Goal: Task Accomplishment & Management: Manage account settings

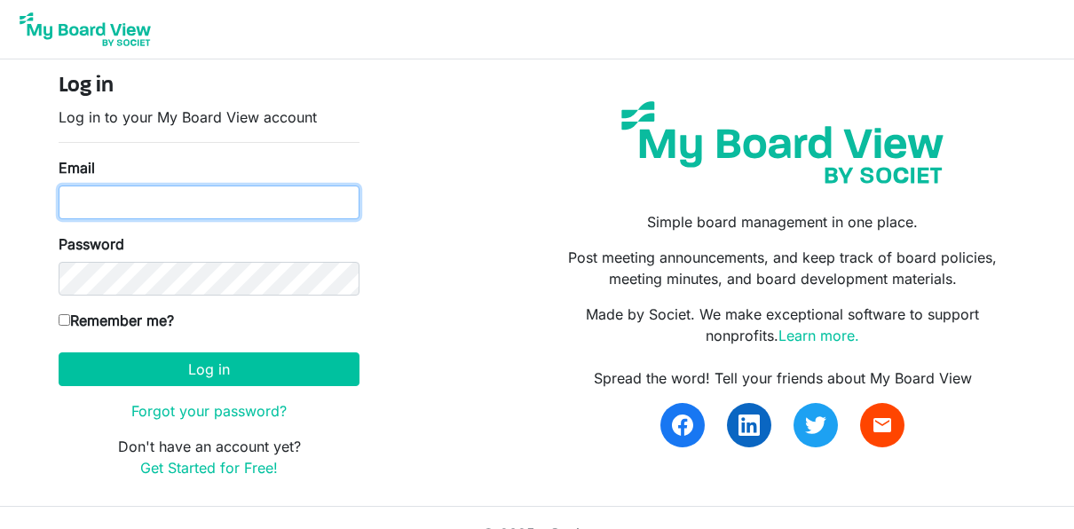
click at [187, 212] on input "Email" at bounding box center [209, 203] width 301 height 34
type input "caracomeau@hotmail.com"
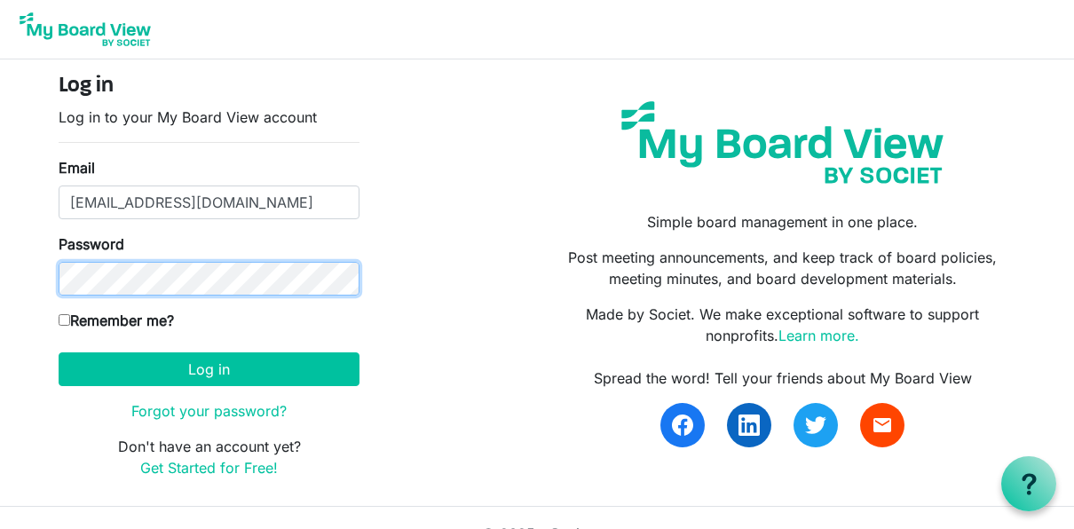
click at [59, 352] on button "Log in" at bounding box center [209, 369] width 301 height 34
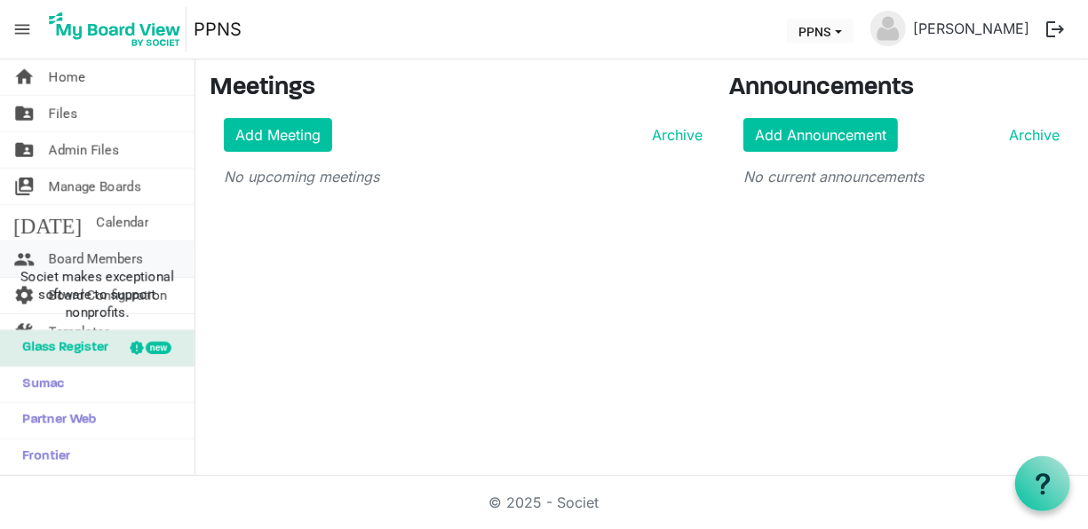
click at [141, 256] on span "Board Members" at bounding box center [96, 260] width 94 height 36
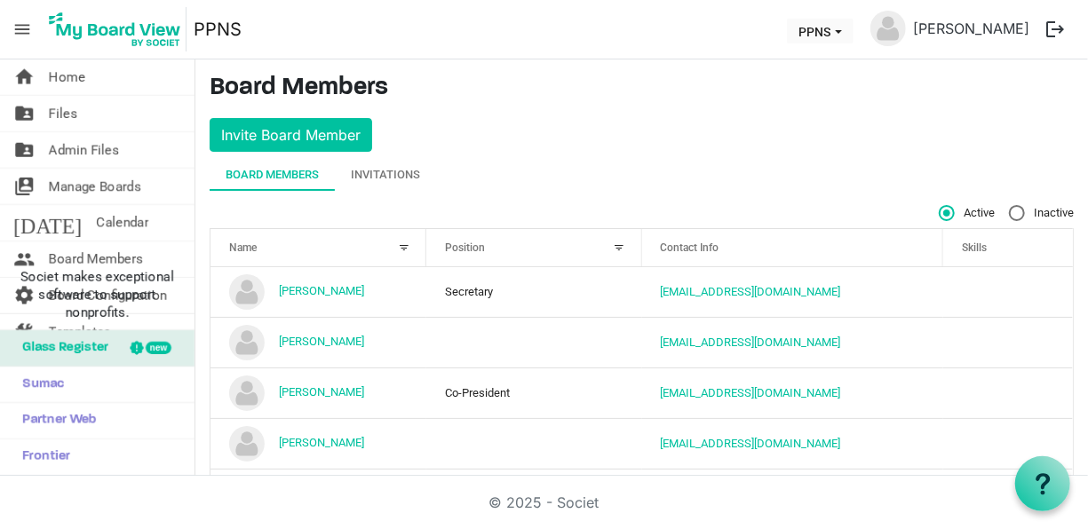
click at [1009, 205] on label "Inactive" at bounding box center [1041, 213] width 65 height 16
click at [1009, 205] on input "Inactive" at bounding box center [1009, 205] width 1 height 1
radio input "true"
click at [396, 181] on div "Invitations" at bounding box center [385, 175] width 69 height 18
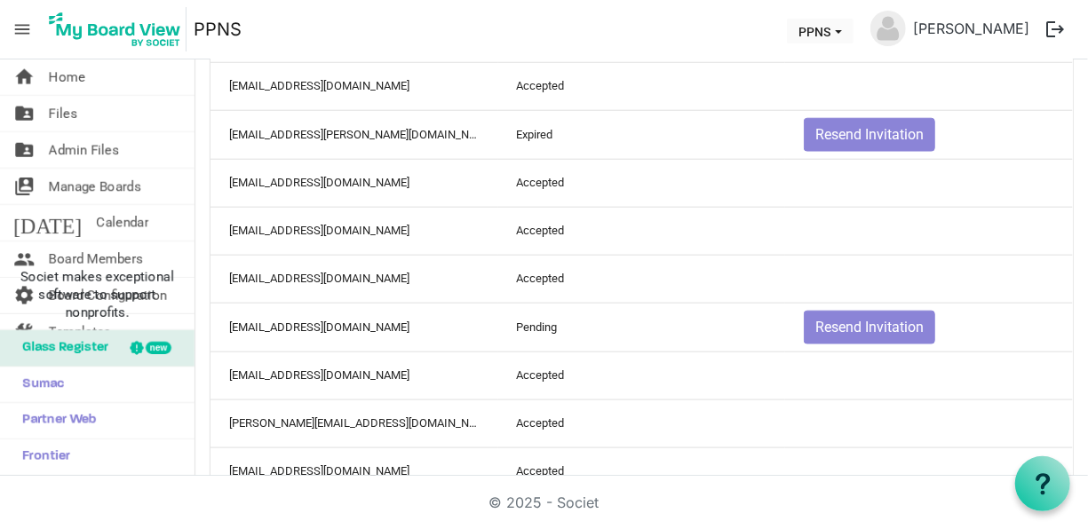
scroll to position [1041, 0]
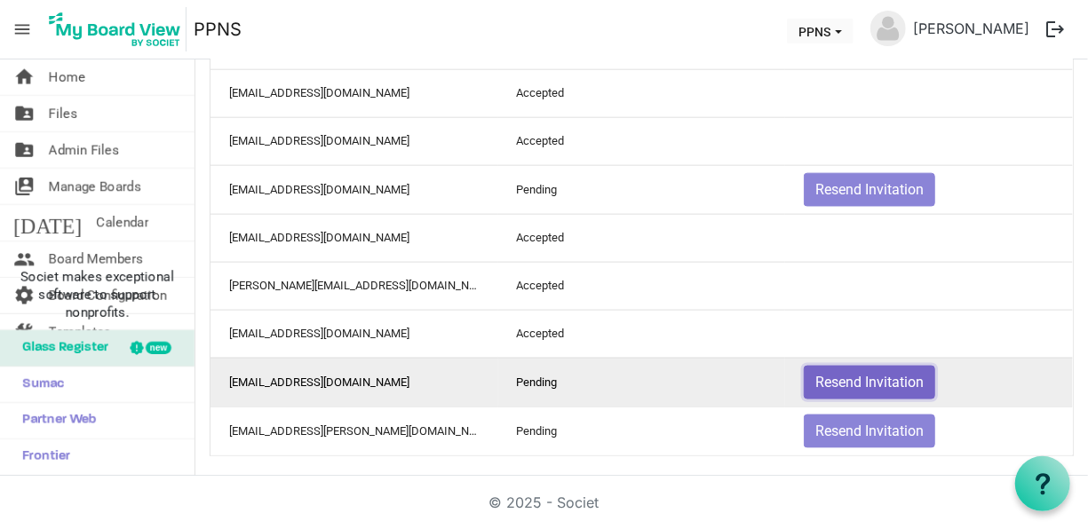
click at [844, 378] on button "Resend Invitation" at bounding box center [869, 383] width 131 height 34
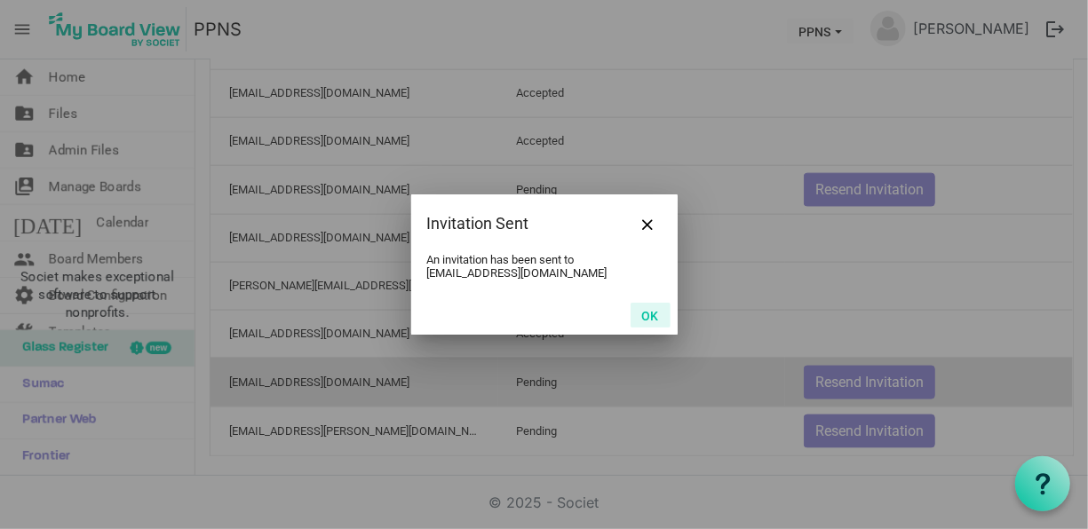
click at [660, 320] on button "OK" at bounding box center [650, 315] width 40 height 25
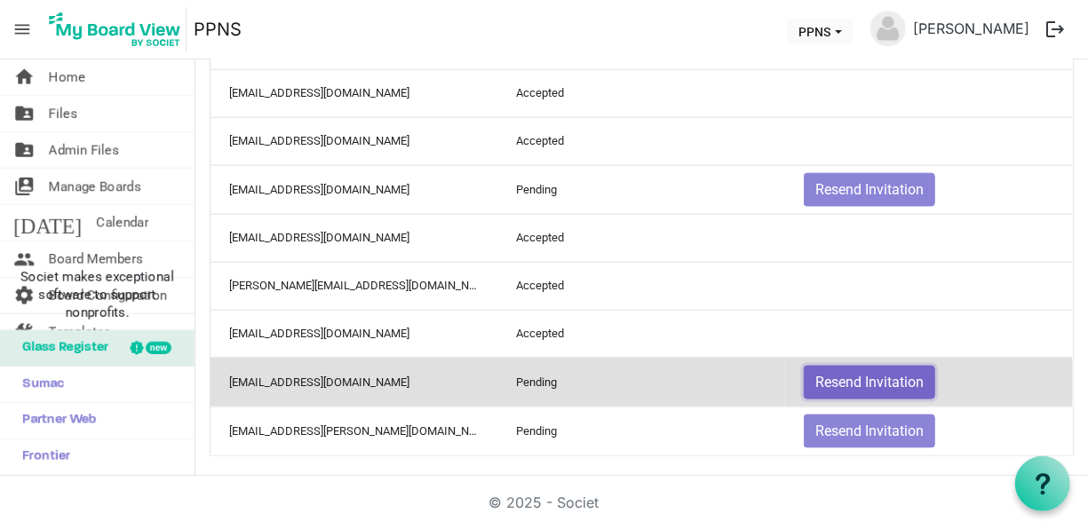
click at [876, 368] on button "Resend Invitation" at bounding box center [869, 383] width 131 height 34
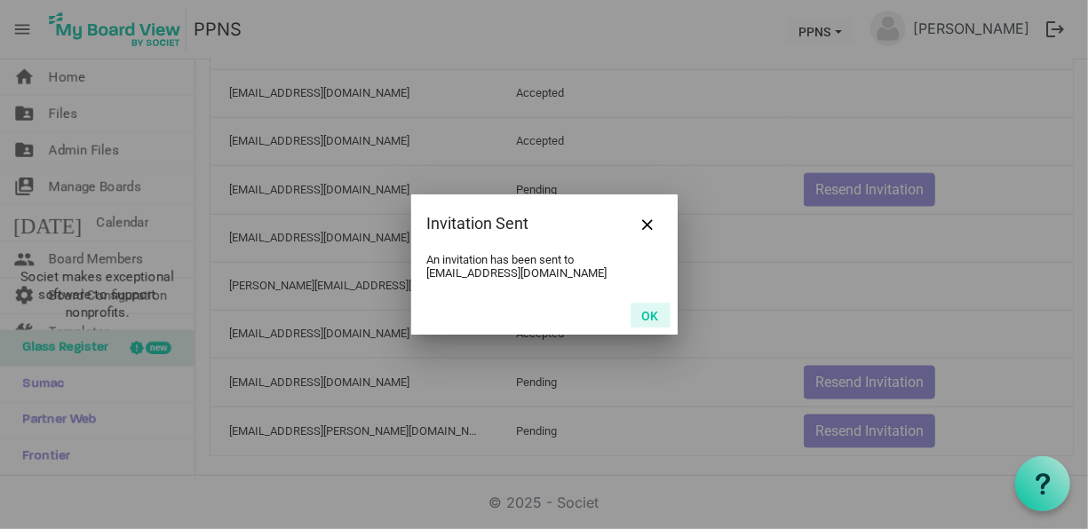
click at [647, 314] on button "OK" at bounding box center [650, 315] width 40 height 25
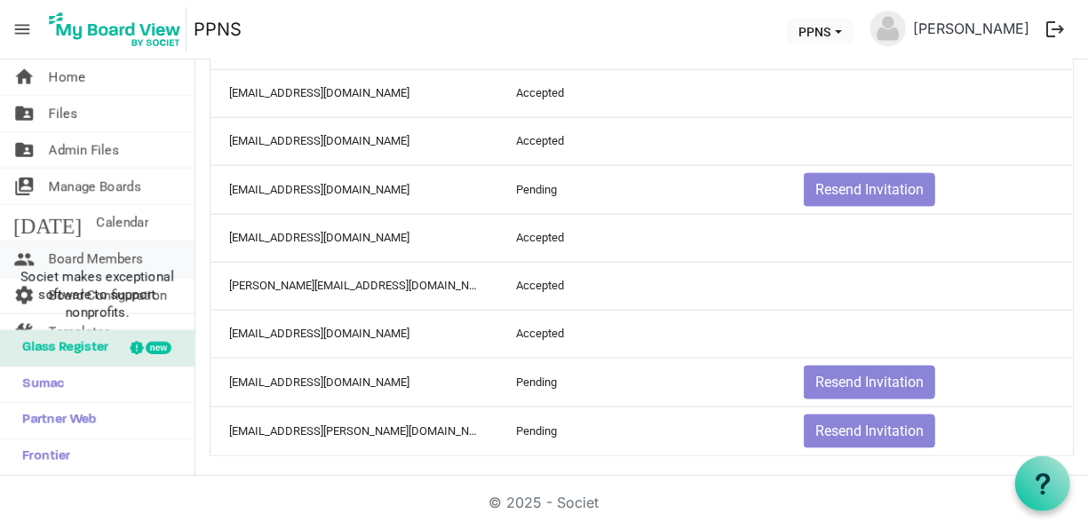
click at [101, 252] on span "Board Members" at bounding box center [96, 260] width 94 height 36
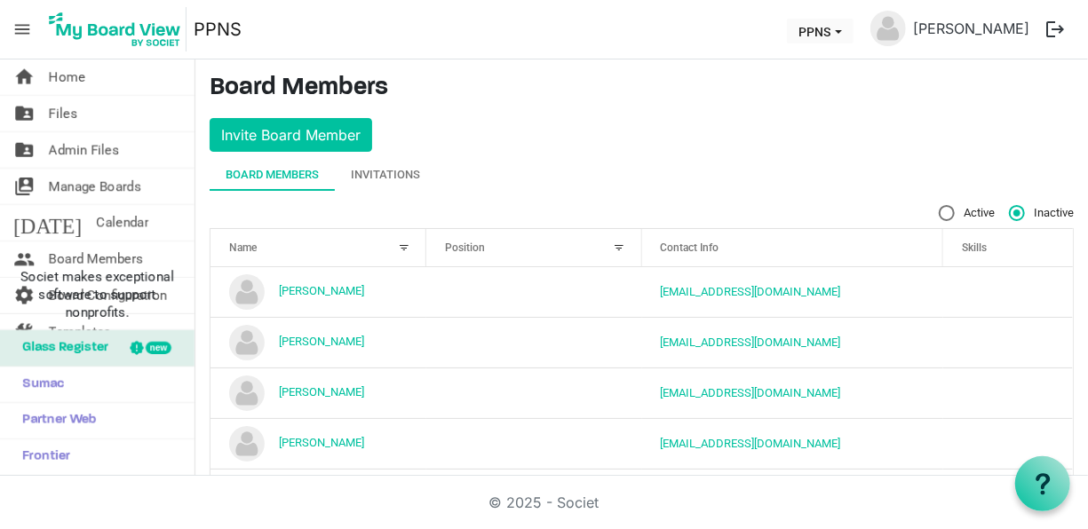
click at [938, 205] on label "Active" at bounding box center [966, 213] width 56 height 16
click at [938, 205] on input "Active" at bounding box center [938, 205] width 1 height 1
radio input "true"
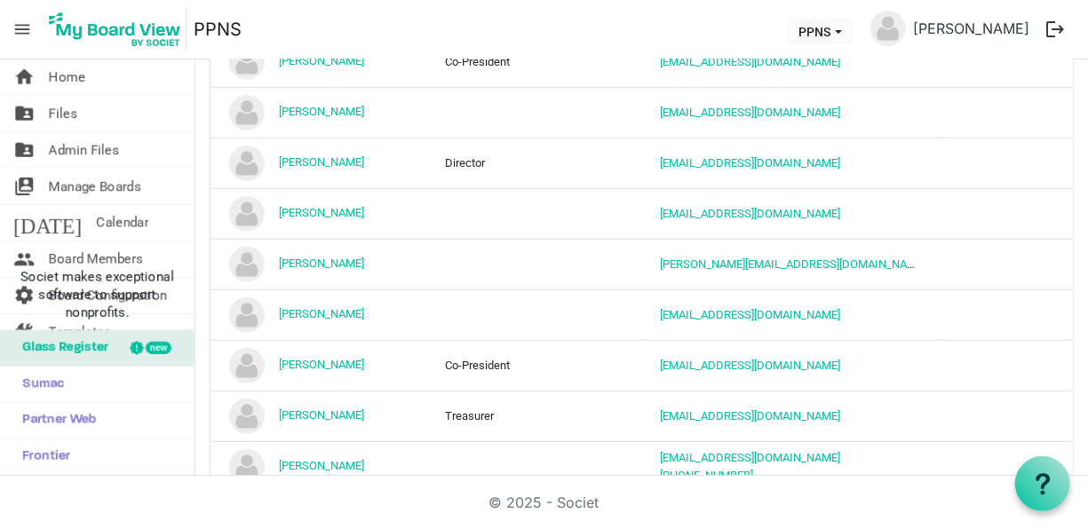
scroll to position [371, 0]
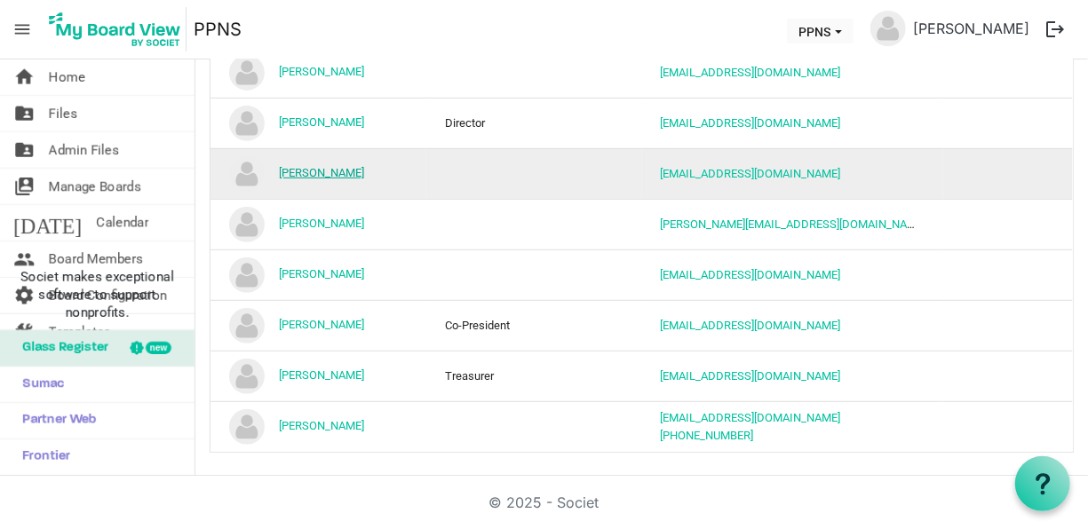
click at [339, 168] on link "Dakota Doberstein" at bounding box center [321, 172] width 85 height 13
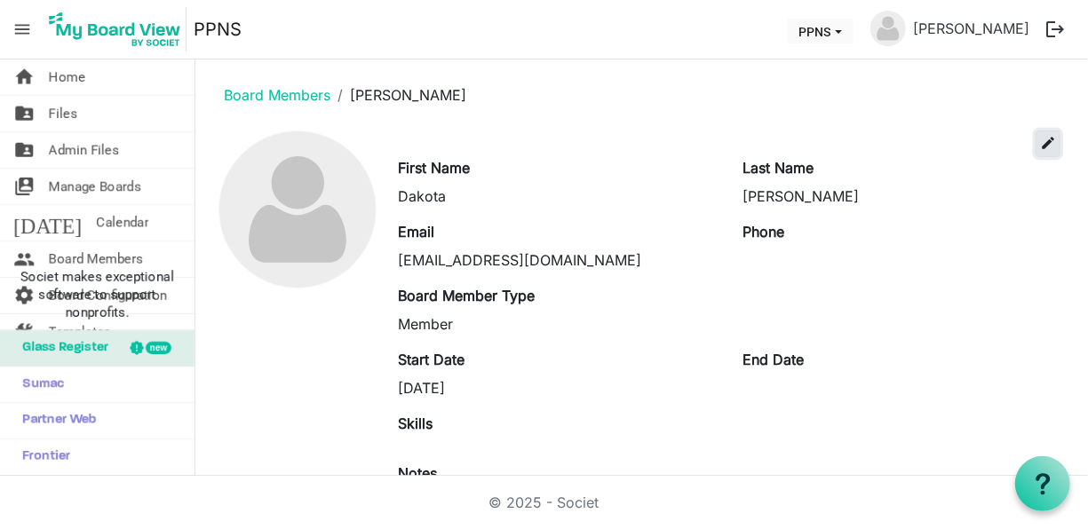
click at [1040, 142] on span "edit" at bounding box center [1048, 143] width 16 height 16
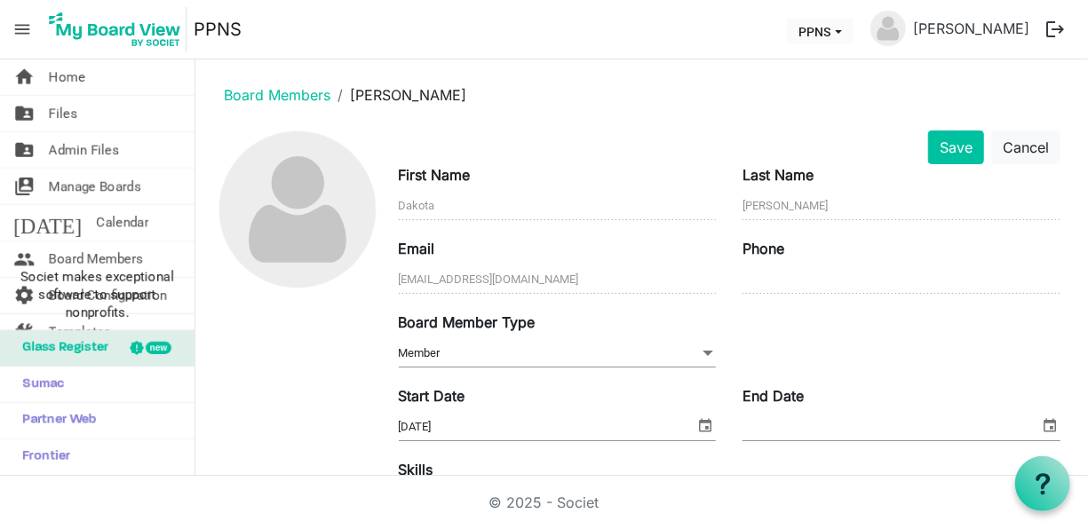
scroll to position [386, 0]
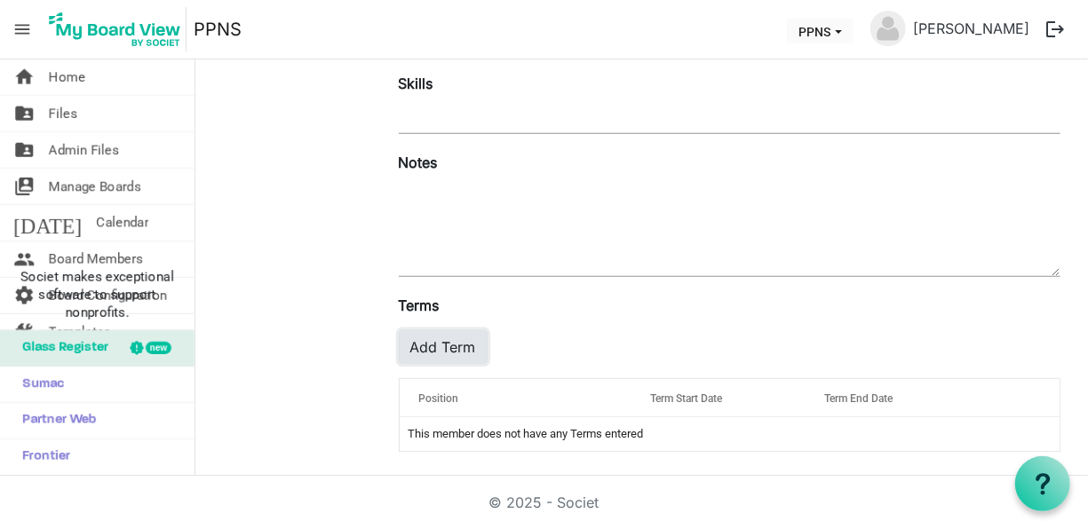
click at [432, 342] on button "Add Term" at bounding box center [443, 347] width 89 height 34
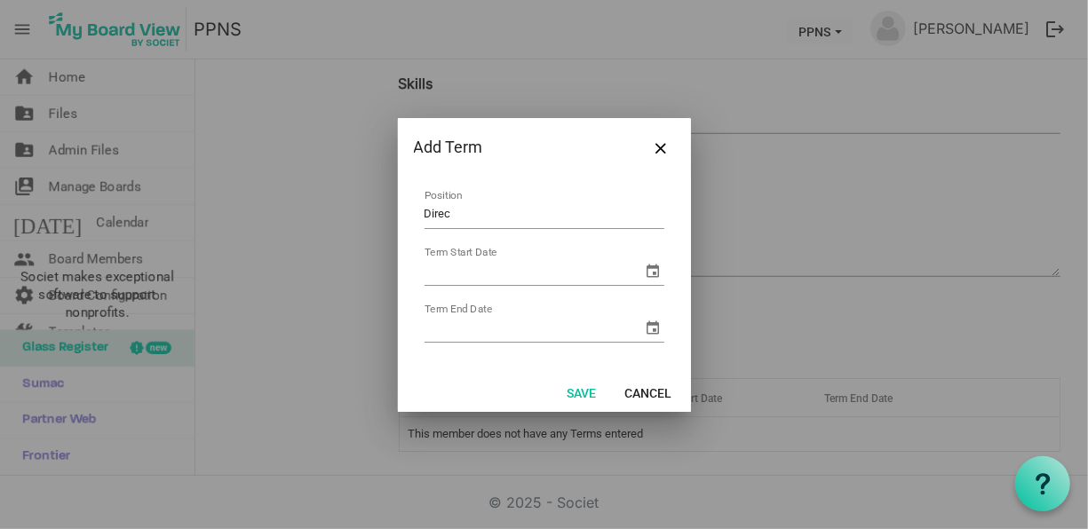
type input "Director"
click at [461, 273] on input "Term Start Date" at bounding box center [533, 271] width 218 height 27
click at [653, 268] on span "select" at bounding box center [653, 270] width 21 height 21
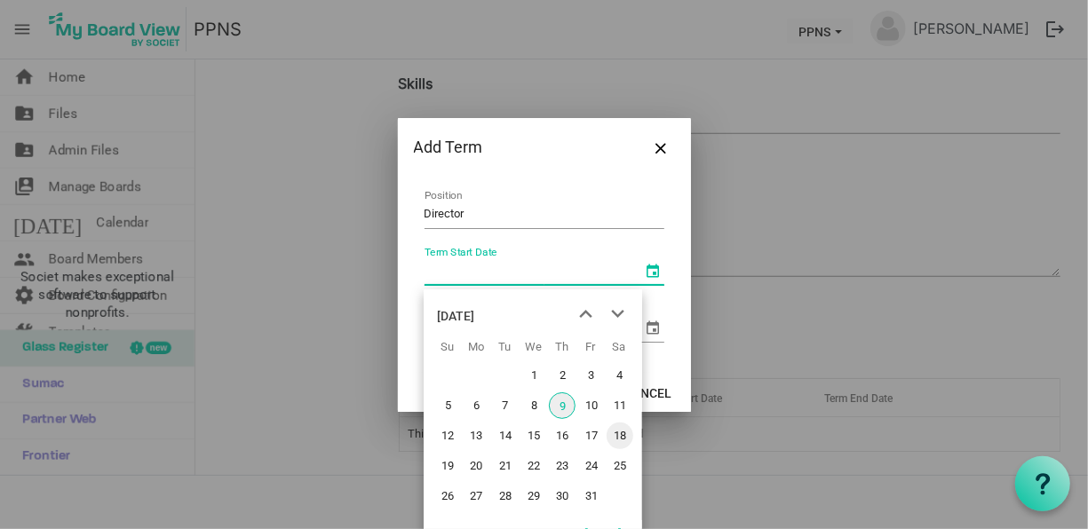
click at [620, 433] on span "18" at bounding box center [619, 436] width 27 height 27
type input "10/18/2025"
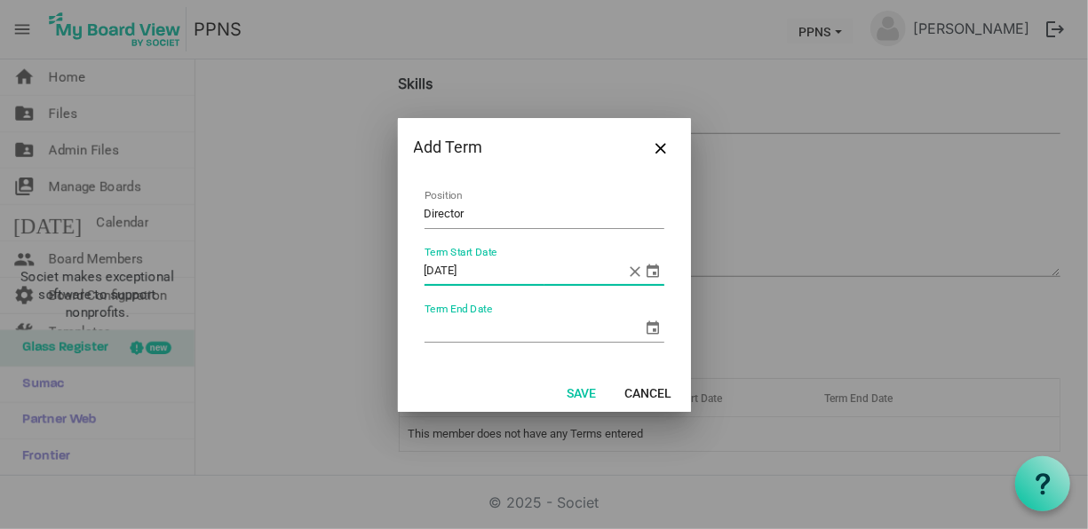
click at [653, 321] on span "select" at bounding box center [653, 327] width 21 height 21
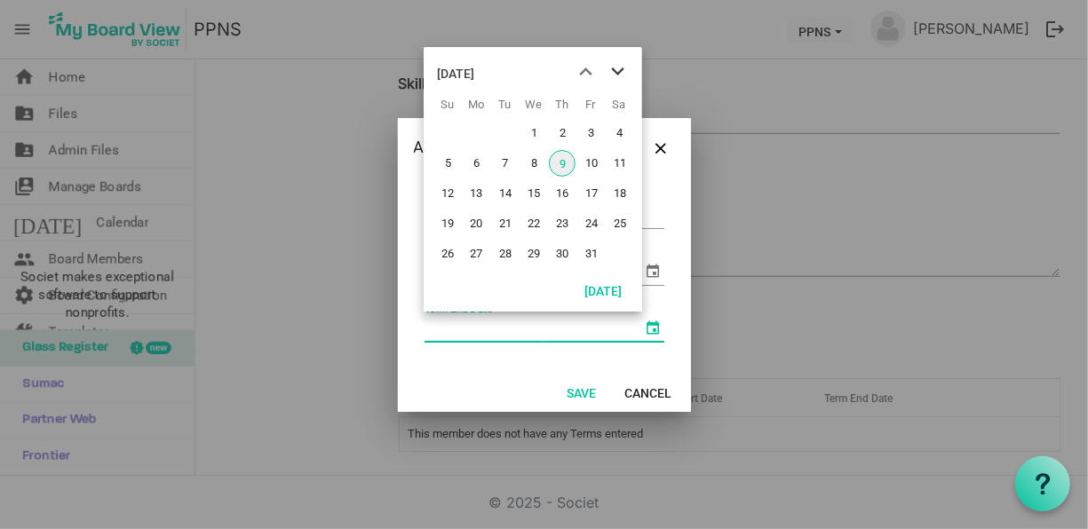
click at [622, 69] on span "next month" at bounding box center [617, 72] width 31 height 32
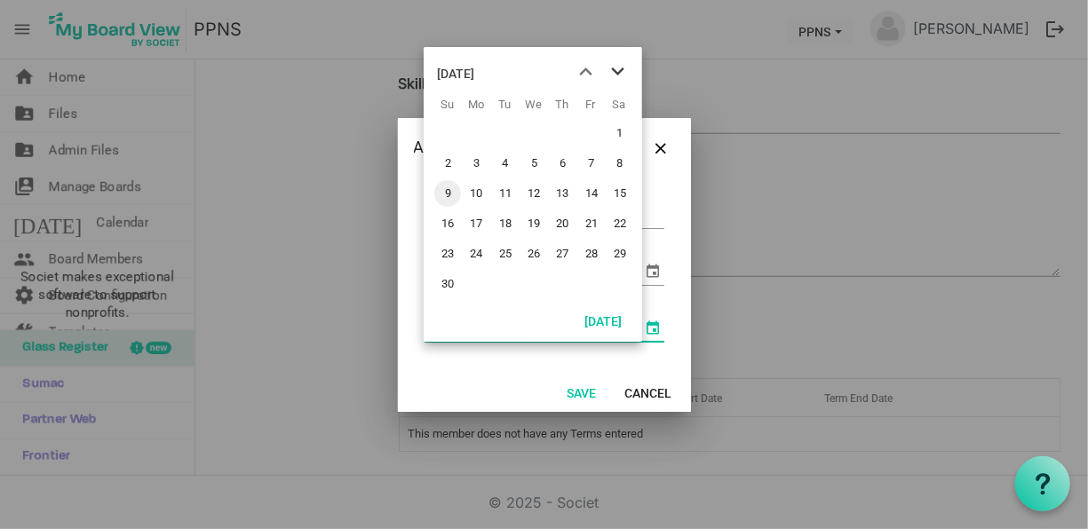
click at [622, 69] on span "next month" at bounding box center [617, 72] width 31 height 32
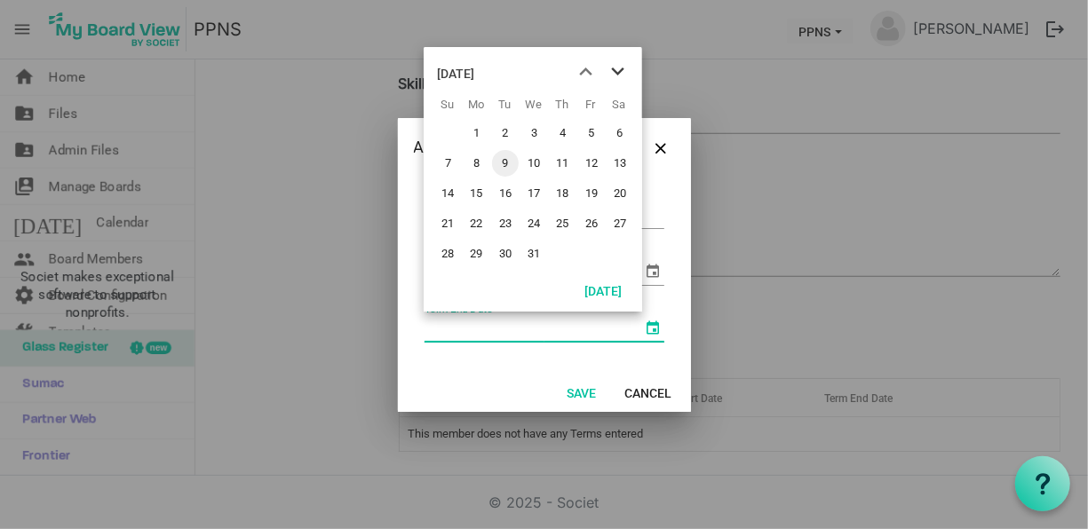
click at [622, 69] on span "next month" at bounding box center [617, 72] width 31 height 32
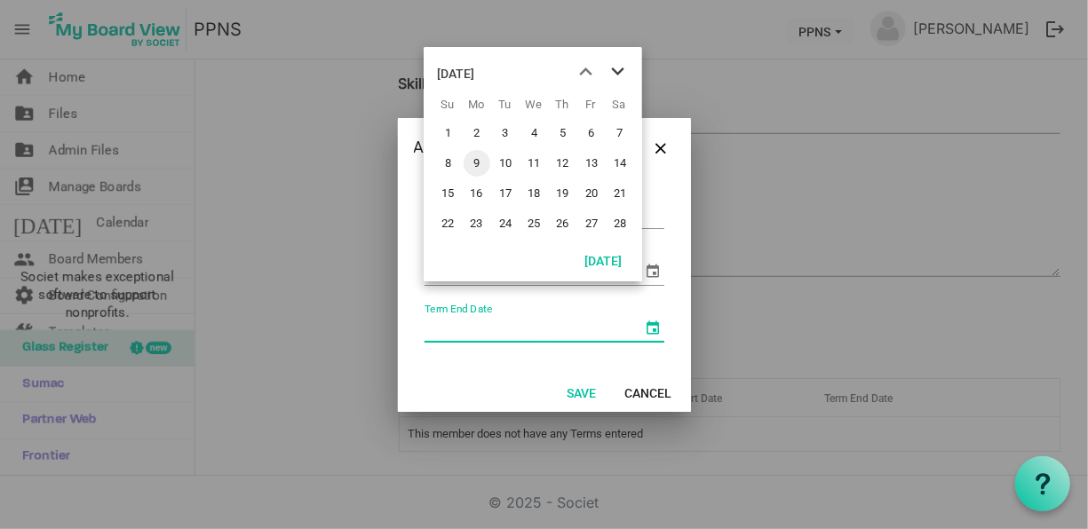
click at [622, 69] on span "next month" at bounding box center [617, 72] width 31 height 32
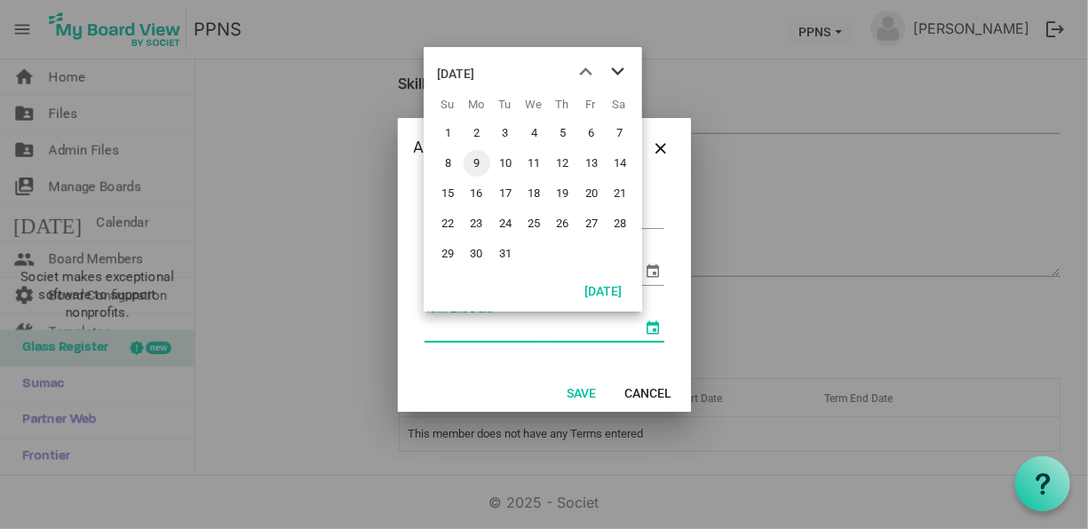
click at [622, 69] on span "next month" at bounding box center [617, 72] width 31 height 32
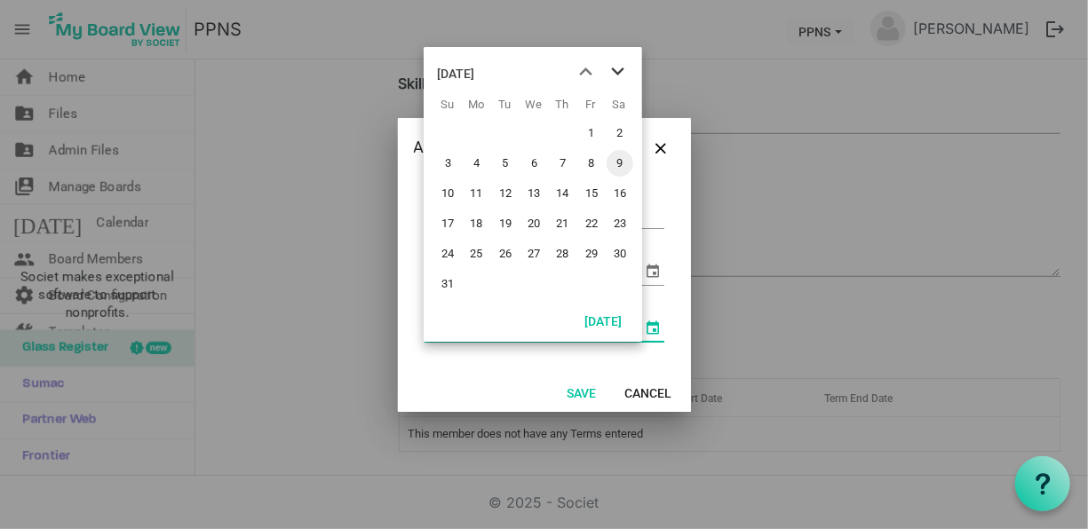
click at [622, 69] on span "next month" at bounding box center [617, 72] width 31 height 32
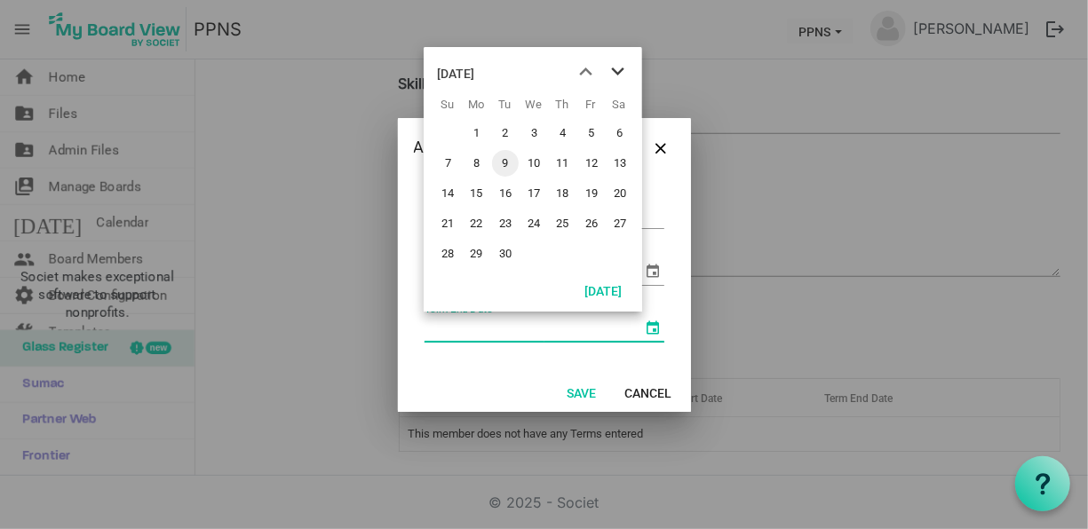
click at [622, 69] on span "next month" at bounding box center [617, 72] width 31 height 32
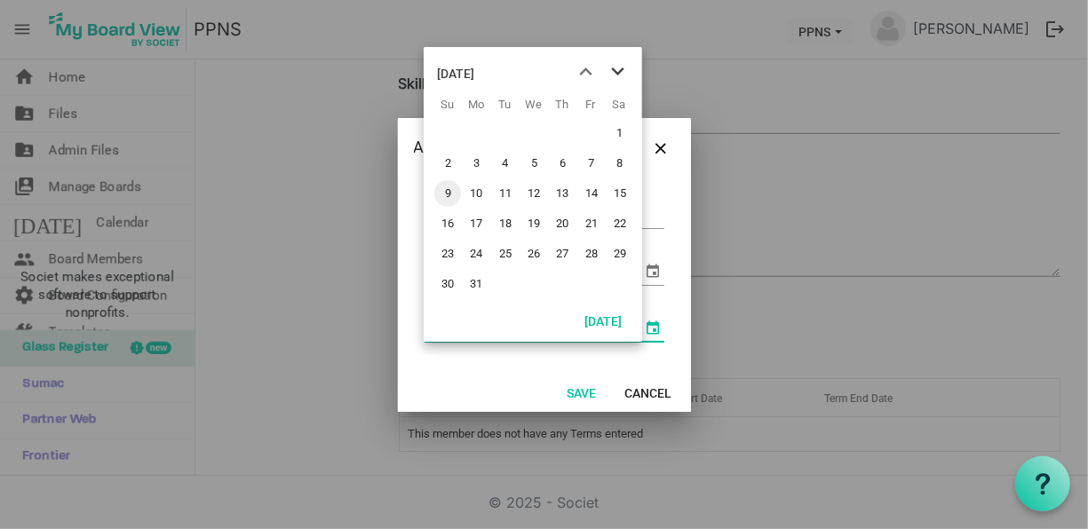
click at [622, 69] on span "next month" at bounding box center [617, 72] width 31 height 32
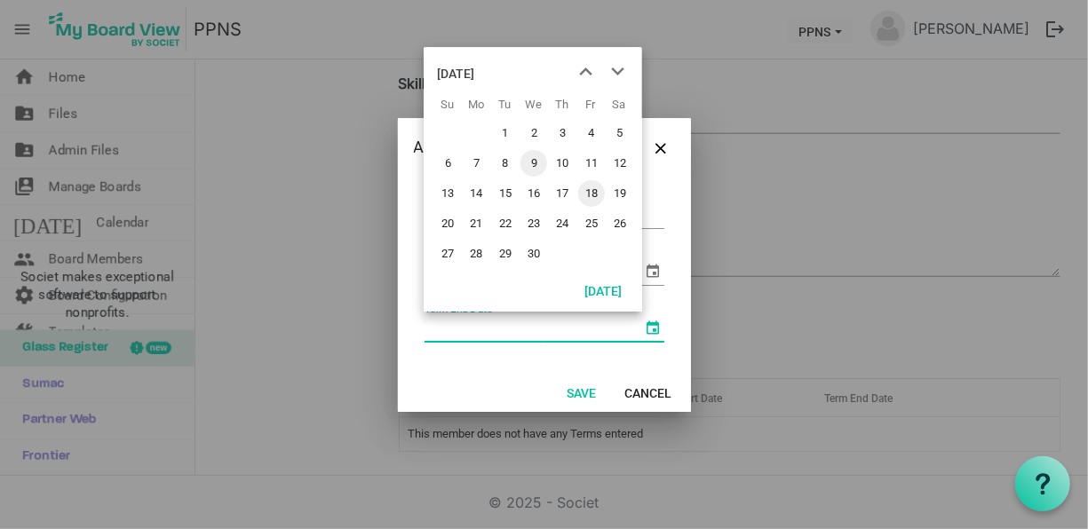
click at [598, 194] on span "18" at bounding box center [591, 193] width 27 height 27
type input "9/18/2026"
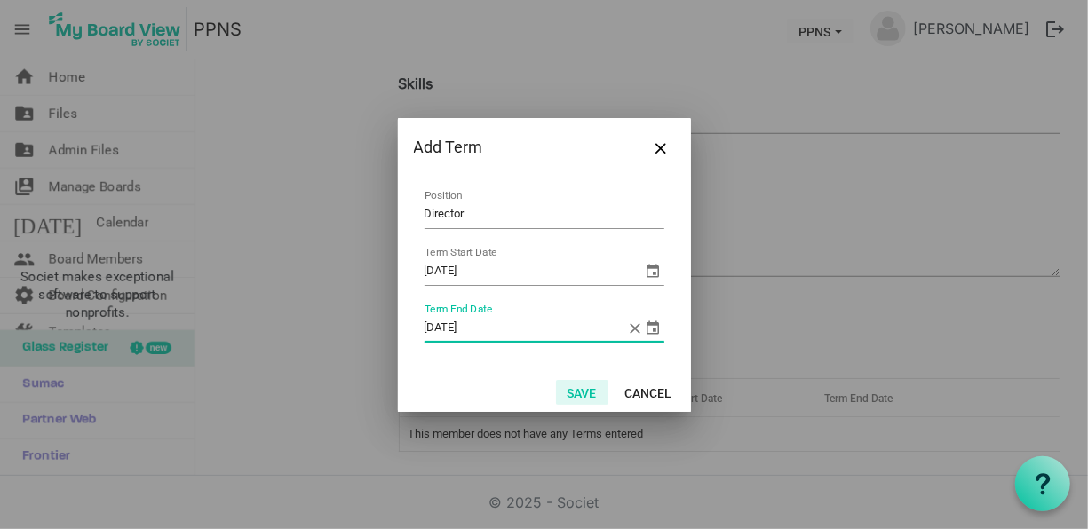
click at [578, 392] on button "Save" at bounding box center [582, 392] width 52 height 25
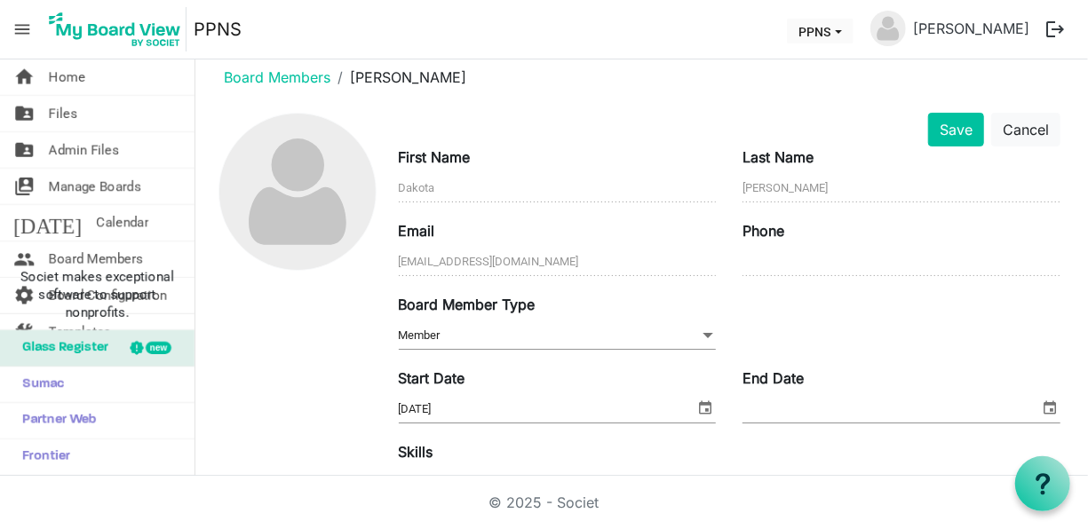
scroll to position [0, 0]
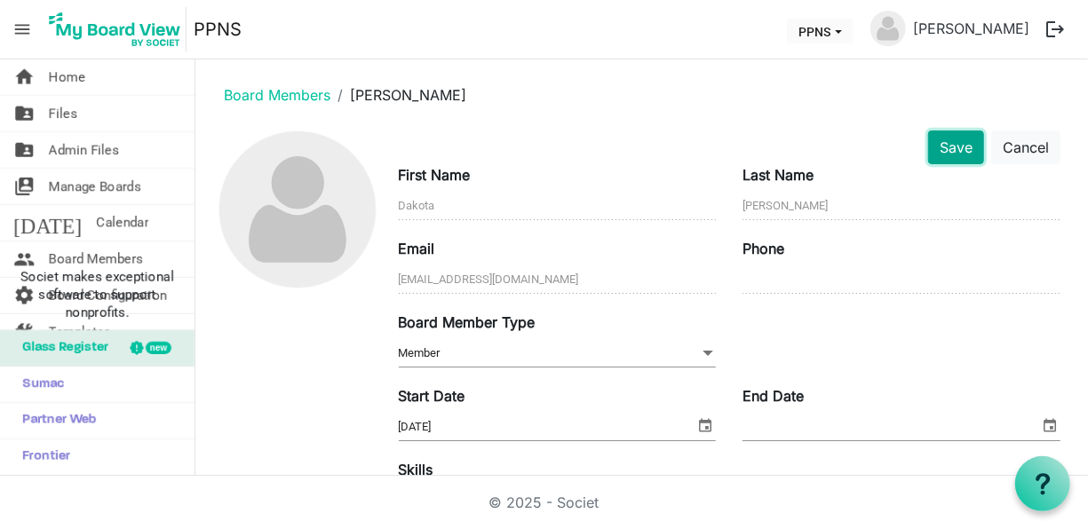
click at [951, 149] on button "Save" at bounding box center [956, 148] width 56 height 34
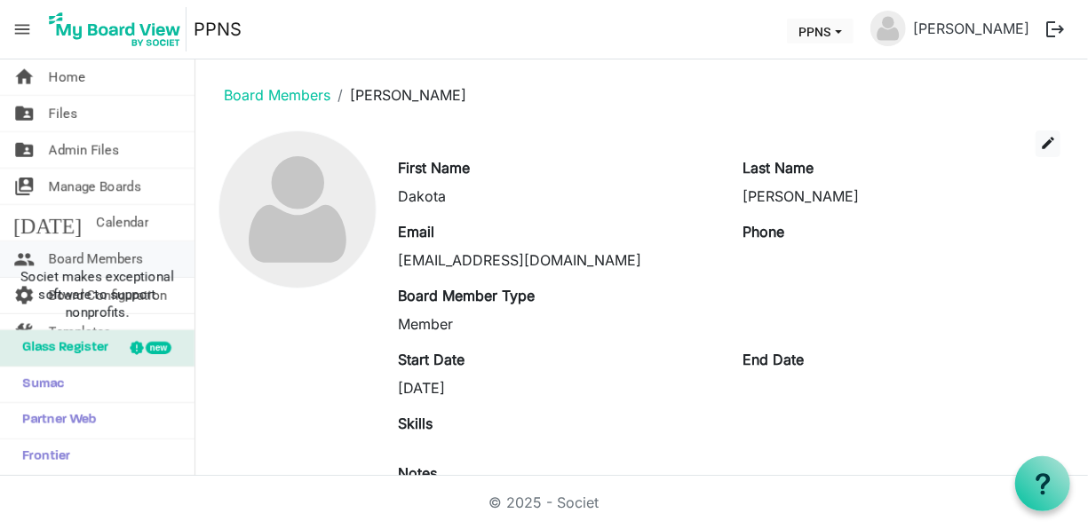
click at [107, 258] on span "Board Members" at bounding box center [96, 260] width 94 height 36
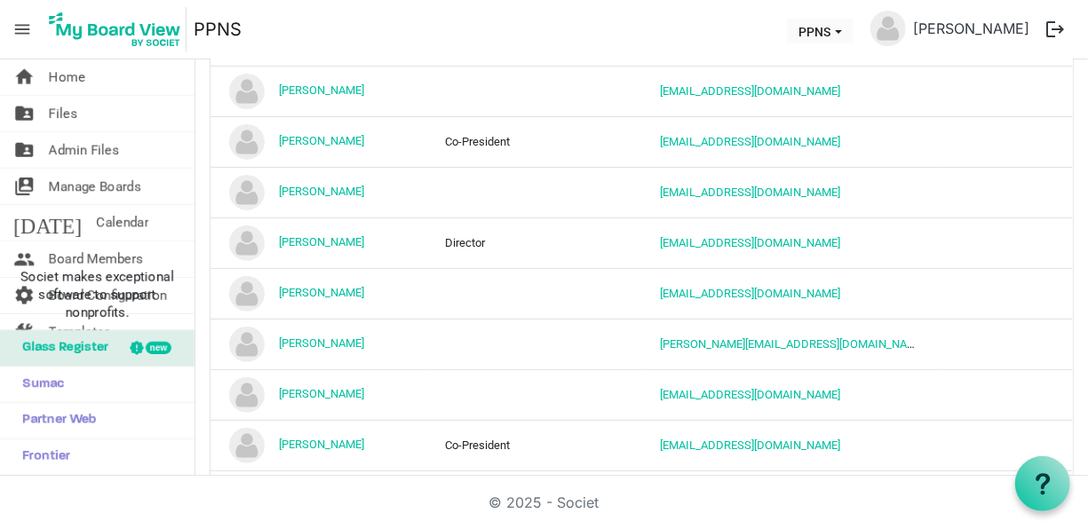
scroll to position [201, 0]
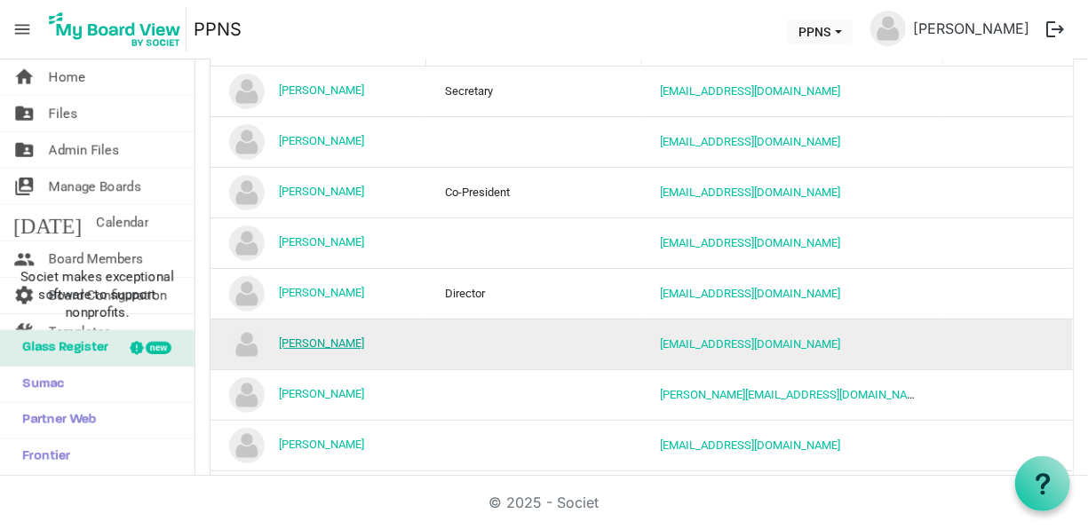
click at [318, 344] on link "[PERSON_NAME]" at bounding box center [321, 343] width 85 height 13
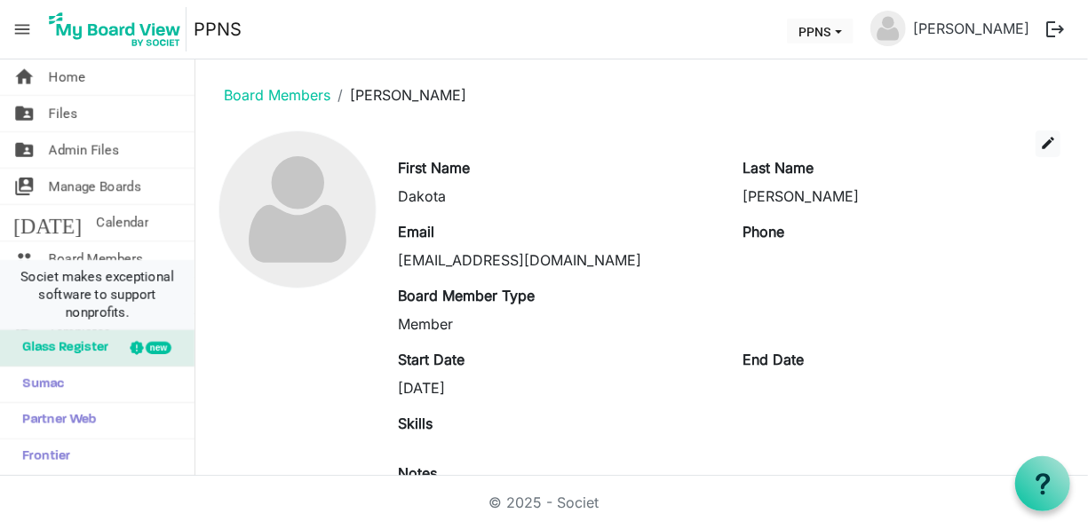
click at [95, 264] on li "Societ makes exceptional software to support nonprofits." at bounding box center [97, 295] width 194 height 70
click at [96, 250] on span "Board Members" at bounding box center [96, 260] width 94 height 36
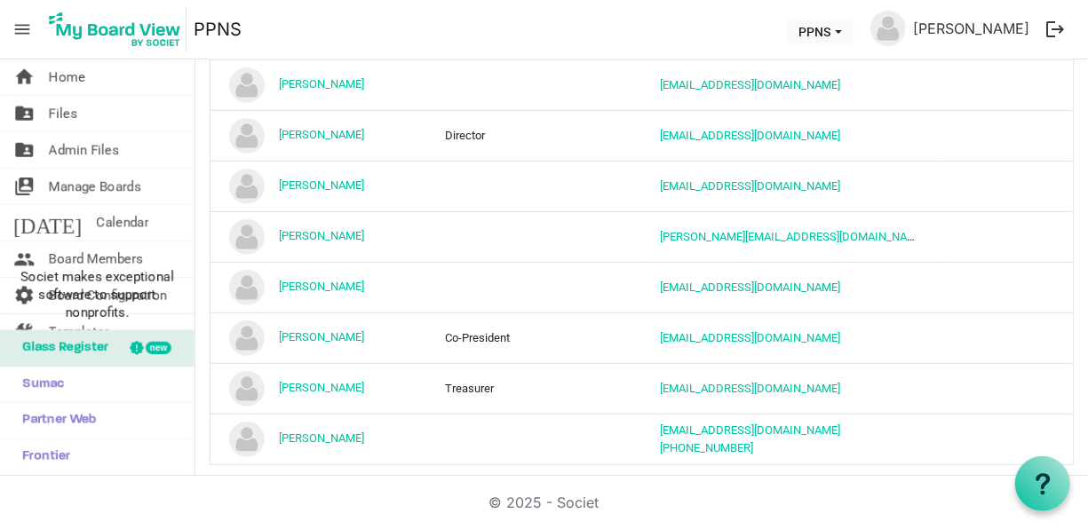
scroll to position [359, 0]
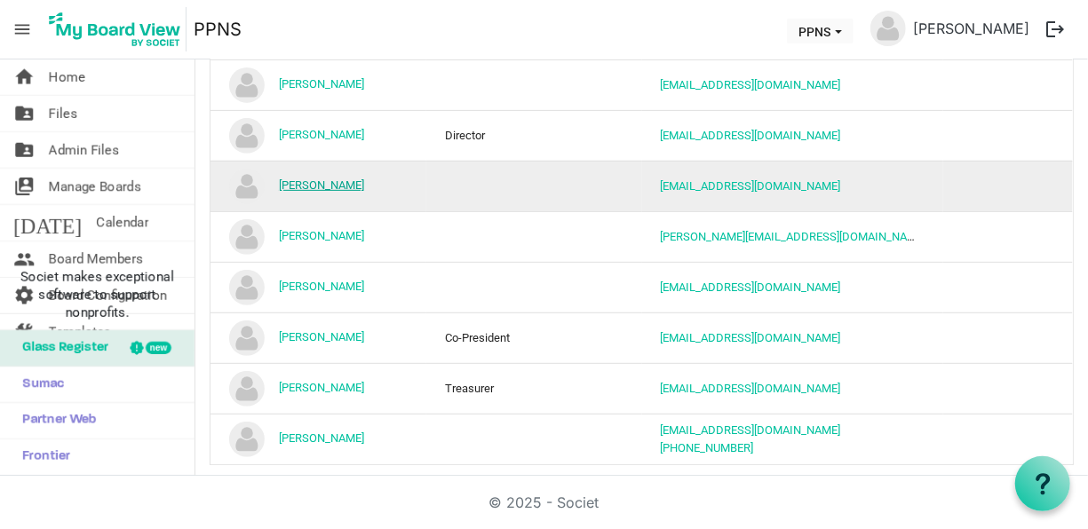
click at [350, 179] on link "[PERSON_NAME]" at bounding box center [321, 184] width 85 height 13
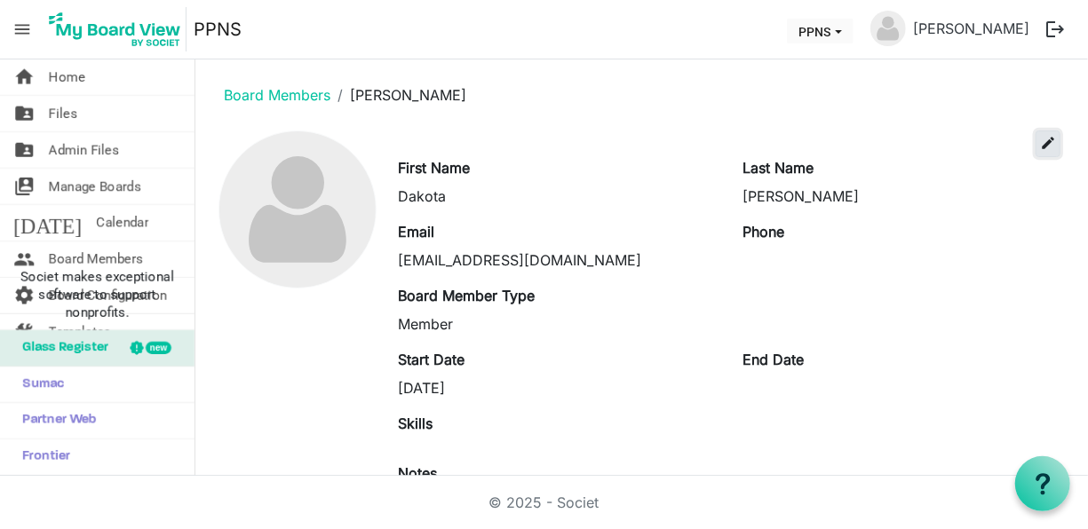
click at [1040, 135] on span "edit" at bounding box center [1048, 143] width 16 height 16
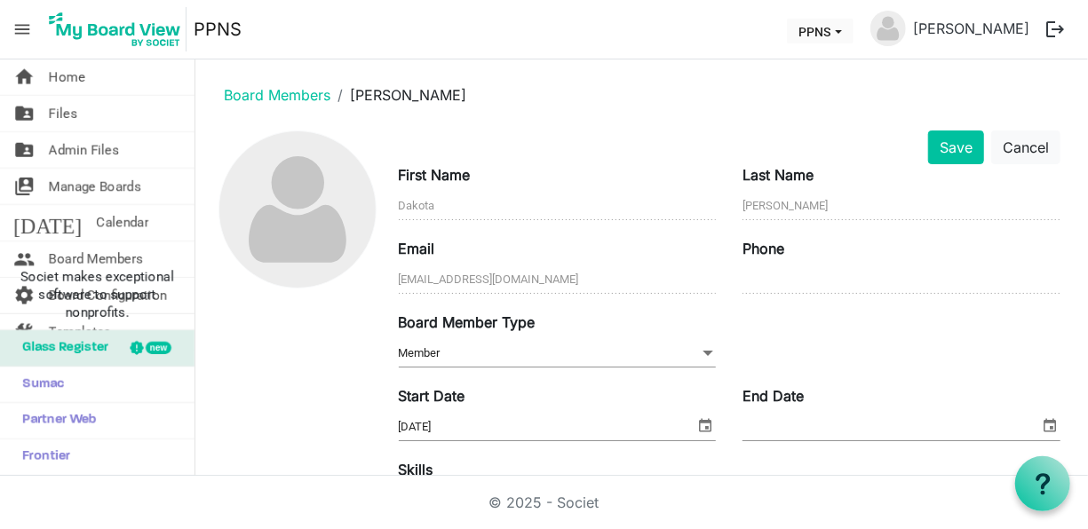
click at [479, 347] on span "Member Member" at bounding box center [558, 354] width 318 height 28
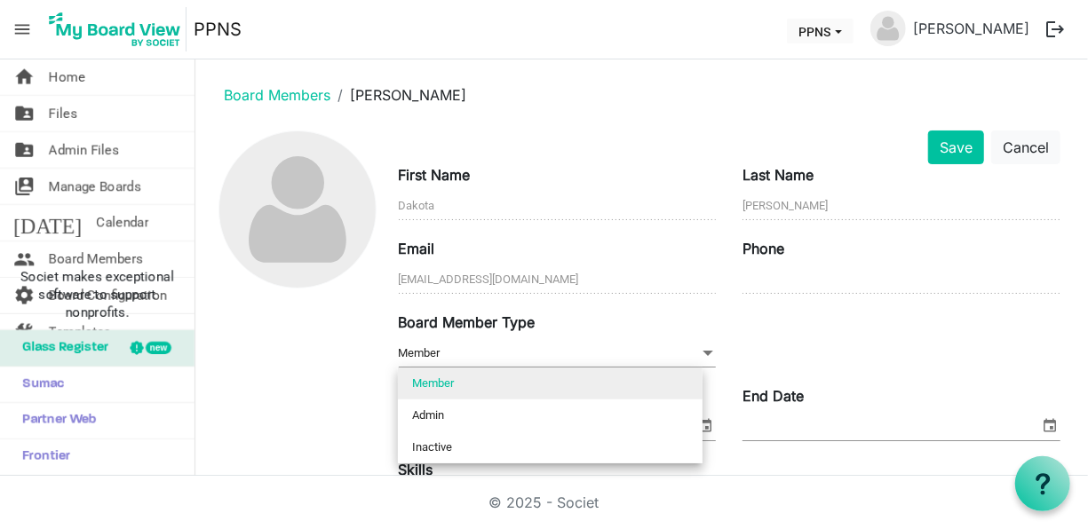
click at [300, 360] on div at bounding box center [298, 491] width 176 height 720
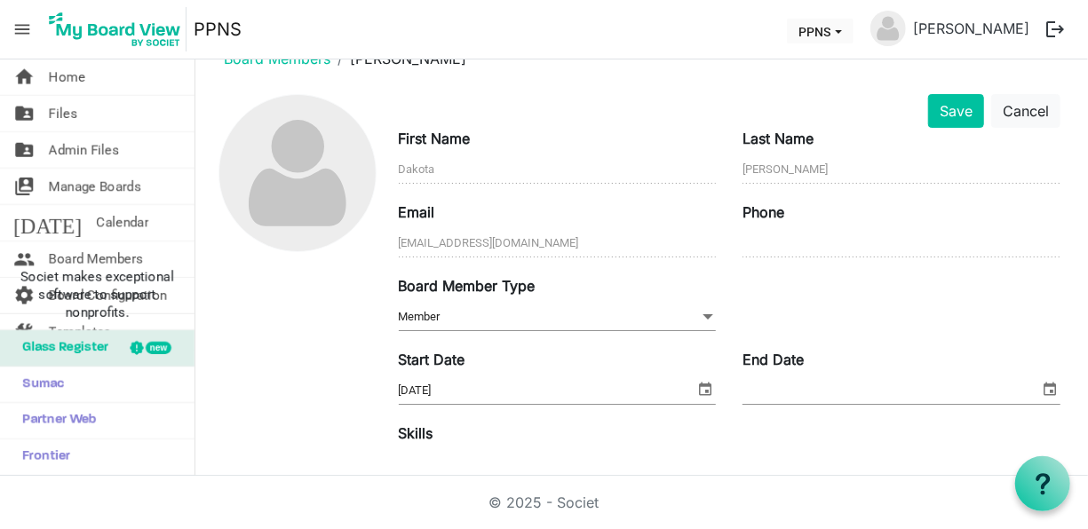
scroll to position [20, 0]
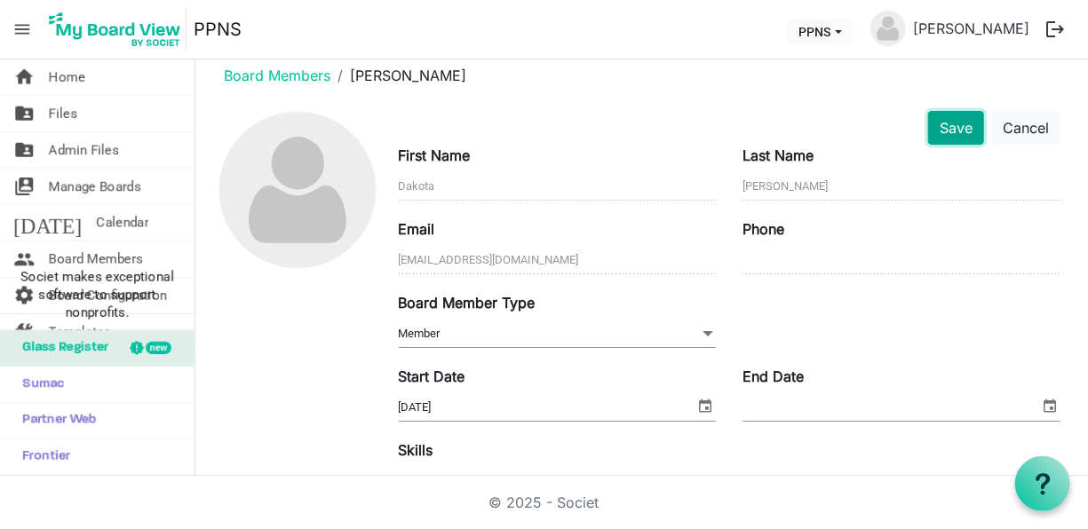
click at [943, 126] on button "Save" at bounding box center [956, 128] width 56 height 34
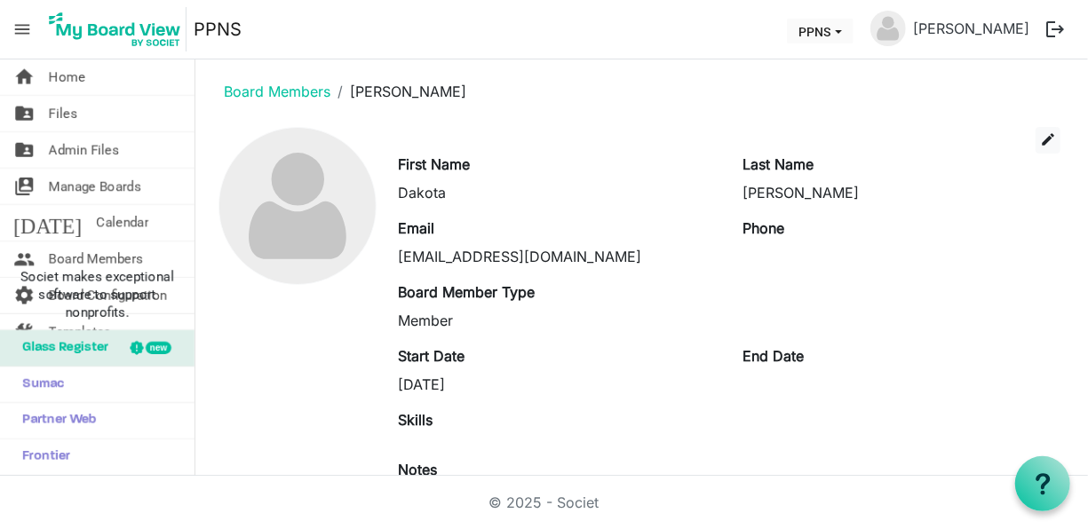
scroll to position [2, 0]
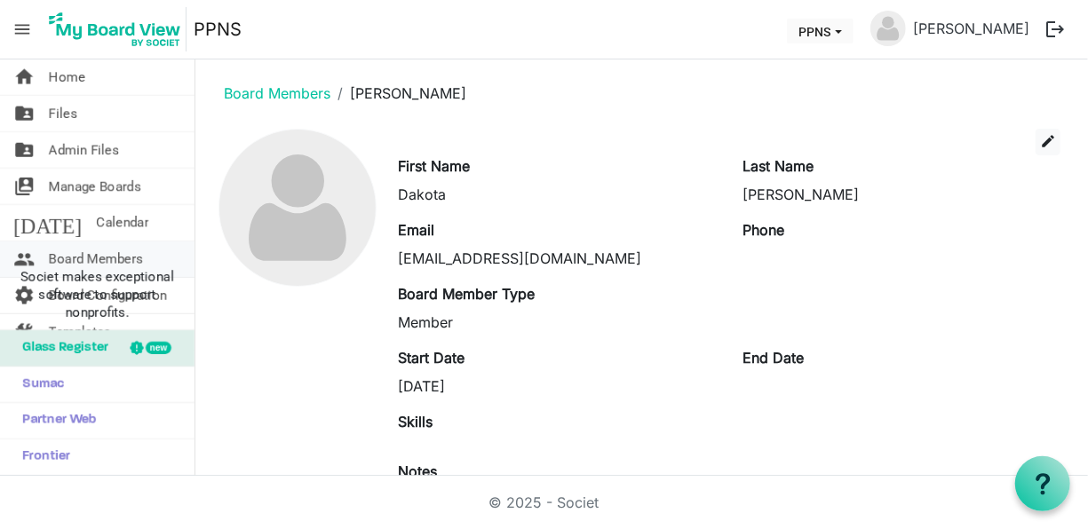
click at [127, 248] on span "Board Members" at bounding box center [96, 260] width 94 height 36
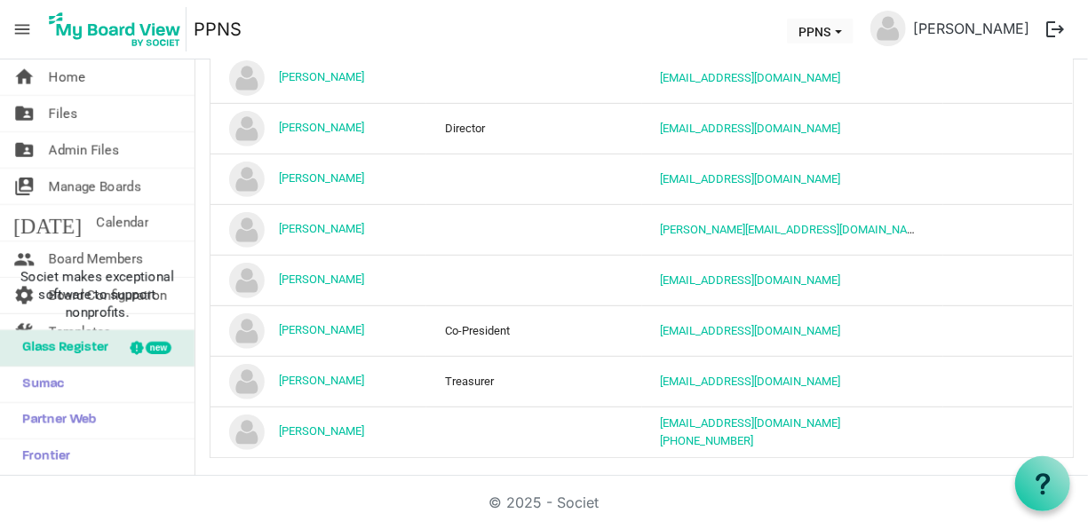
scroll to position [371, 0]
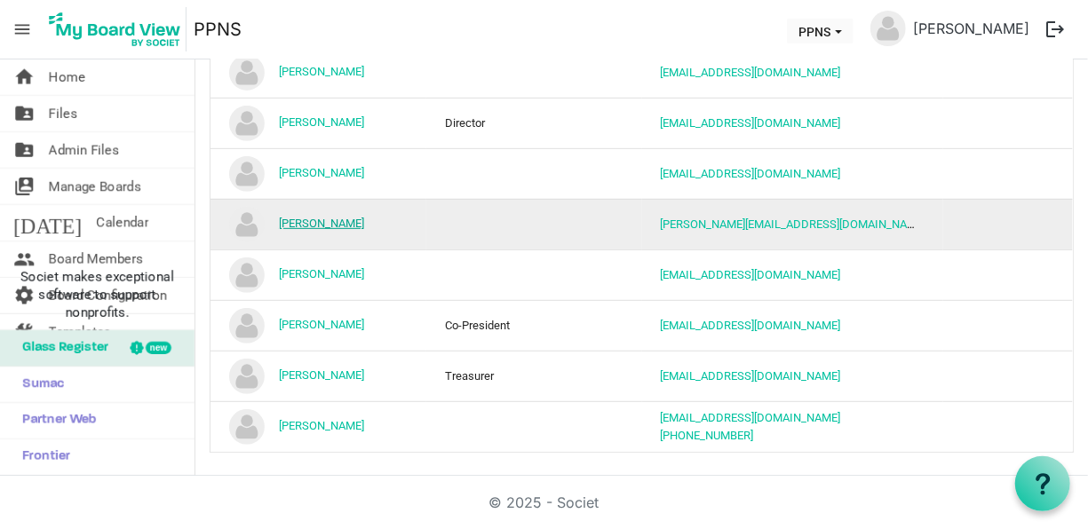
click at [310, 218] on link "[PERSON_NAME]" at bounding box center [321, 223] width 85 height 13
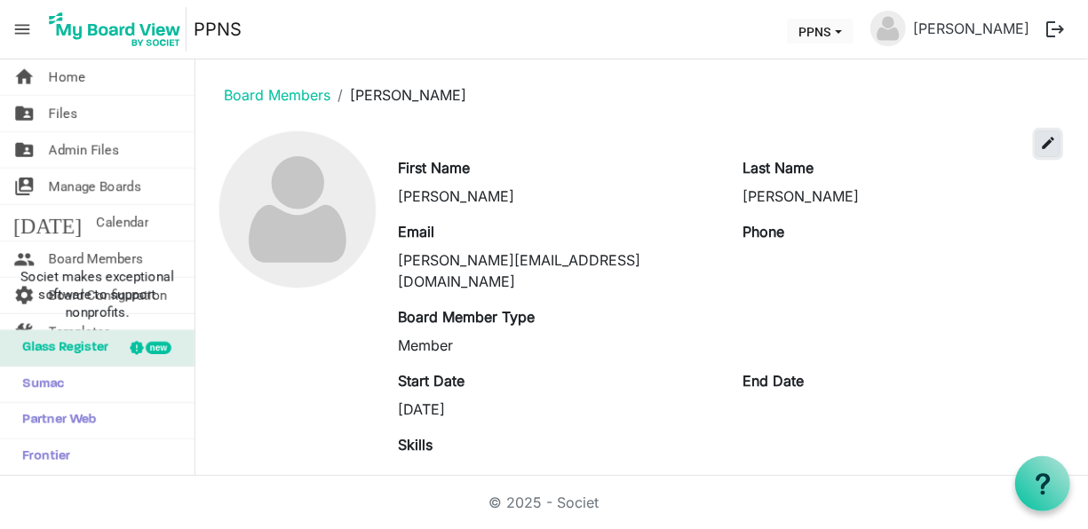
click at [1040, 146] on span "edit" at bounding box center [1048, 143] width 16 height 16
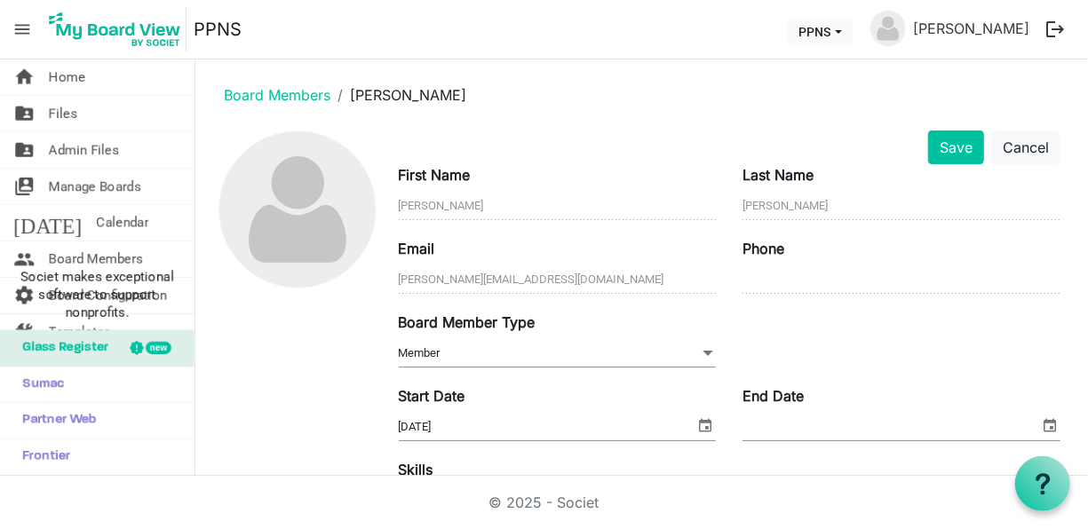
scroll to position [386, 0]
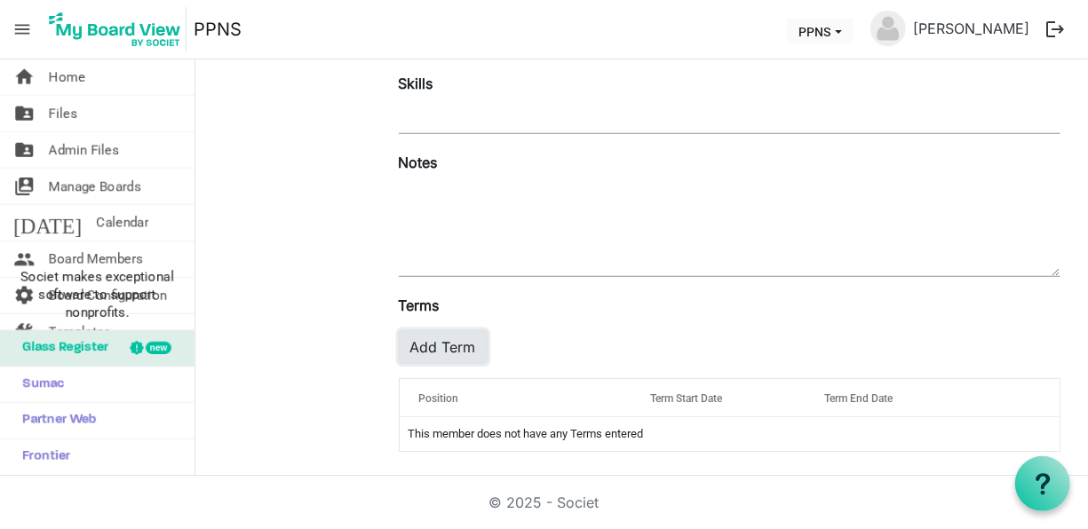
click at [455, 338] on button "Add Term" at bounding box center [443, 347] width 89 height 34
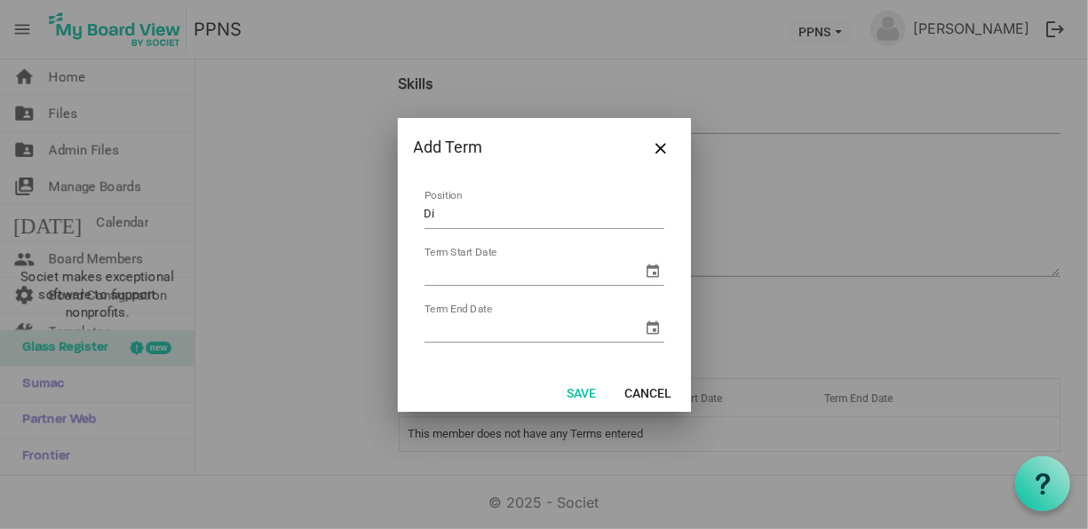
type input "Director"
click at [463, 275] on input "Term Start Date" at bounding box center [533, 271] width 218 height 27
click at [649, 266] on span "select" at bounding box center [653, 270] width 21 height 21
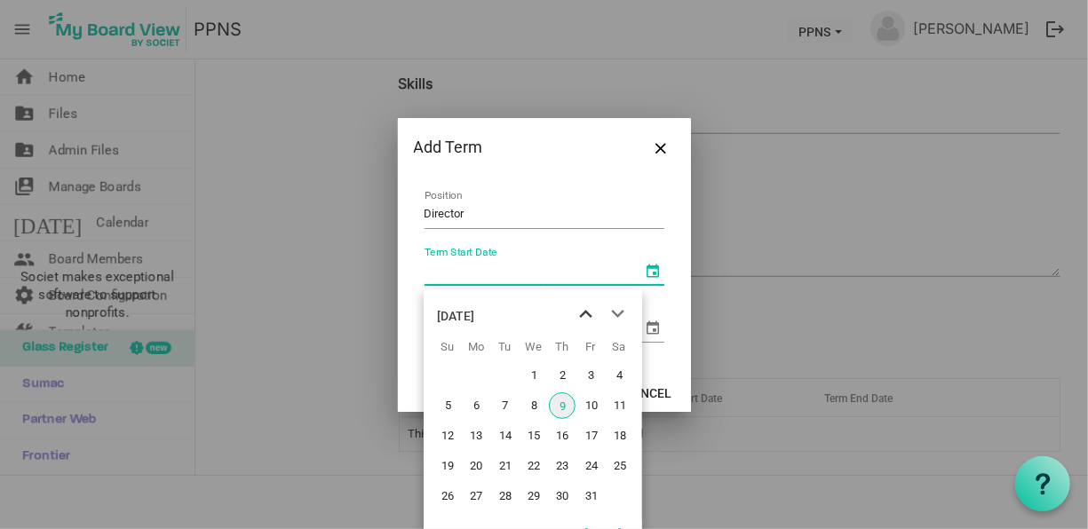
click at [589, 314] on span "previous month" at bounding box center [585, 314] width 31 height 32
click at [553, 428] on span "18" at bounding box center [562, 436] width 27 height 27
type input "[DATE]"
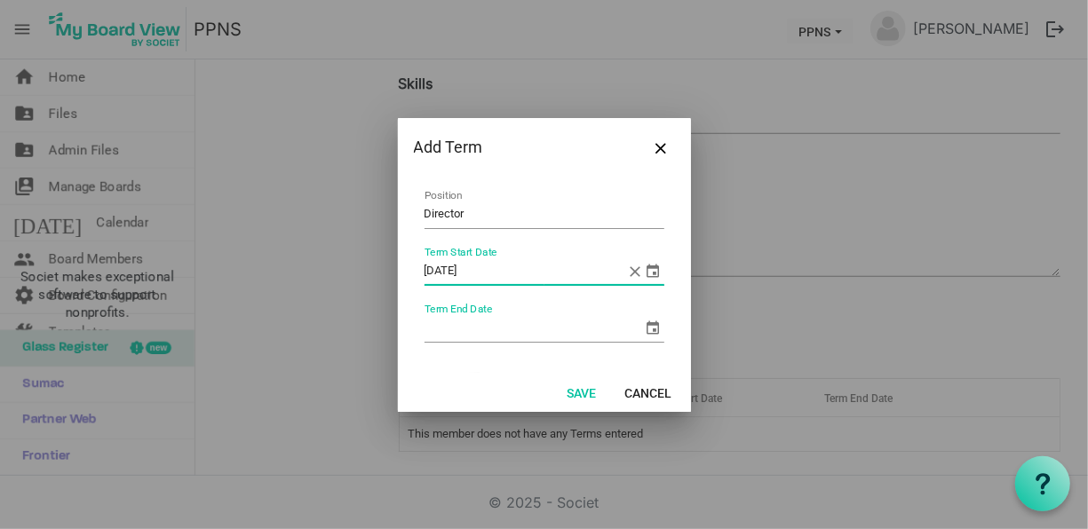
click at [654, 324] on span "select" at bounding box center [653, 327] width 21 height 21
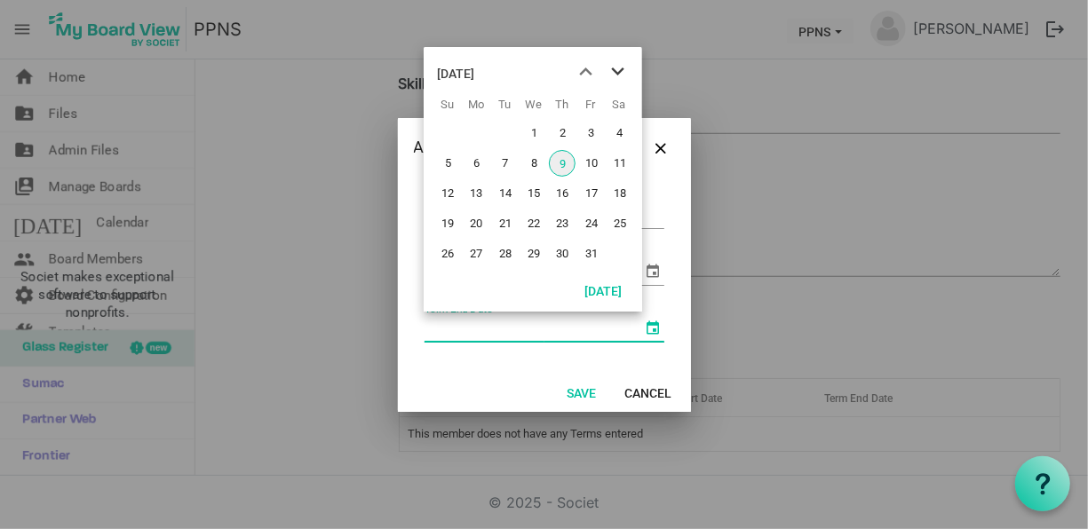
click at [622, 65] on span "next month" at bounding box center [617, 72] width 31 height 32
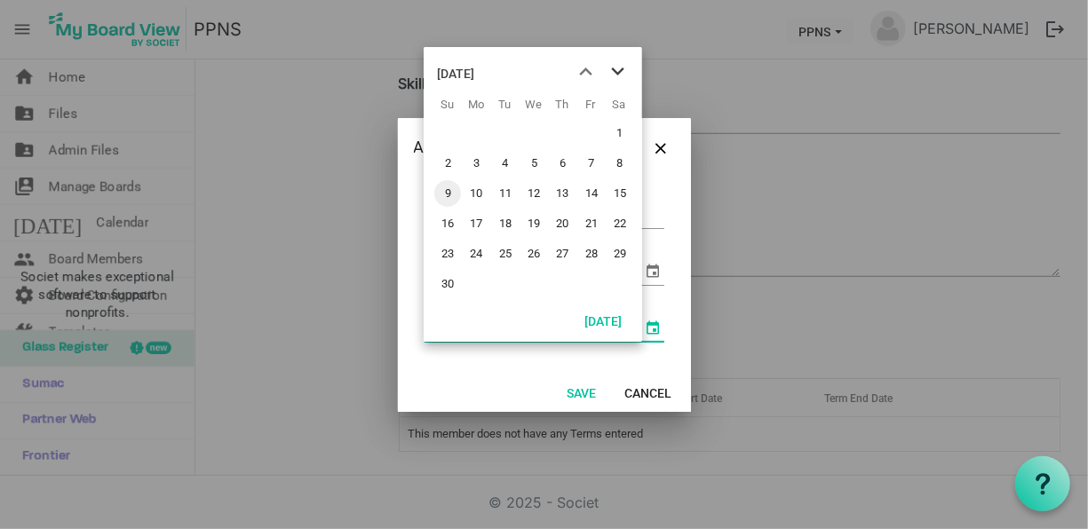
click at [622, 65] on span "next month" at bounding box center [617, 72] width 31 height 32
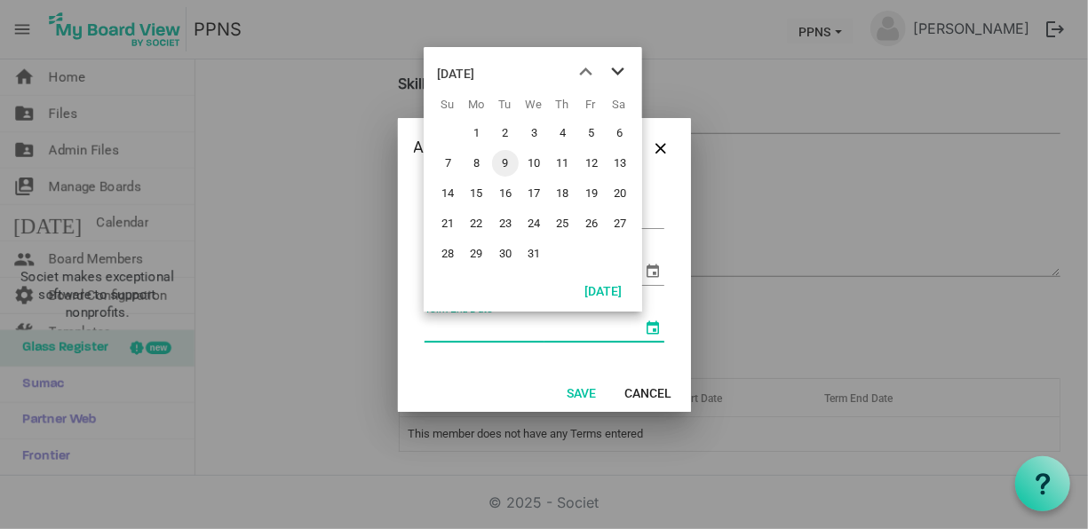
click at [622, 65] on span "next month" at bounding box center [617, 72] width 31 height 32
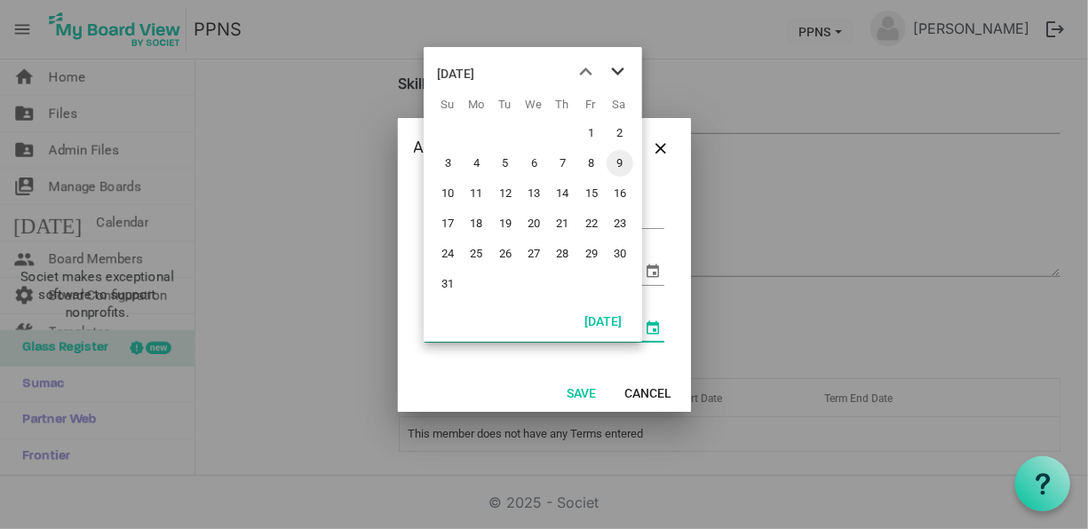
click at [622, 65] on span "next month" at bounding box center [617, 72] width 31 height 32
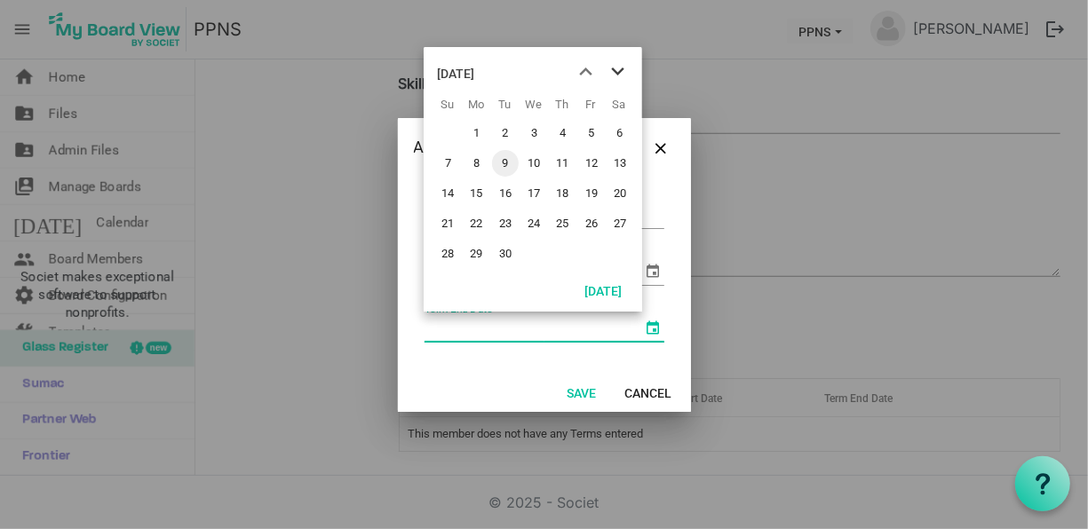
click at [622, 65] on span "next month" at bounding box center [617, 72] width 31 height 32
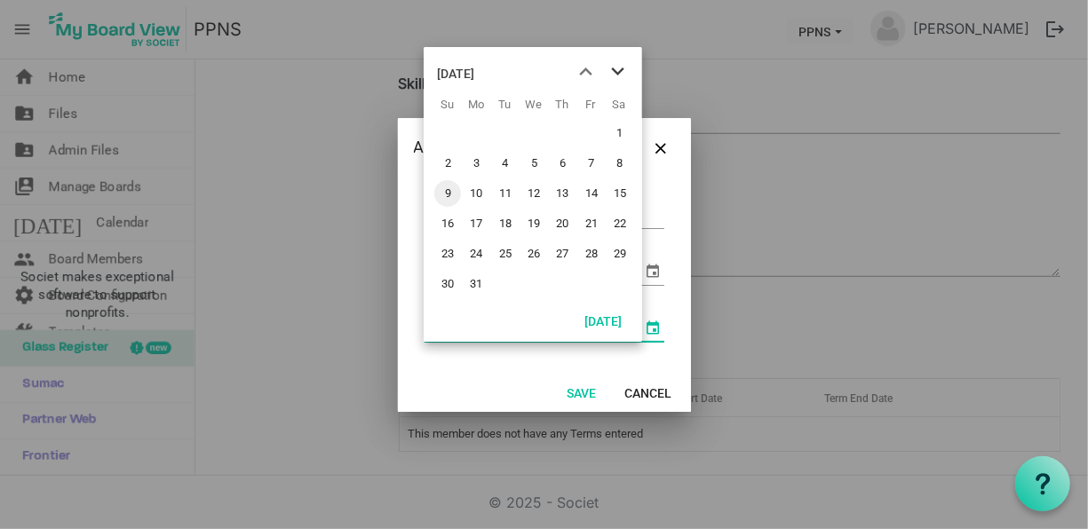
click at [622, 65] on span "next month" at bounding box center [617, 72] width 31 height 32
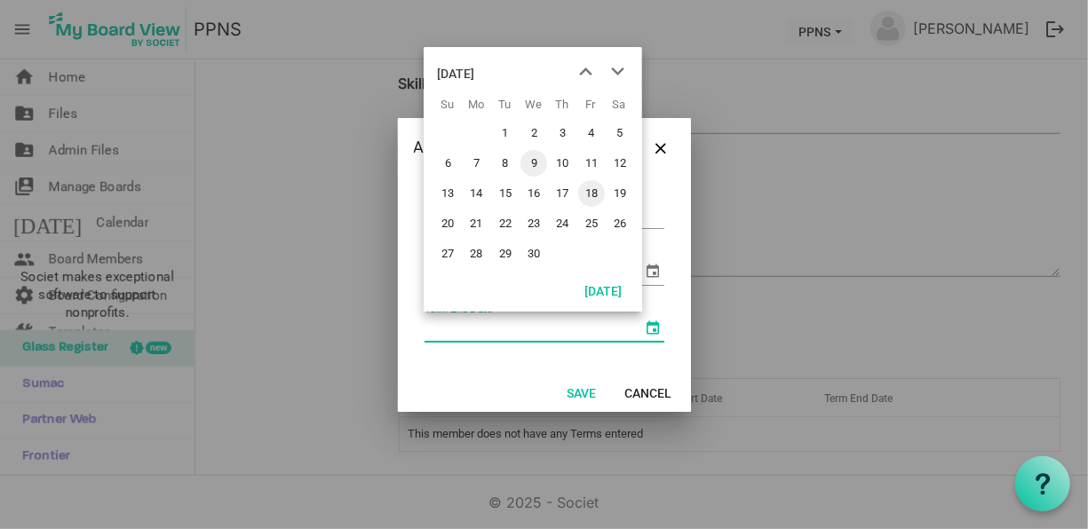
click at [598, 195] on span "18" at bounding box center [591, 193] width 27 height 27
type input "[DATE]"
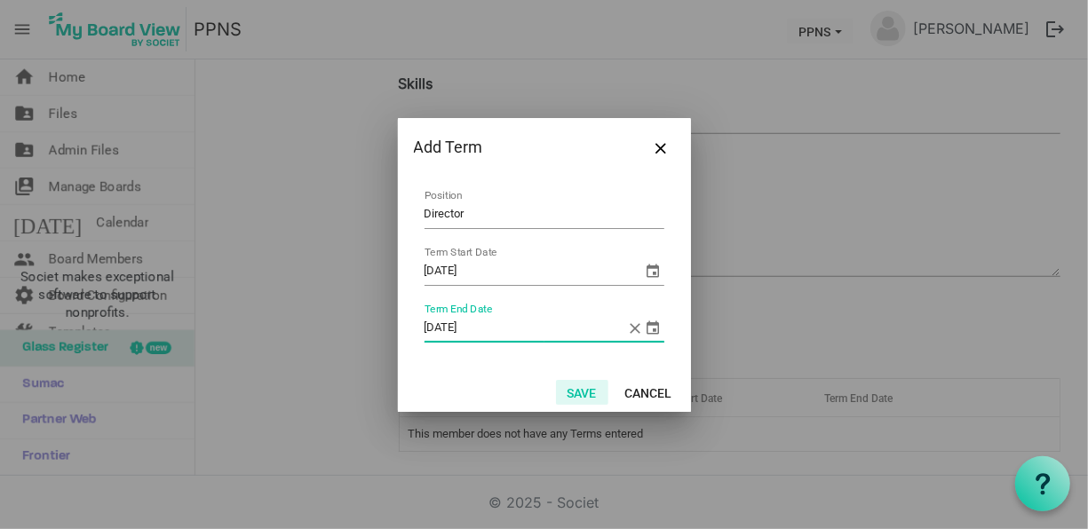
click at [591, 396] on button "Save" at bounding box center [582, 392] width 52 height 25
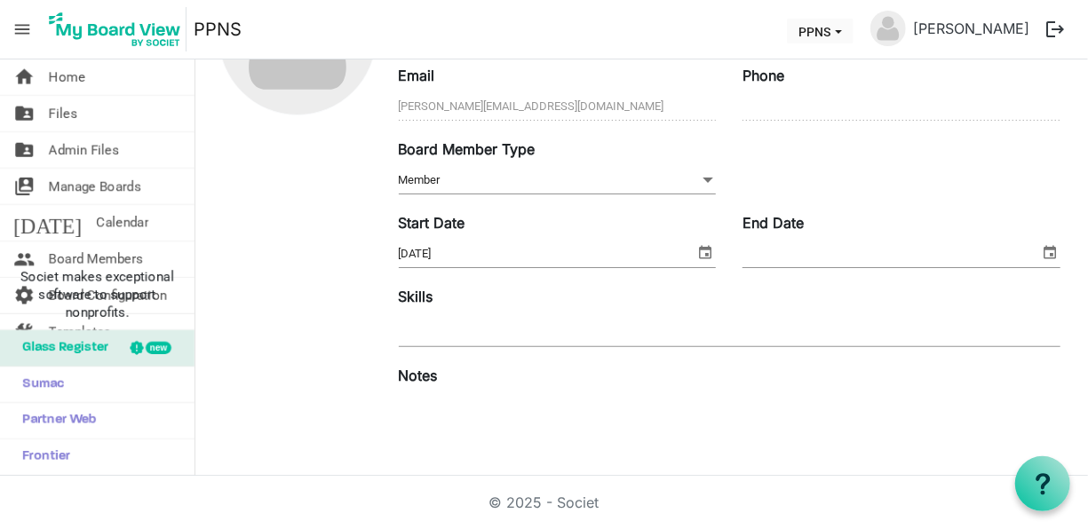
scroll to position [0, 0]
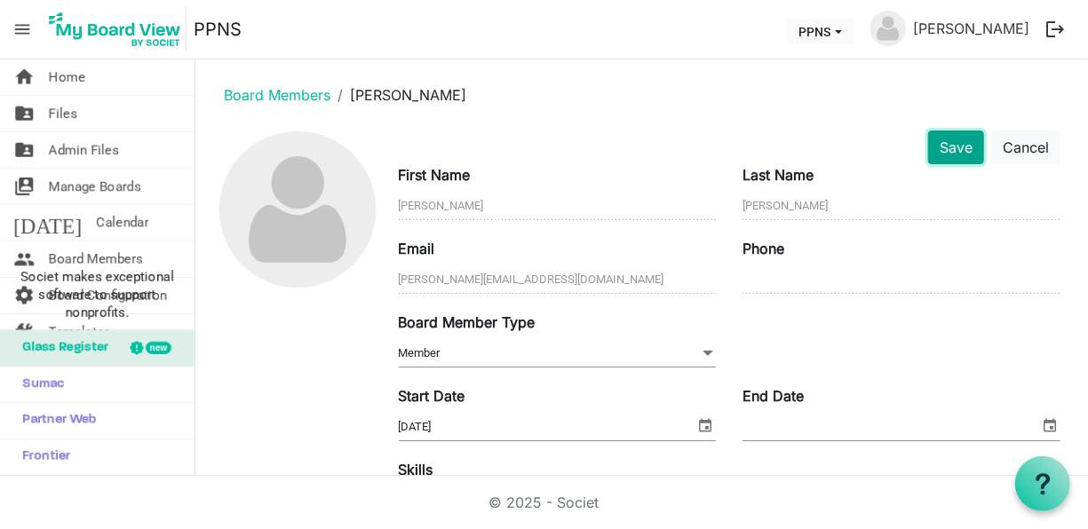
click at [930, 150] on button "Save" at bounding box center [956, 148] width 56 height 34
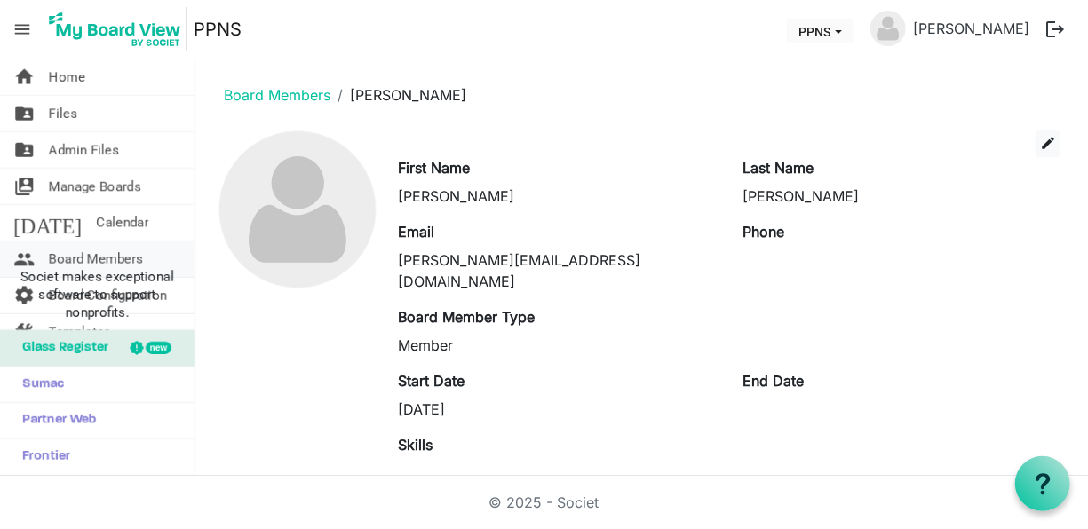
click at [124, 252] on span "Board Members" at bounding box center [96, 260] width 94 height 36
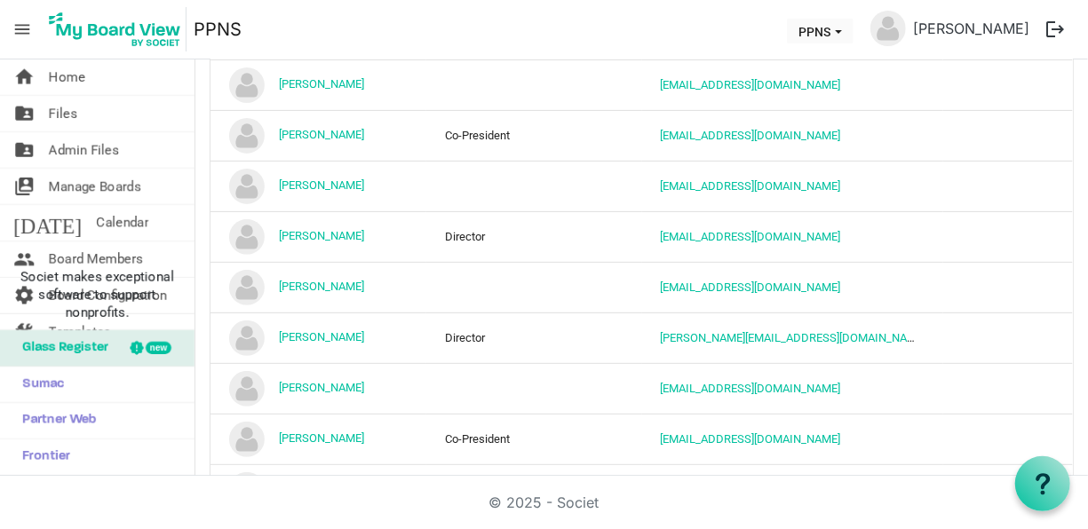
scroll to position [257, 0]
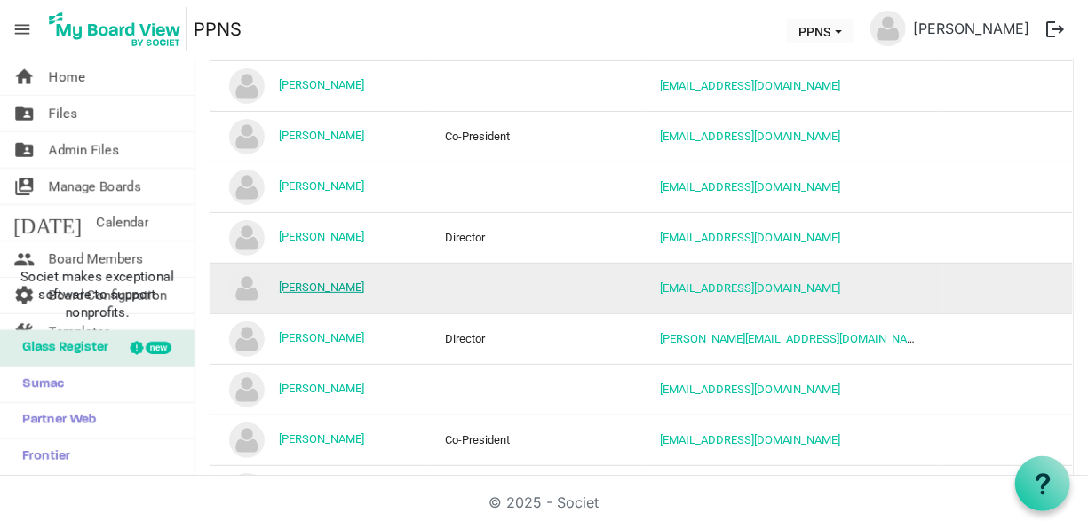
click at [347, 284] on link "[PERSON_NAME]" at bounding box center [321, 287] width 85 height 13
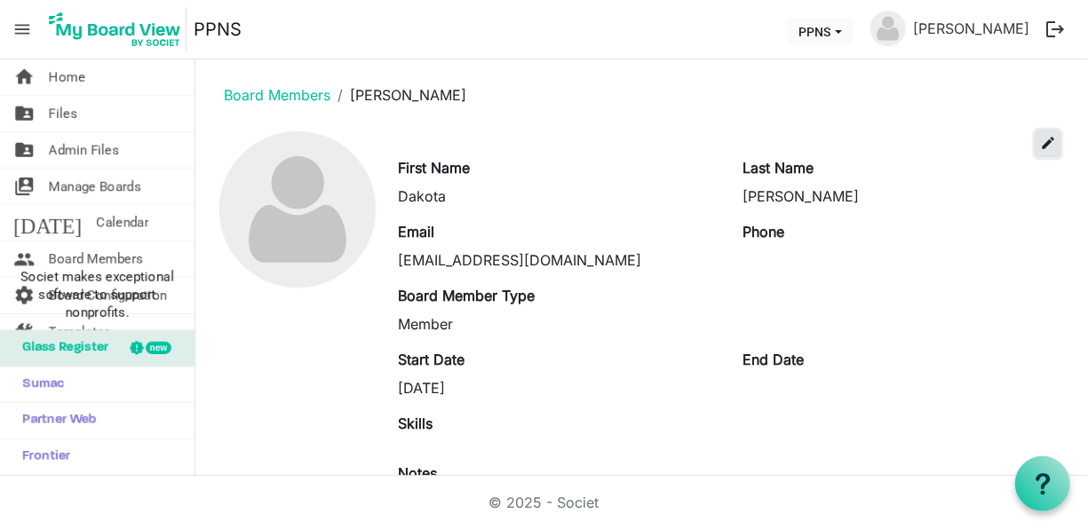
click at [1040, 135] on span "edit" at bounding box center [1048, 143] width 16 height 16
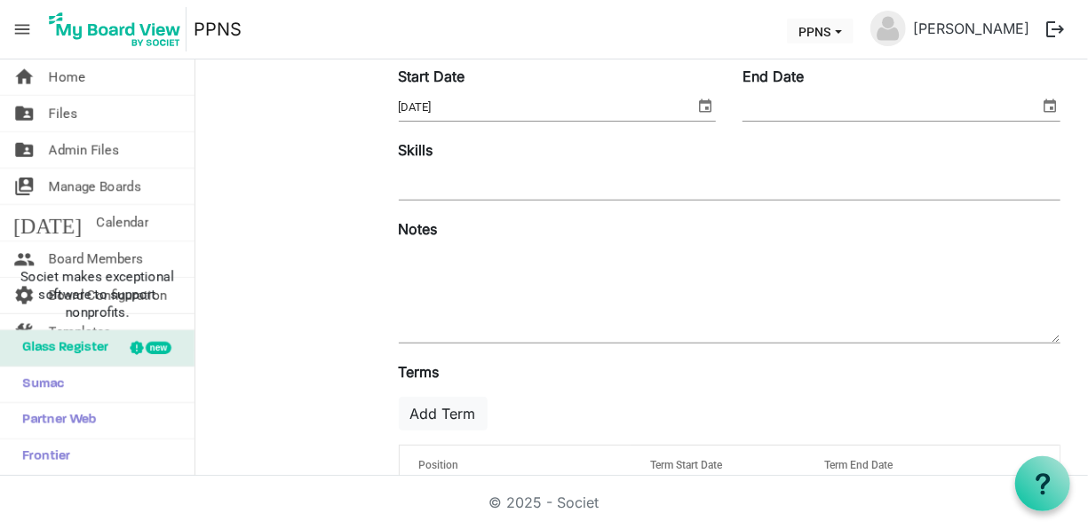
scroll to position [384, 0]
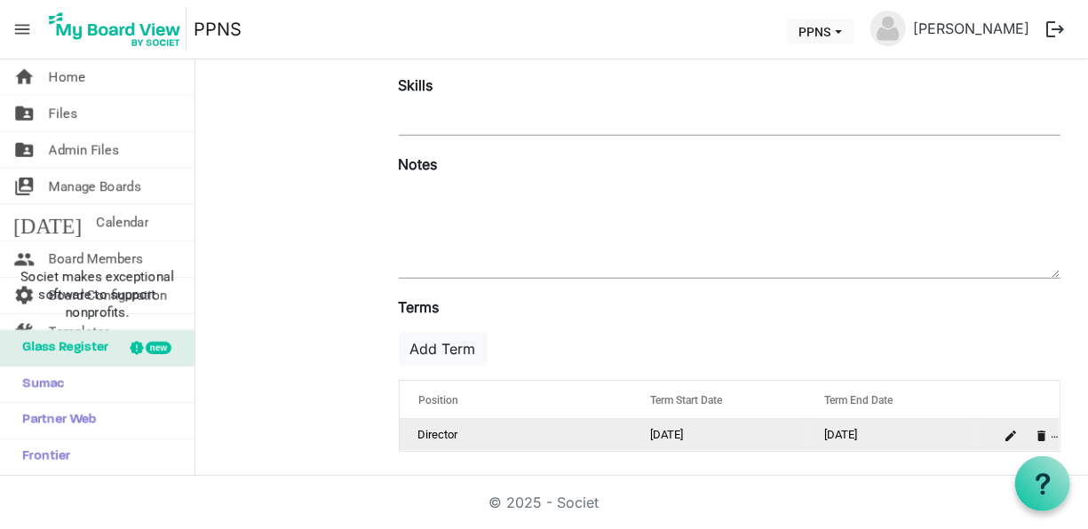
click at [428, 424] on td "Director" at bounding box center [516, 435] width 232 height 32
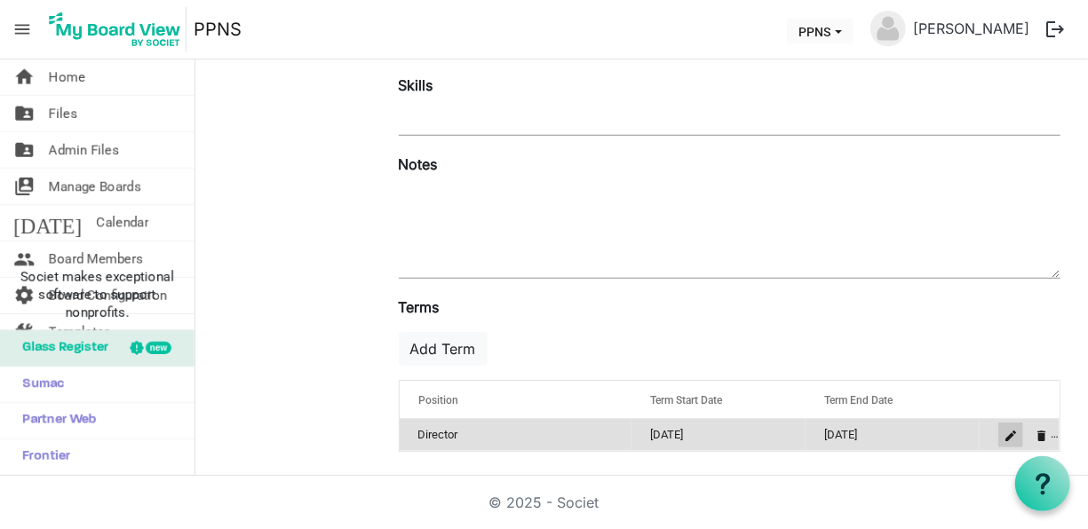
click at [1005, 431] on span "is Command column column header" at bounding box center [1010, 436] width 11 height 11
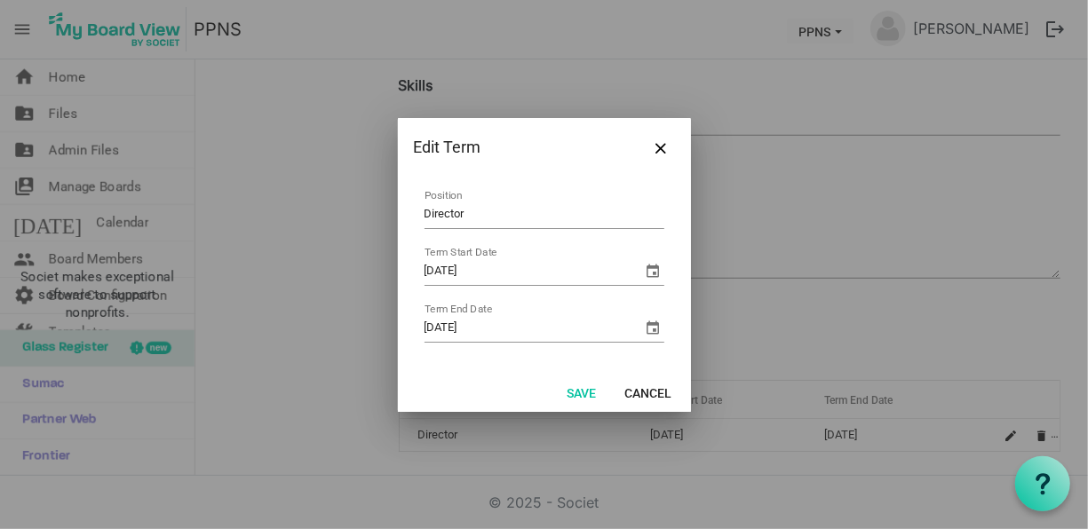
click at [463, 212] on input "Director" at bounding box center [544, 216] width 240 height 28
type input "D"
type input "Director"
click at [576, 397] on button "Save" at bounding box center [582, 392] width 52 height 25
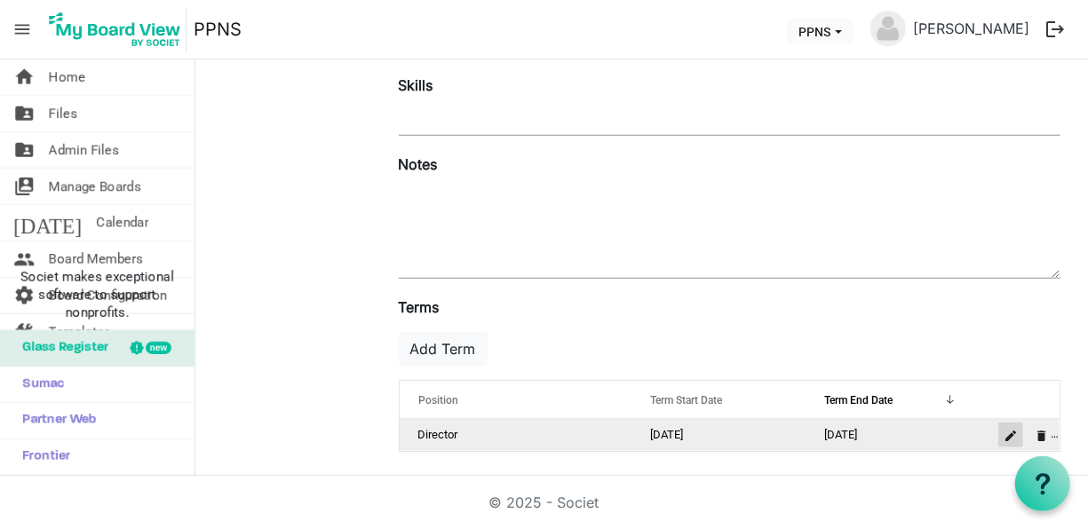
click at [1005, 431] on span "is Command column column header" at bounding box center [1010, 436] width 11 height 11
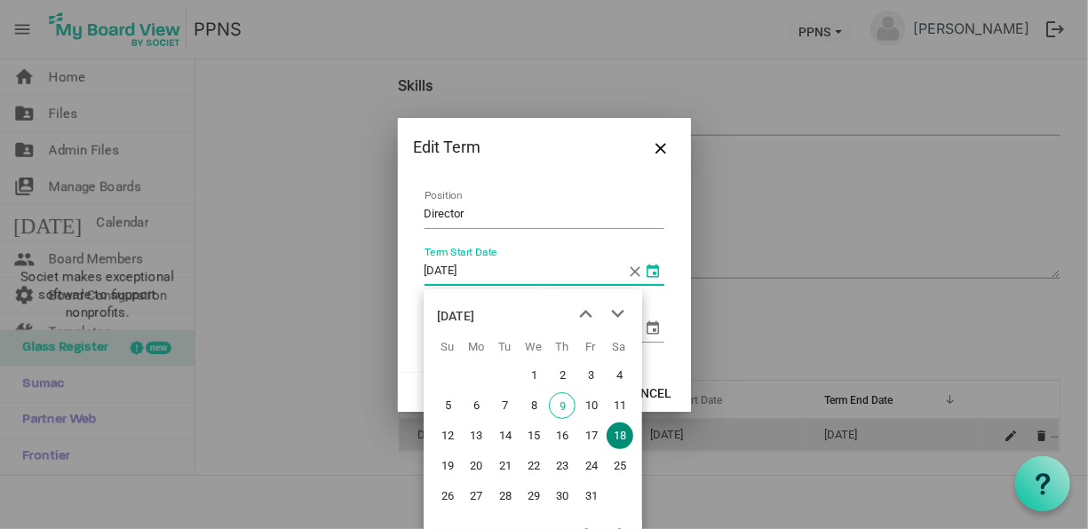
click at [654, 273] on span "select" at bounding box center [653, 270] width 21 height 21
click at [629, 313] on span "next month" at bounding box center [617, 314] width 31 height 32
click at [586, 314] on span "previous month" at bounding box center [585, 314] width 31 height 32
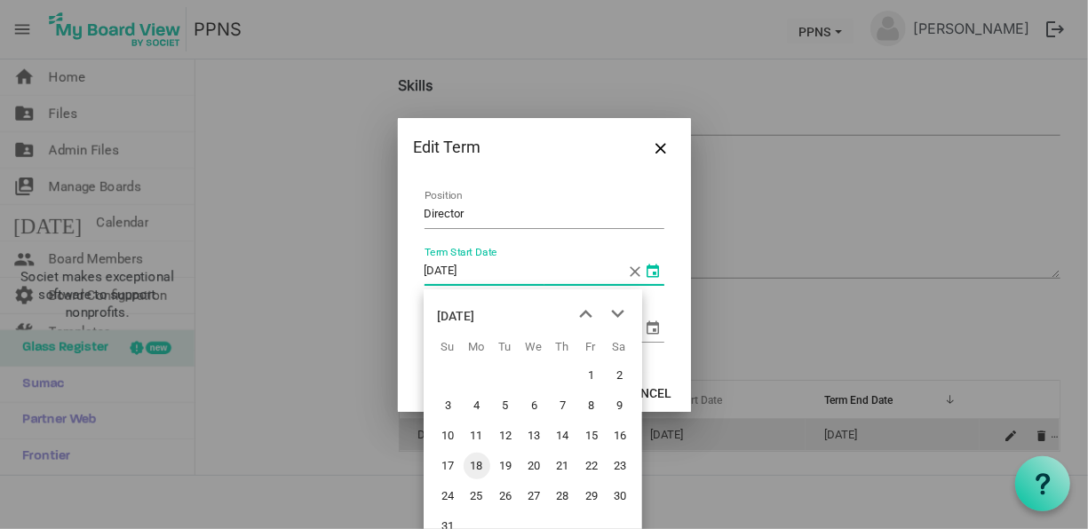
click at [477, 470] on span "18" at bounding box center [476, 466] width 27 height 27
type input "8/18/2025"
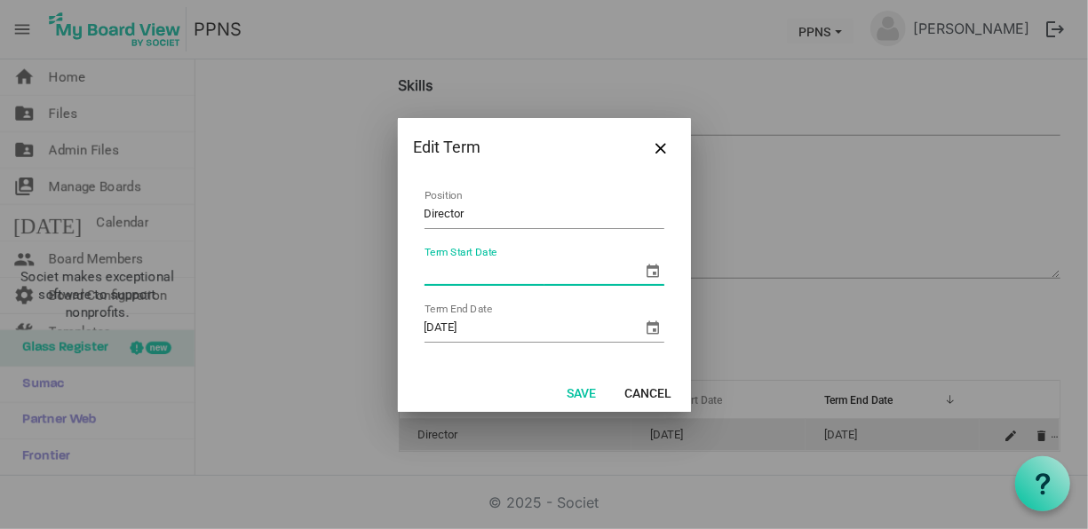
click at [633, 275] on div "Term Start Date" at bounding box center [544, 272] width 240 height 28
click at [654, 270] on span "select" at bounding box center [653, 270] width 21 height 21
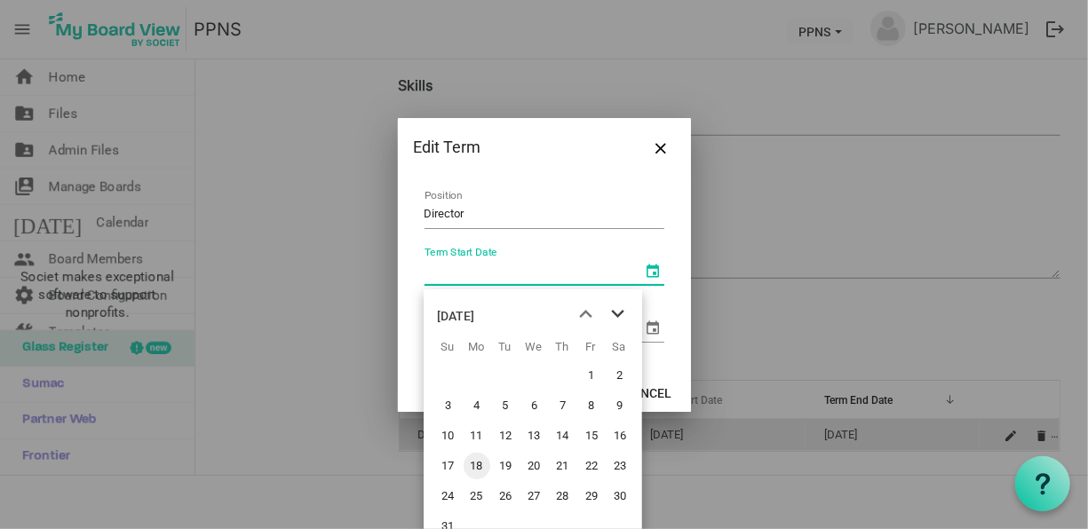
click at [607, 315] on span "next month" at bounding box center [617, 314] width 31 height 32
click at [565, 433] on span "18" at bounding box center [562, 436] width 27 height 27
type input "[DATE]"
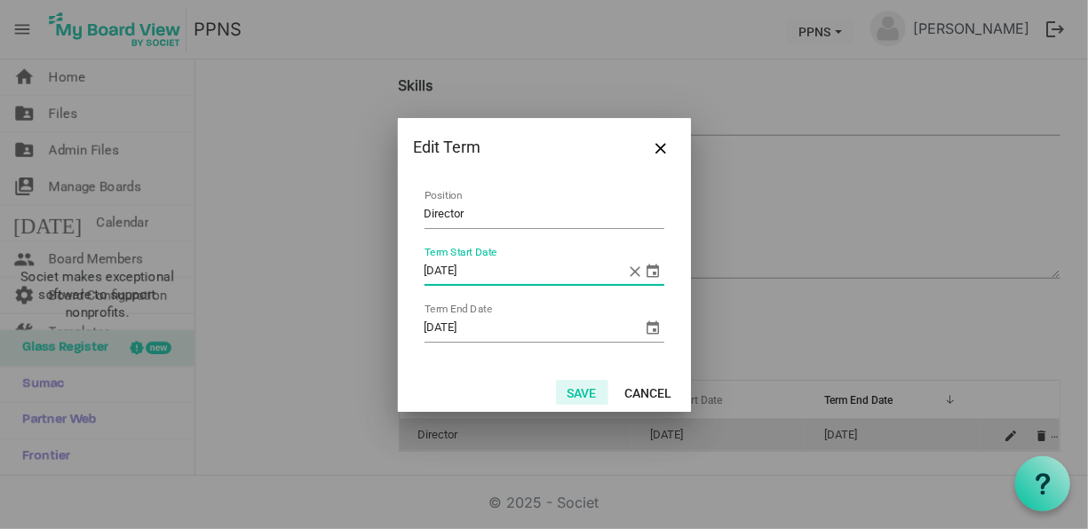
click at [589, 386] on button "Save" at bounding box center [582, 392] width 52 height 25
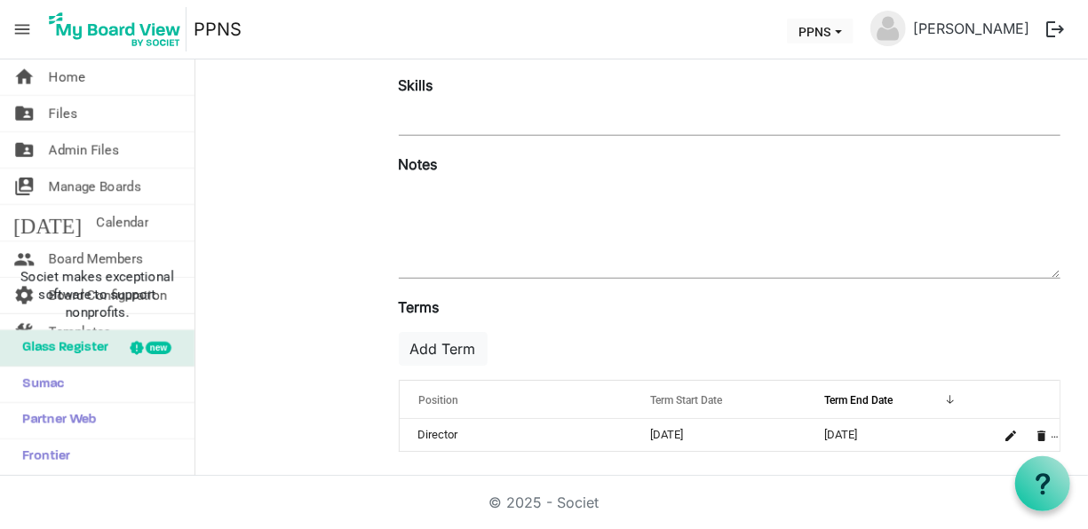
scroll to position [0, 0]
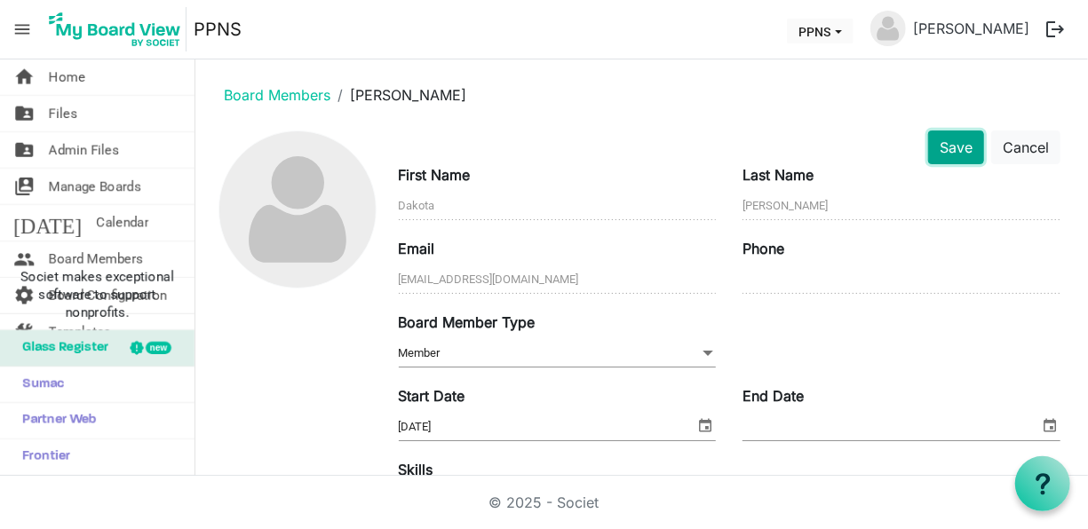
click at [938, 140] on button "Save" at bounding box center [956, 148] width 56 height 34
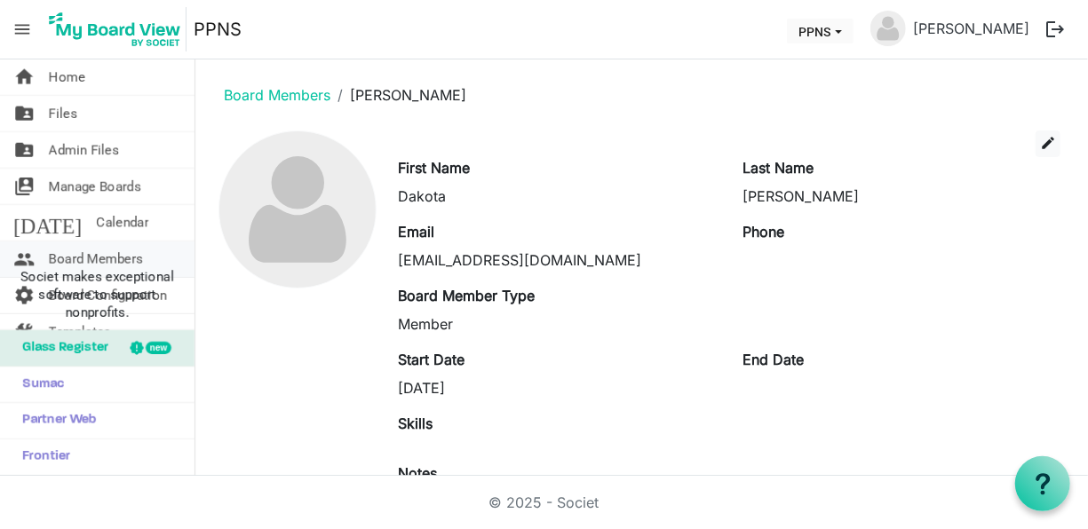
click at [146, 247] on link "people Board Members" at bounding box center [97, 260] width 194 height 36
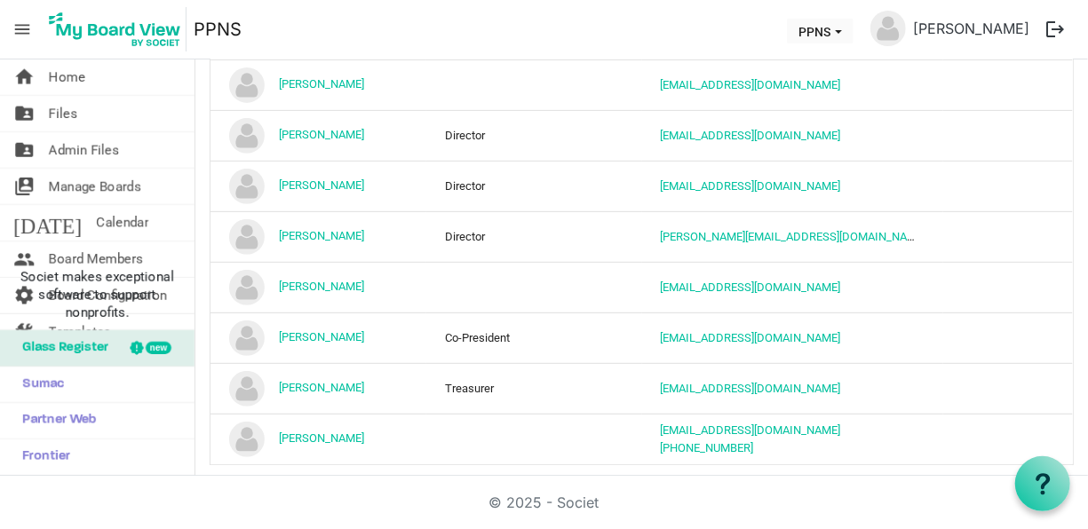
scroll to position [362, 0]
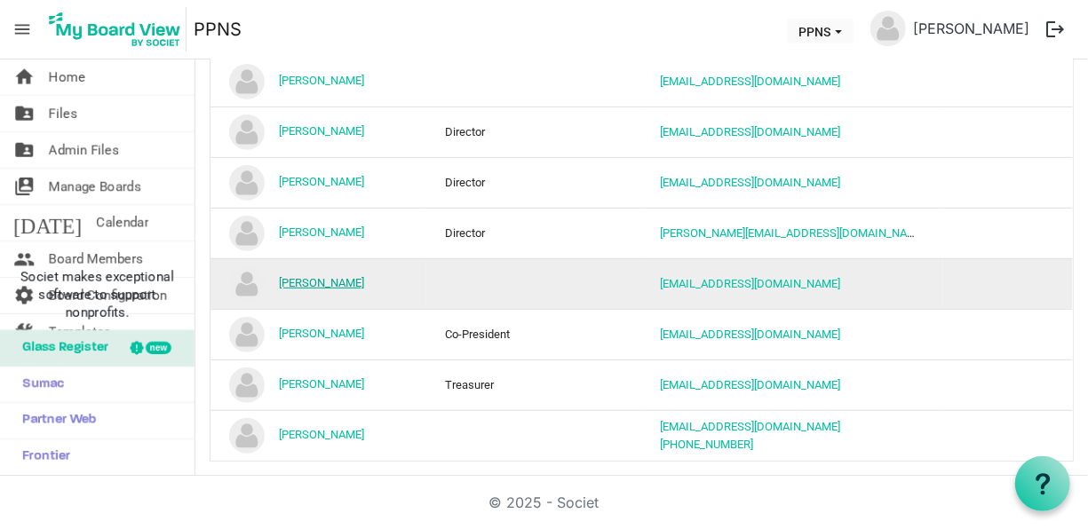
click at [310, 281] on link "[PERSON_NAME]" at bounding box center [321, 282] width 85 height 13
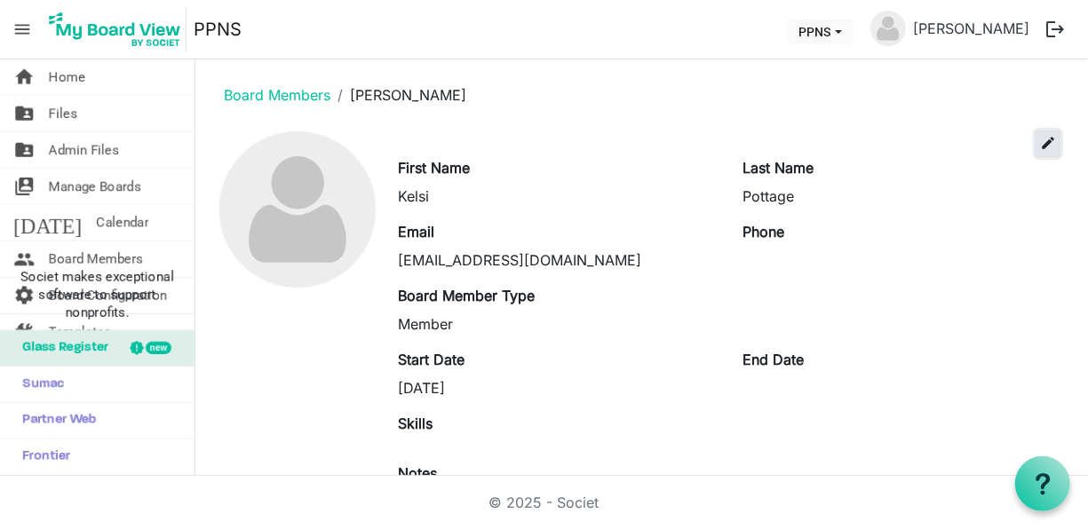
click at [1040, 143] on span "edit" at bounding box center [1048, 143] width 16 height 16
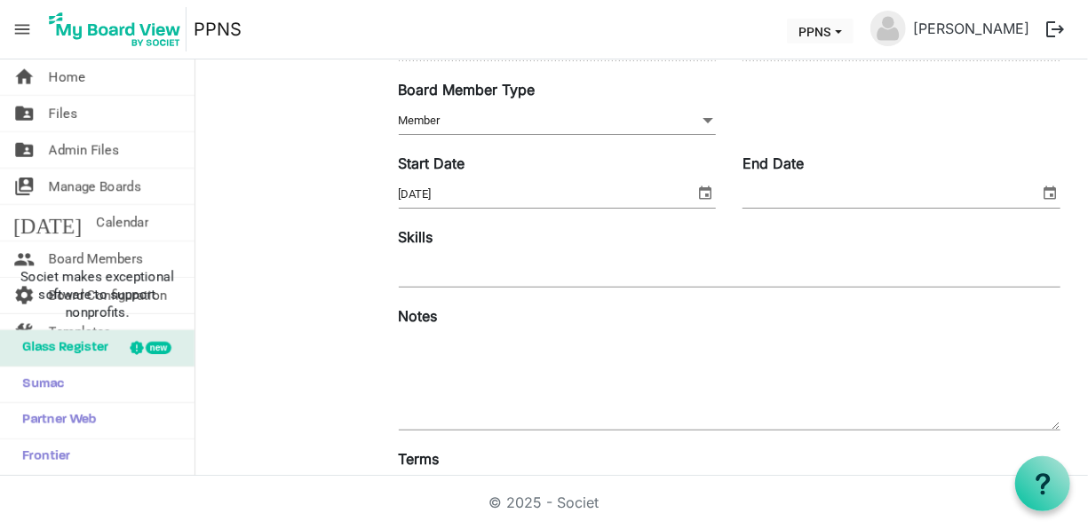
scroll to position [386, 0]
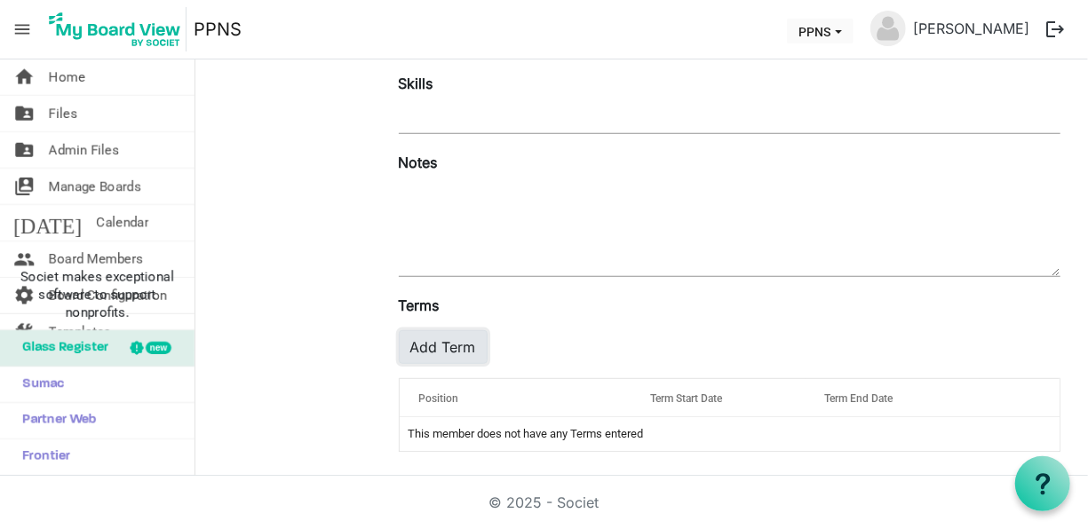
click at [463, 353] on button "Add Term" at bounding box center [443, 347] width 89 height 34
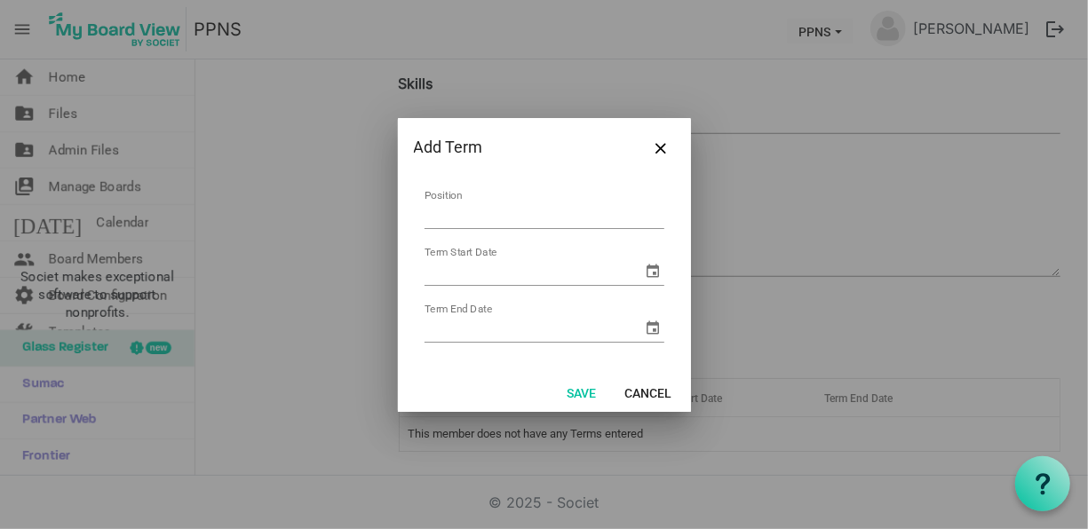
click at [501, 216] on input "Position" at bounding box center [544, 216] width 240 height 28
type input "Director"
click at [516, 270] on input "Term Start Date" at bounding box center [533, 271] width 218 height 27
click at [654, 270] on span "select" at bounding box center [653, 270] width 21 height 21
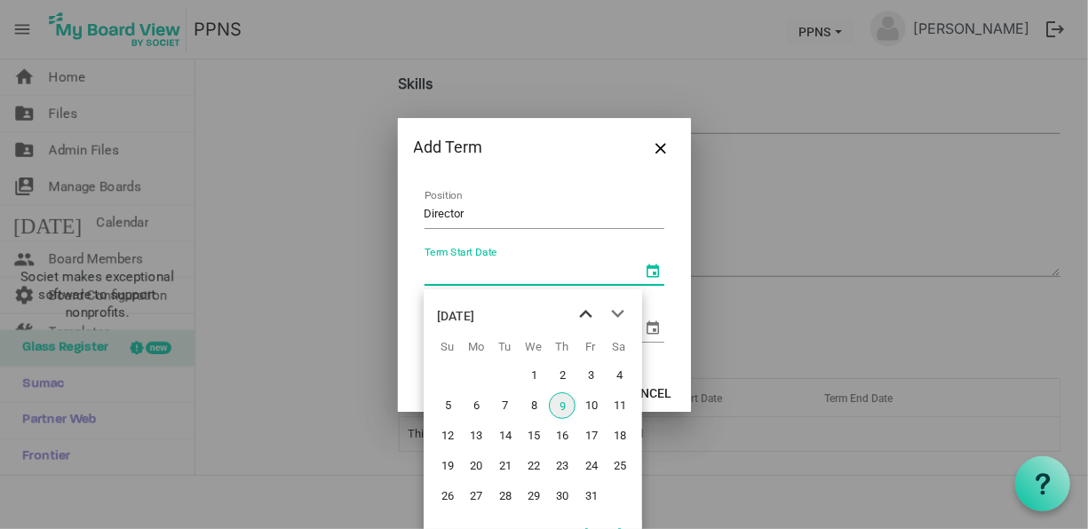
click at [581, 313] on span "previous month" at bounding box center [585, 314] width 31 height 32
click at [558, 438] on span "18" at bounding box center [562, 436] width 27 height 27
type input "9/18/2025"
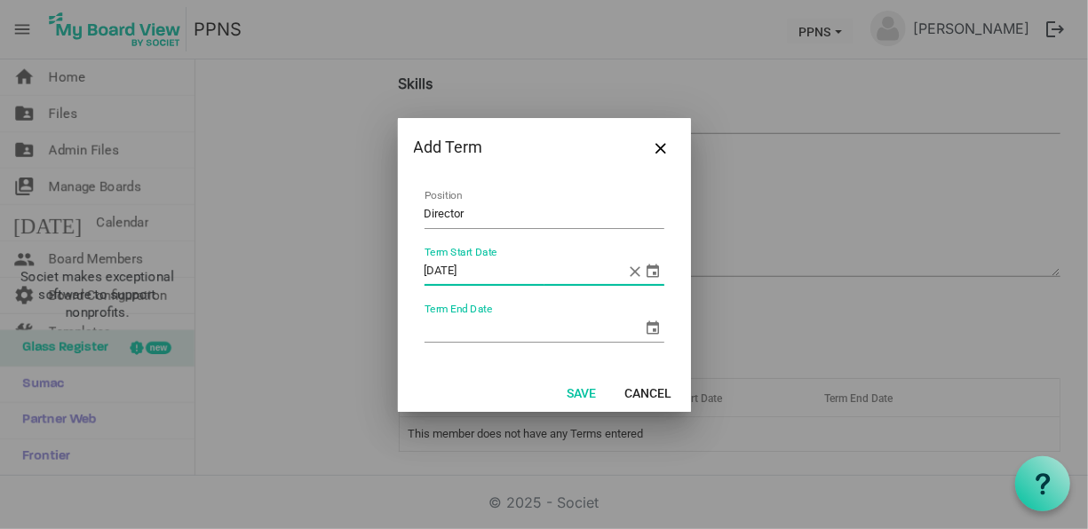
click at [655, 322] on span "select" at bounding box center [653, 327] width 21 height 21
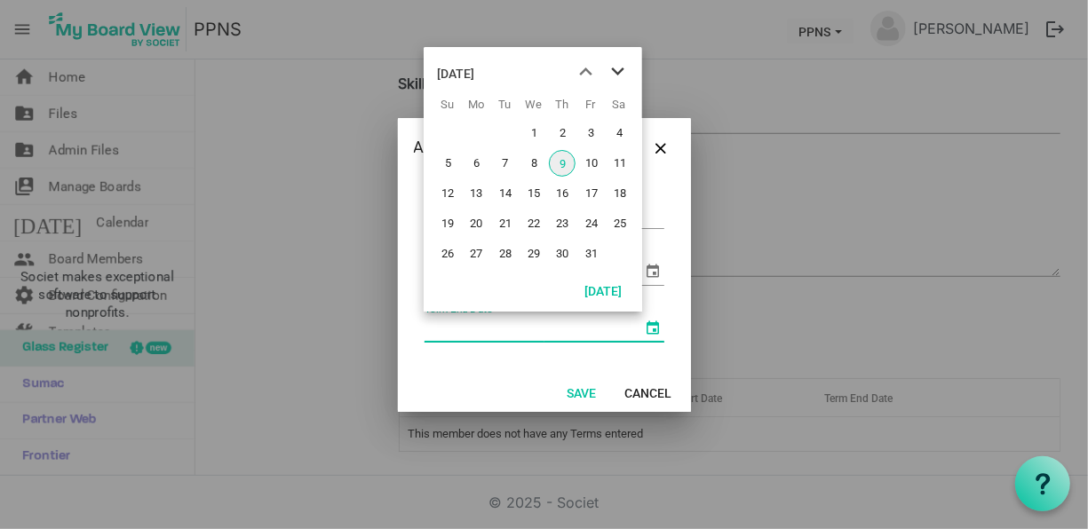
click at [624, 69] on span "next month" at bounding box center [617, 72] width 31 height 32
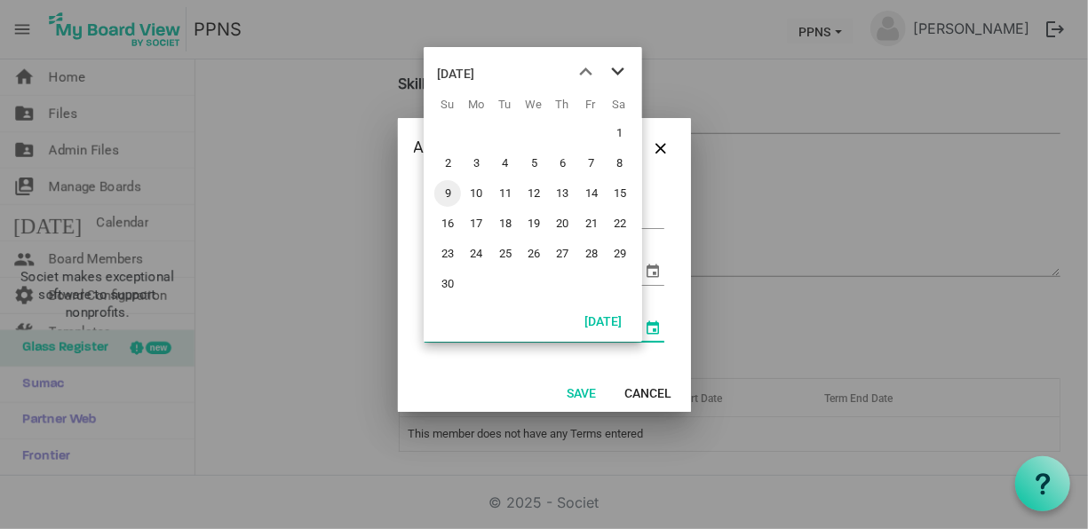
click at [614, 68] on span "next month" at bounding box center [617, 72] width 31 height 32
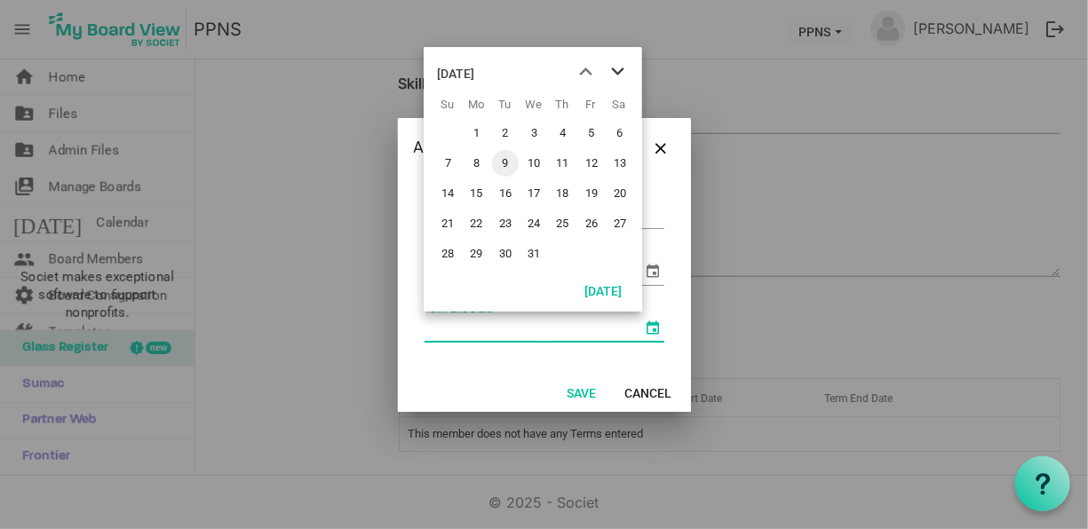
click at [614, 68] on span "next month" at bounding box center [617, 72] width 31 height 32
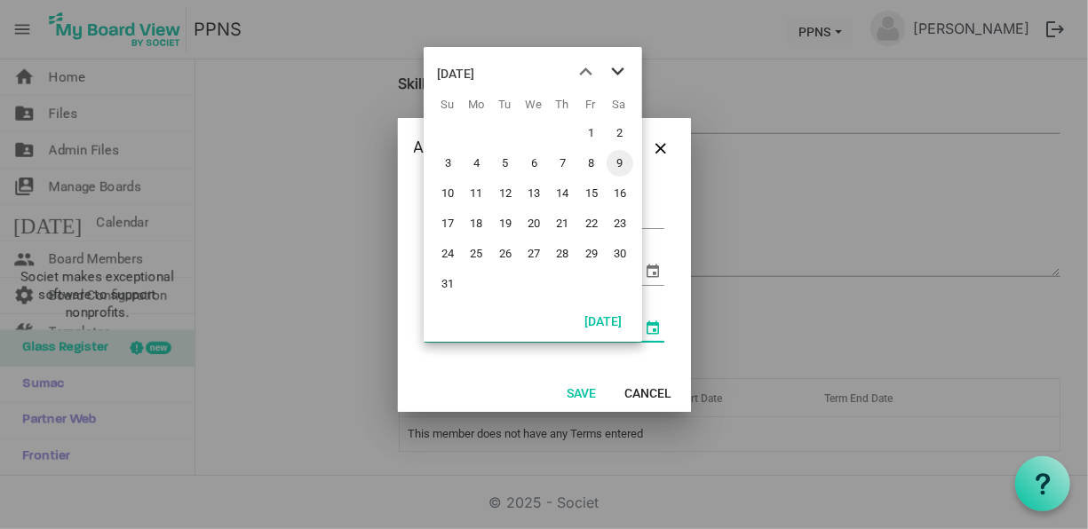
click at [614, 68] on span "next month" at bounding box center [617, 72] width 31 height 32
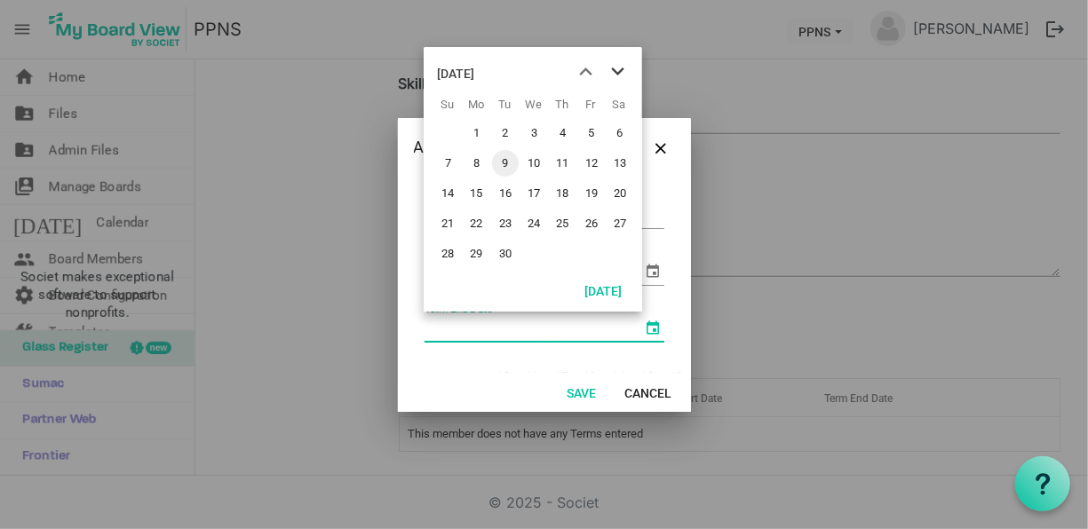
click at [614, 68] on span "next month" at bounding box center [617, 72] width 31 height 32
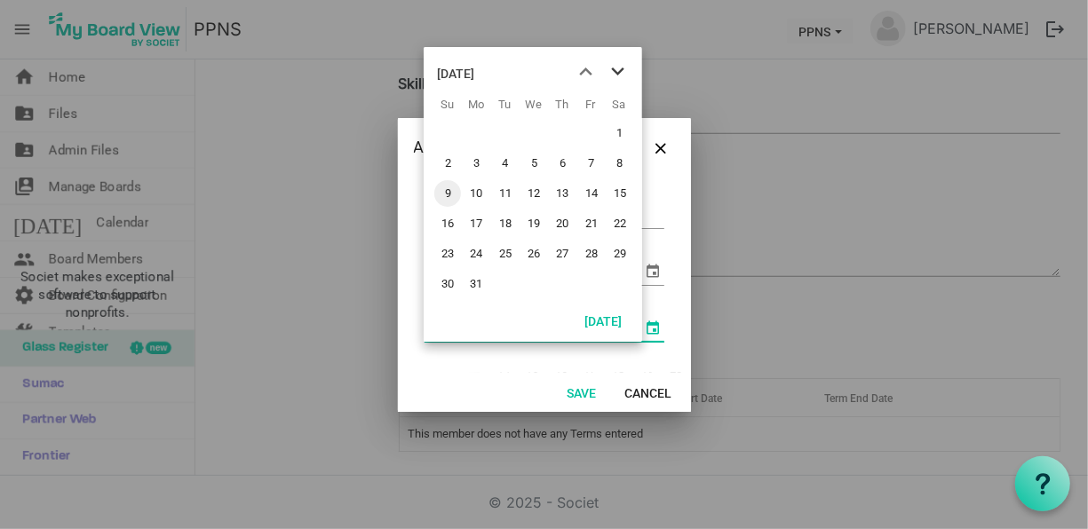
click at [614, 68] on span "next month" at bounding box center [617, 72] width 31 height 32
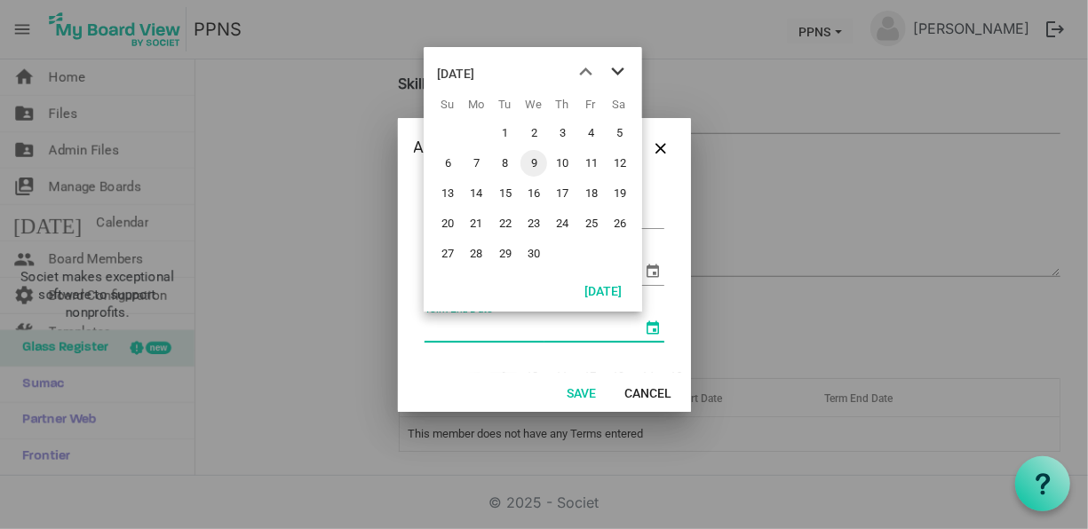
click at [614, 68] on span "next month" at bounding box center [617, 72] width 31 height 32
click at [581, 70] on span "previous month" at bounding box center [585, 72] width 31 height 32
click at [589, 202] on span "18" at bounding box center [591, 193] width 27 height 27
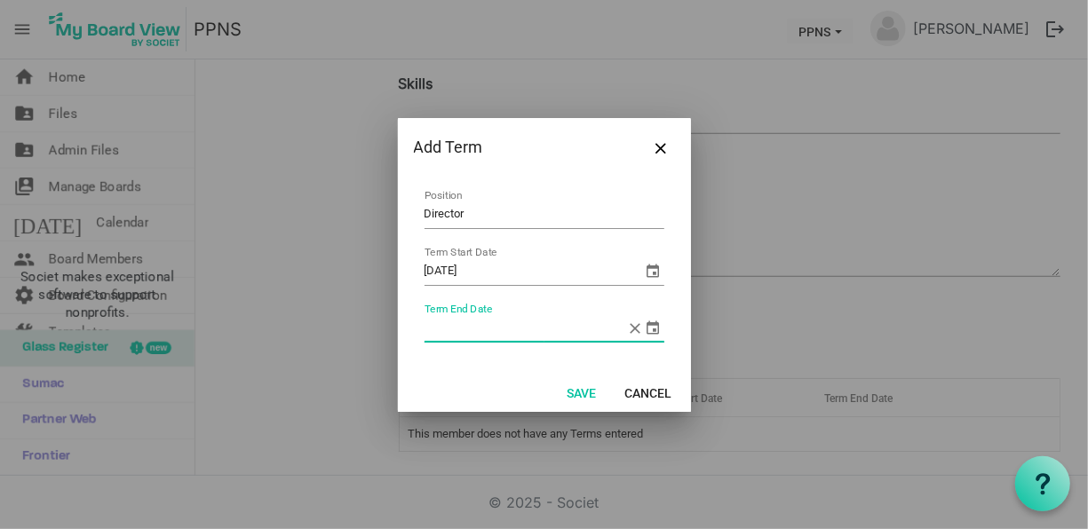
type input "9/18/2026"
click at [581, 392] on button "Save" at bounding box center [582, 392] width 52 height 25
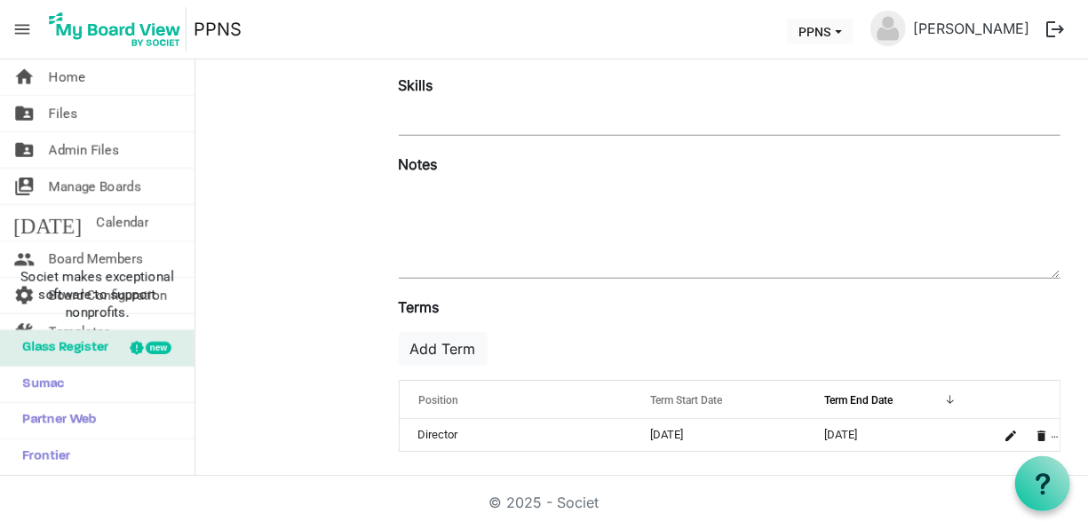
scroll to position [0, 0]
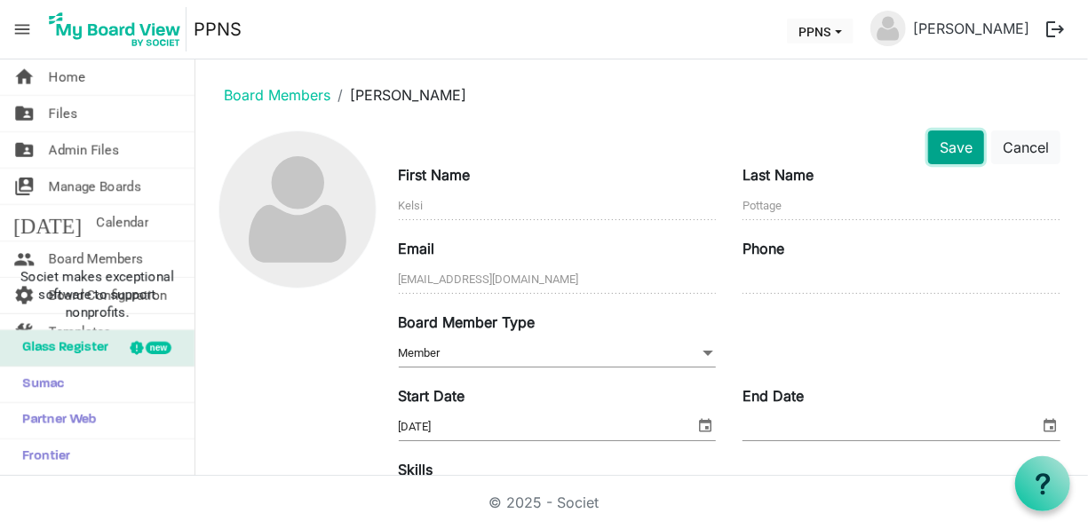
click at [958, 132] on button "Save" at bounding box center [956, 148] width 56 height 34
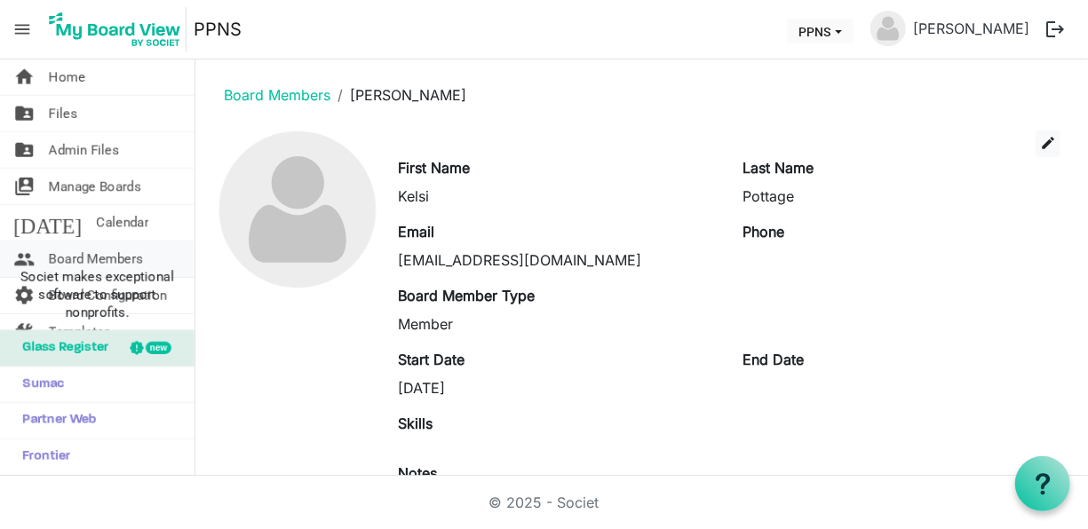
click at [108, 257] on span "Board Members" at bounding box center [96, 260] width 94 height 36
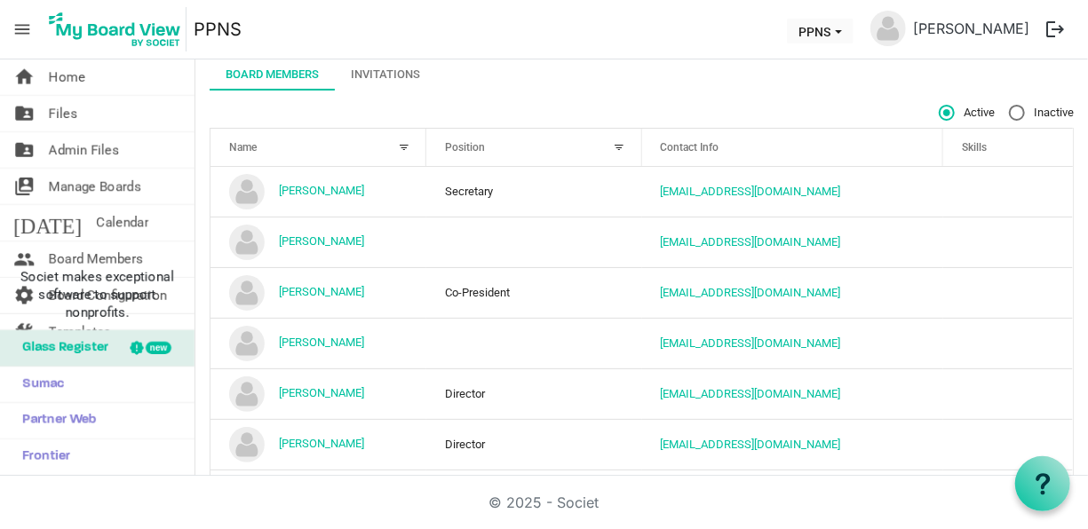
scroll to position [97, 0]
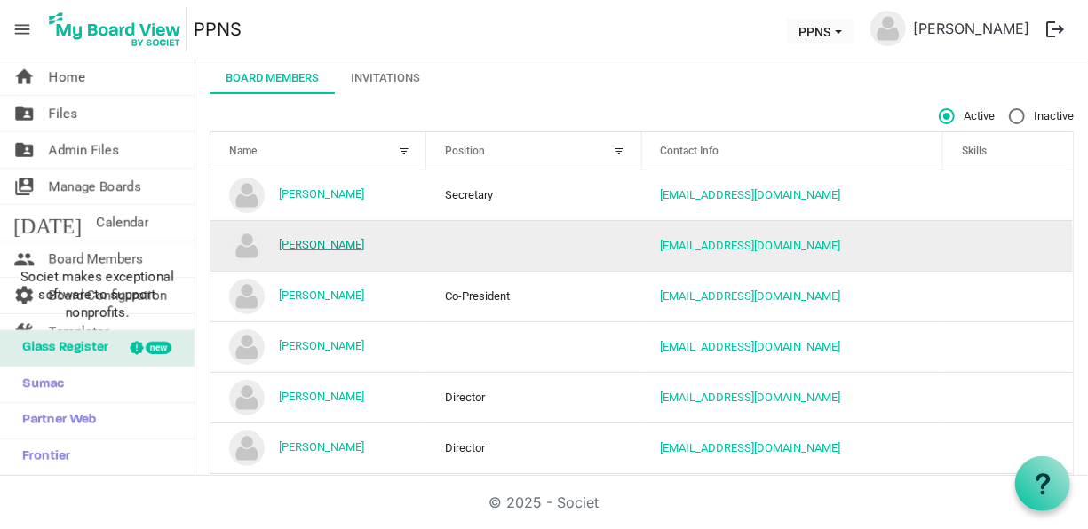
click at [308, 241] on link "Ashley Sheehan" at bounding box center [321, 244] width 85 height 13
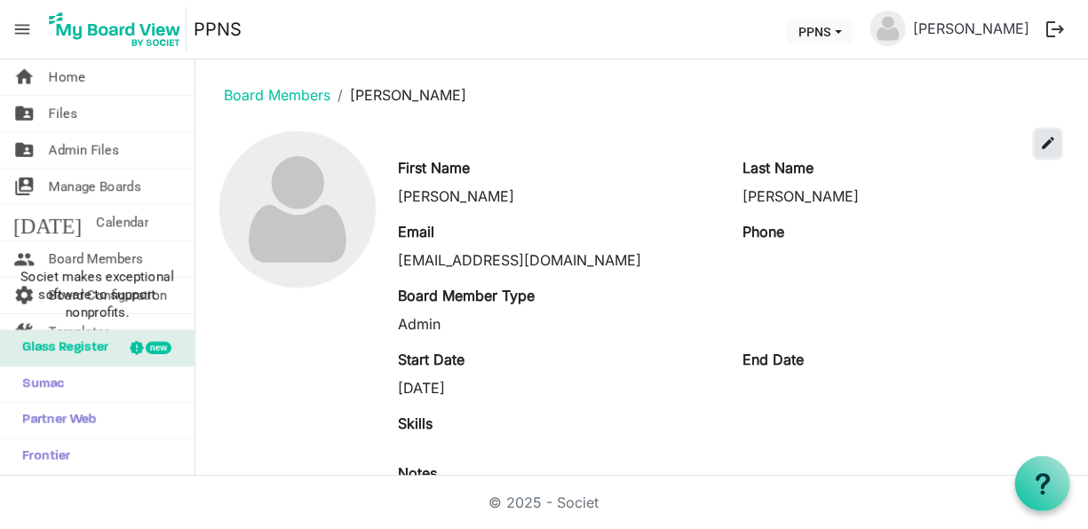
click at [1040, 141] on span "edit" at bounding box center [1048, 143] width 16 height 16
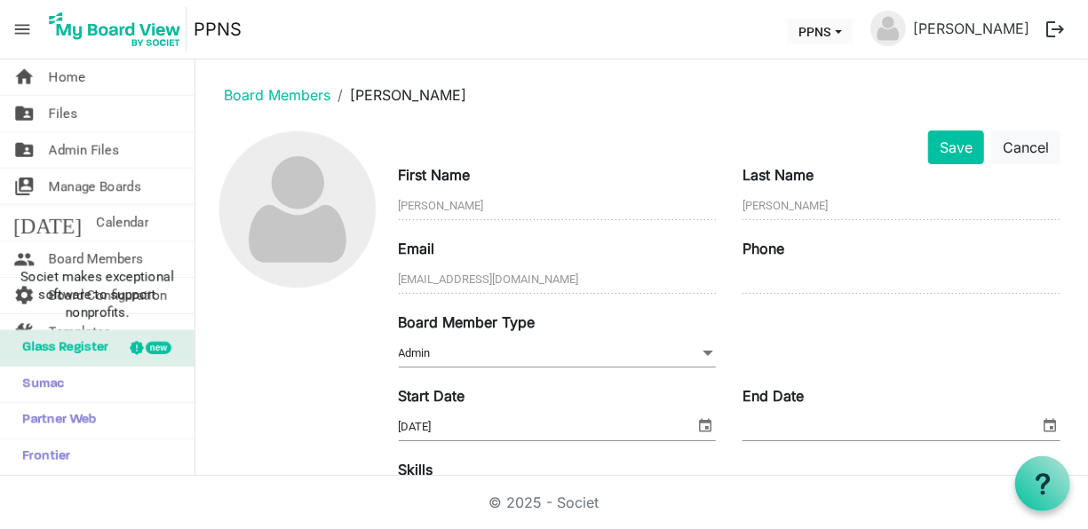
scroll to position [417, 0]
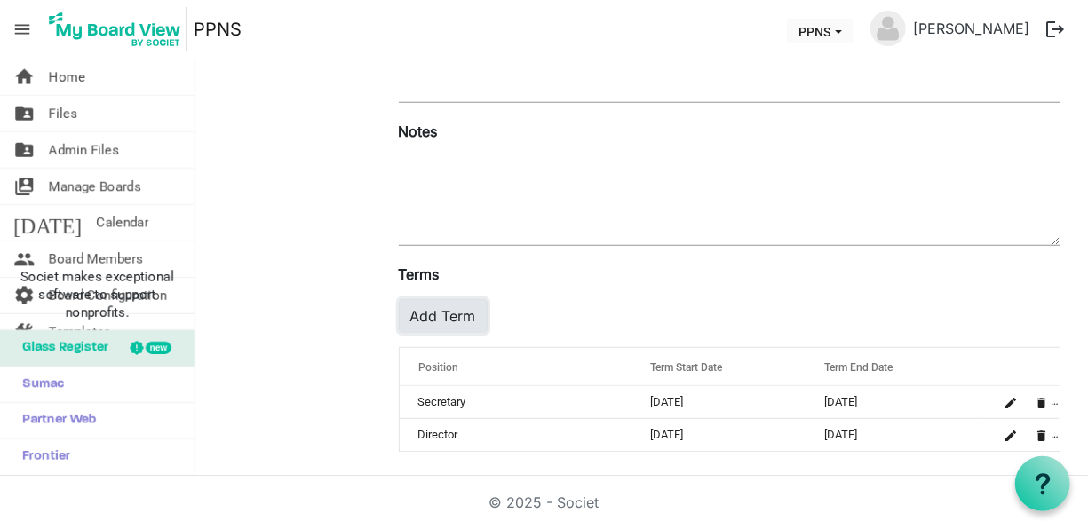
click at [466, 306] on button "Add Term" at bounding box center [443, 316] width 89 height 34
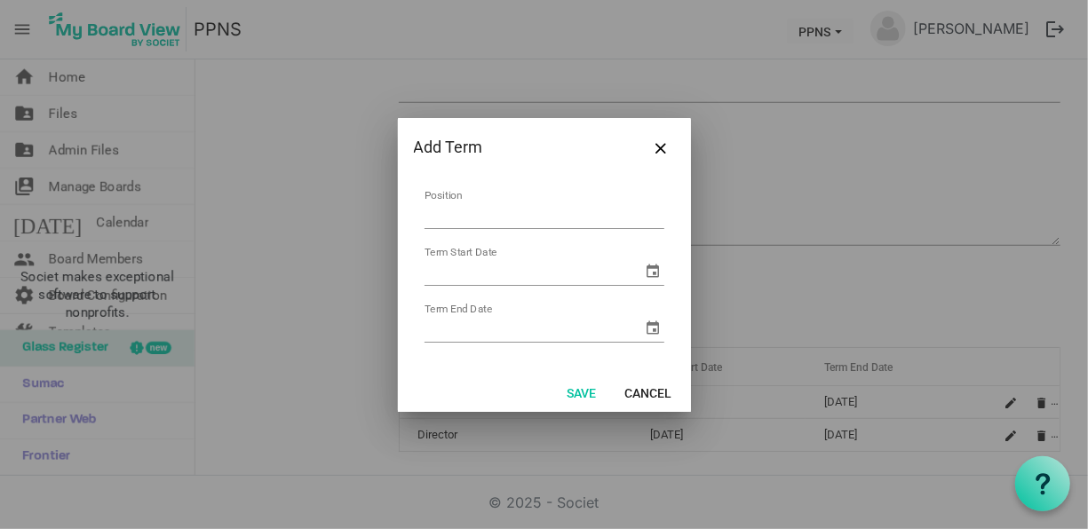
click at [479, 213] on input "Position" at bounding box center [544, 216] width 240 height 28
click at [453, 213] on input "Book keeper" at bounding box center [544, 216] width 240 height 28
type input "Bookkeeper"
click at [659, 275] on span "select" at bounding box center [653, 270] width 21 height 21
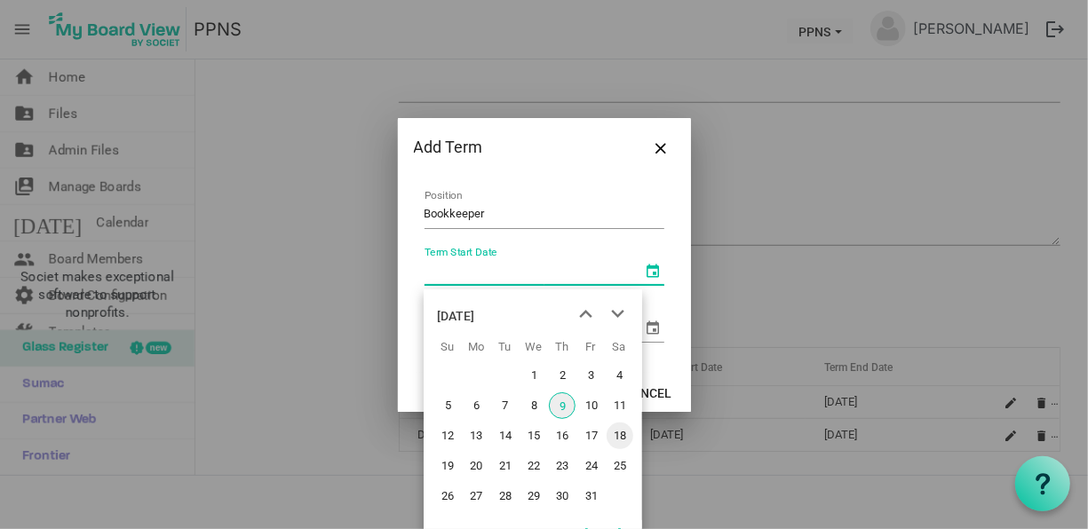
click at [616, 439] on span "18" at bounding box center [619, 436] width 27 height 27
type input "10/18/2025"
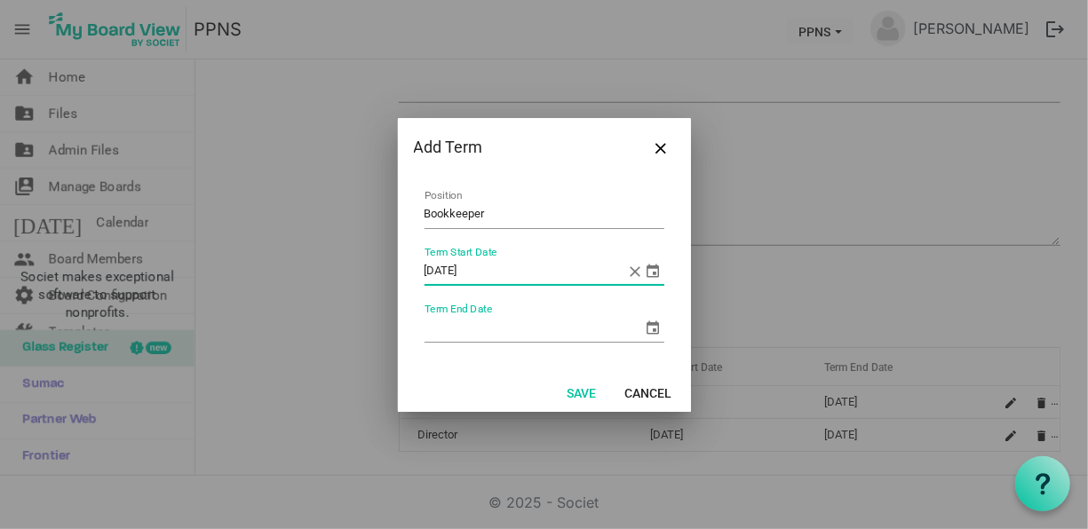
click at [658, 337] on span "select" at bounding box center [653, 327] width 21 height 21
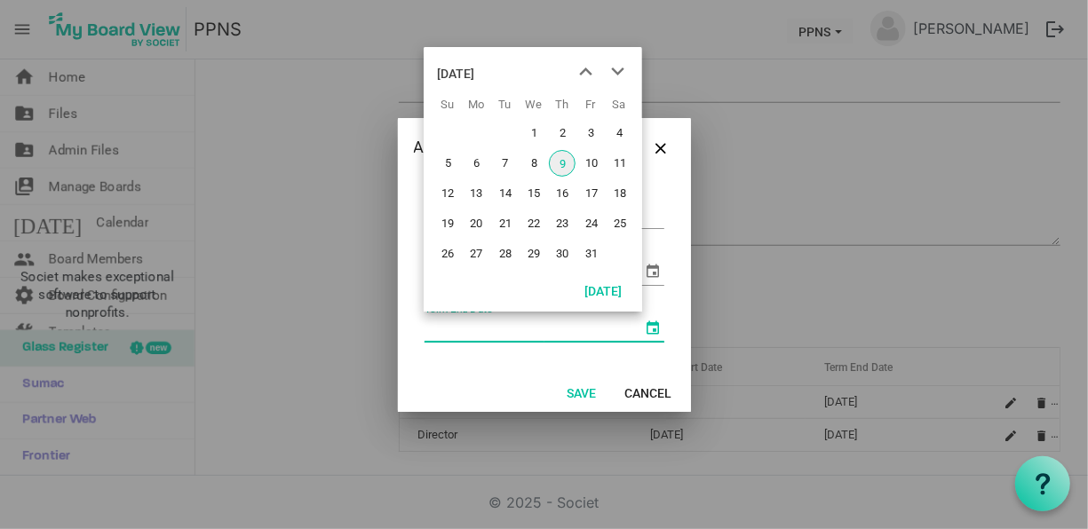
click at [516, 343] on td "Term End Date" at bounding box center [545, 323] width 242 height 47
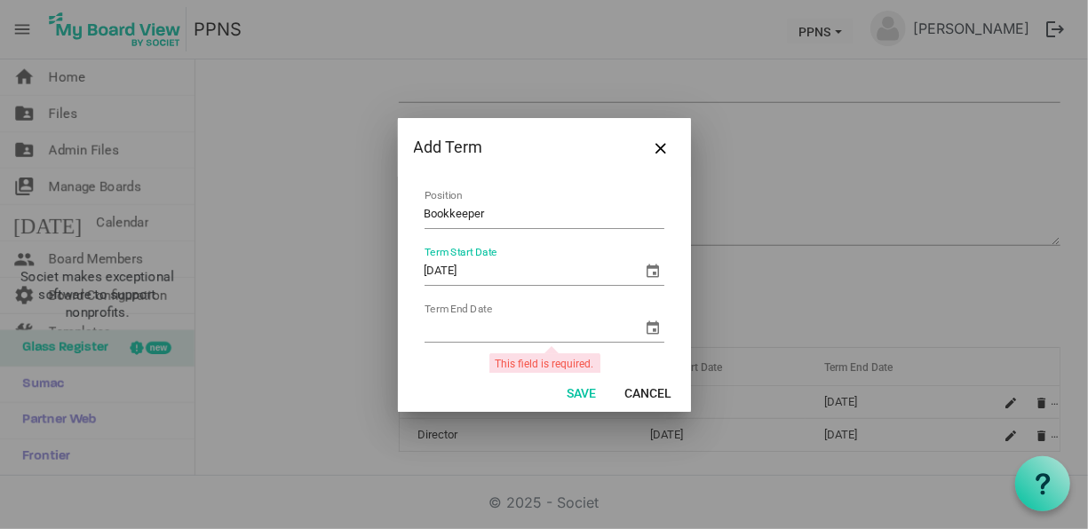
click at [567, 259] on input "10/18/2025" at bounding box center [533, 271] width 218 height 27
click at [621, 270] on div "Term Start Date" at bounding box center [544, 272] width 240 height 28
click at [643, 269] on span "select" at bounding box center [653, 270] width 21 height 21
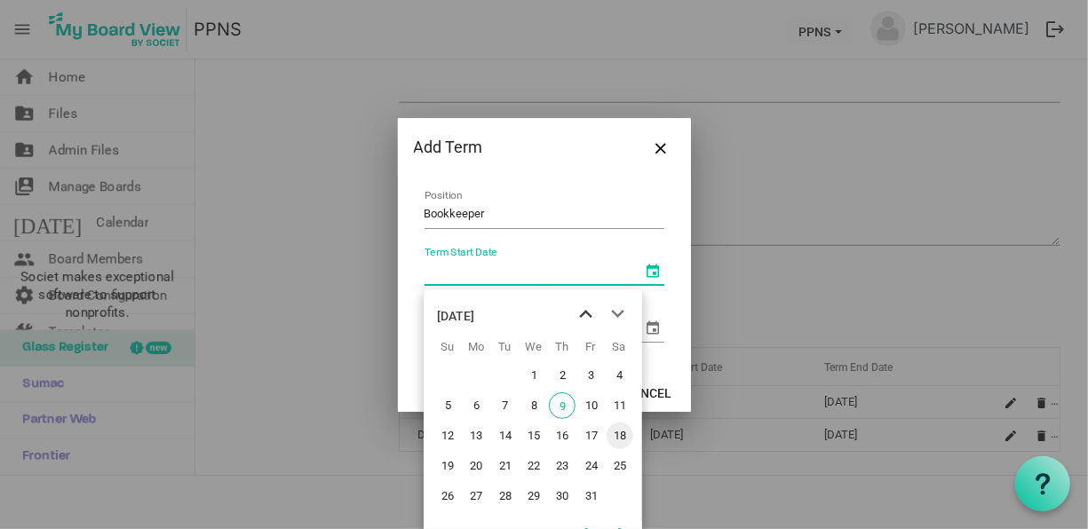
click at [585, 317] on span "previous month" at bounding box center [585, 314] width 31 height 32
click at [561, 435] on span "18" at bounding box center [562, 436] width 27 height 27
type input "9/18/2025"
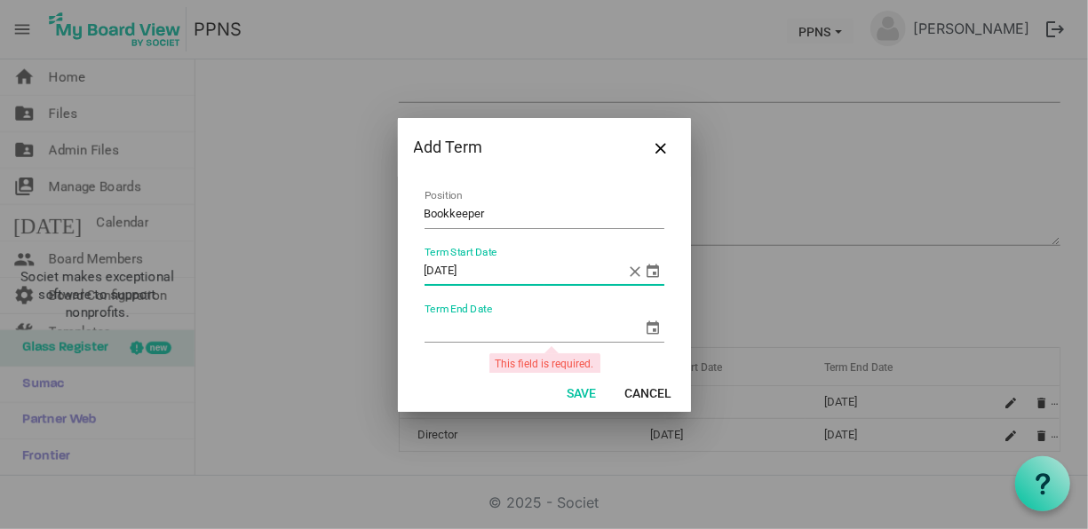
click at [648, 329] on span "select" at bounding box center [653, 327] width 21 height 21
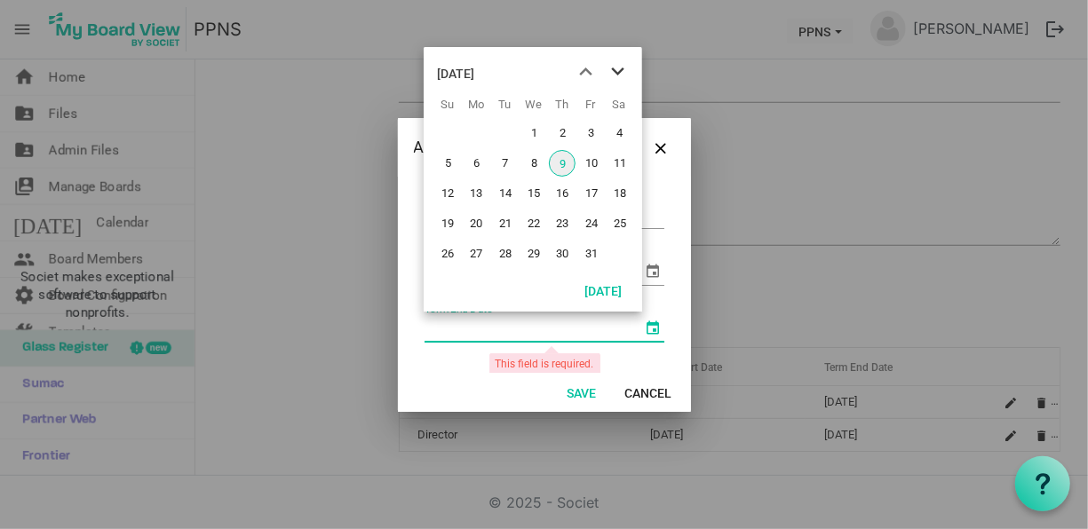
click at [614, 78] on span "next month" at bounding box center [617, 72] width 31 height 32
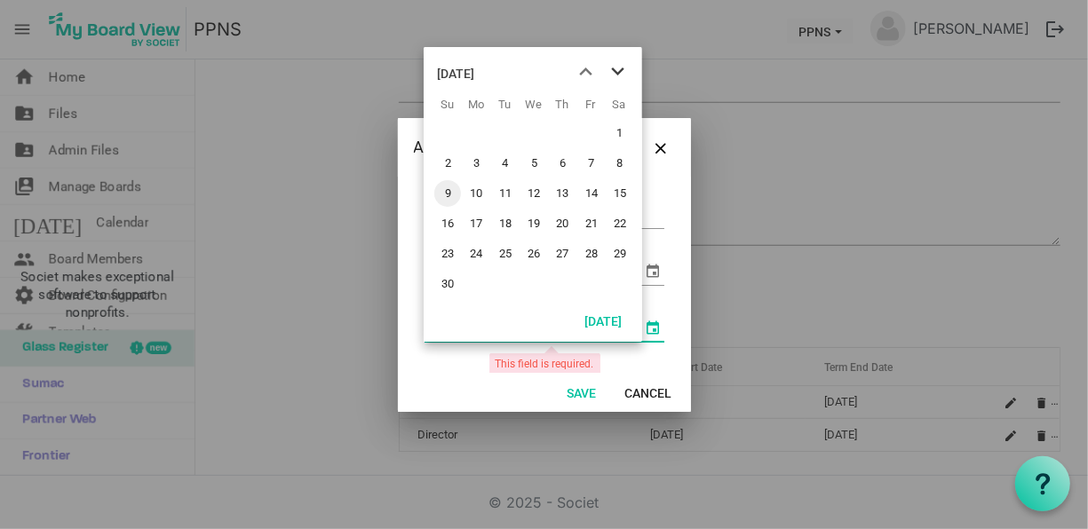
click at [614, 78] on span "next month" at bounding box center [617, 72] width 31 height 32
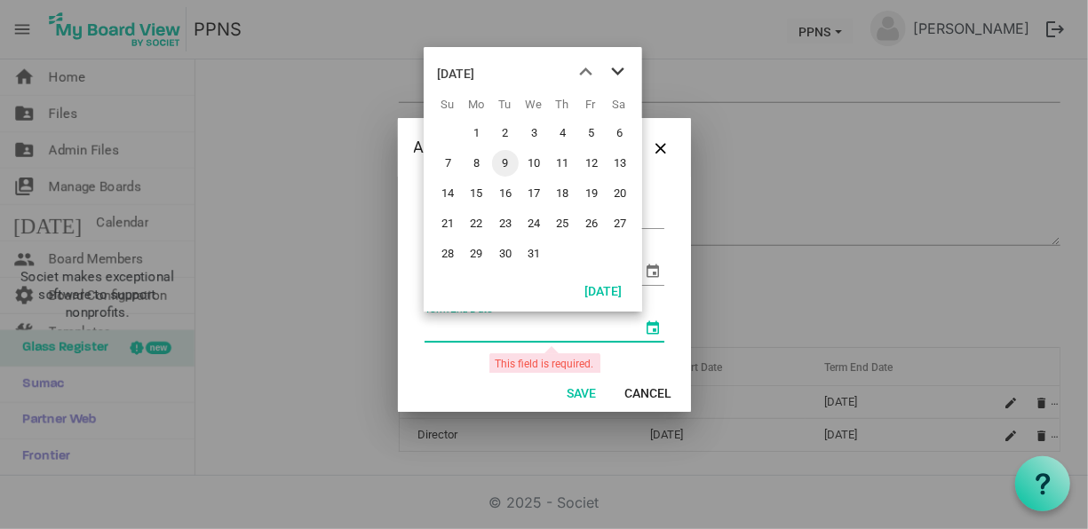
click at [614, 78] on span "next month" at bounding box center [617, 72] width 31 height 32
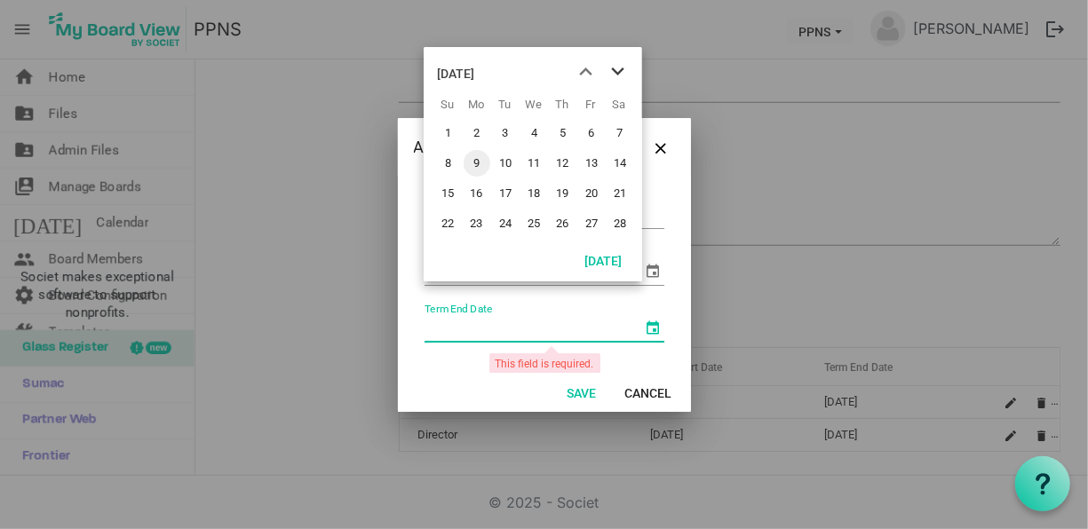
click at [614, 78] on span "next month" at bounding box center [617, 72] width 31 height 32
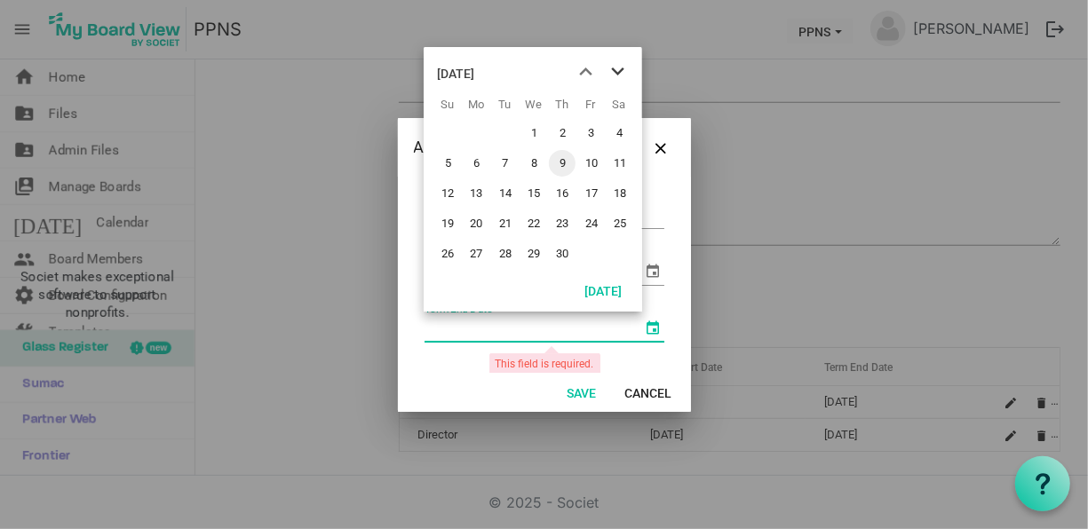
click at [614, 78] on span "next month" at bounding box center [617, 72] width 31 height 32
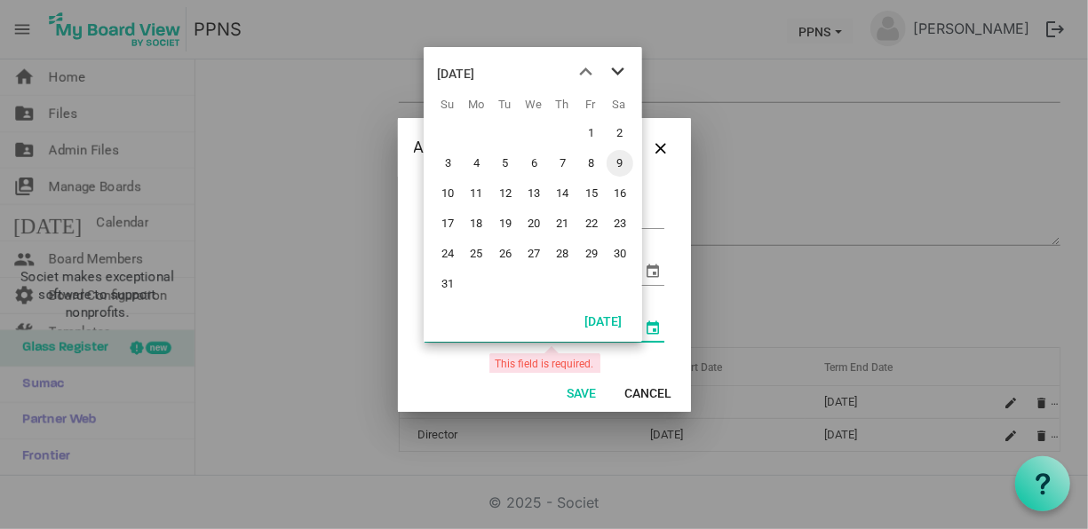
click at [614, 78] on span "next month" at bounding box center [617, 72] width 31 height 32
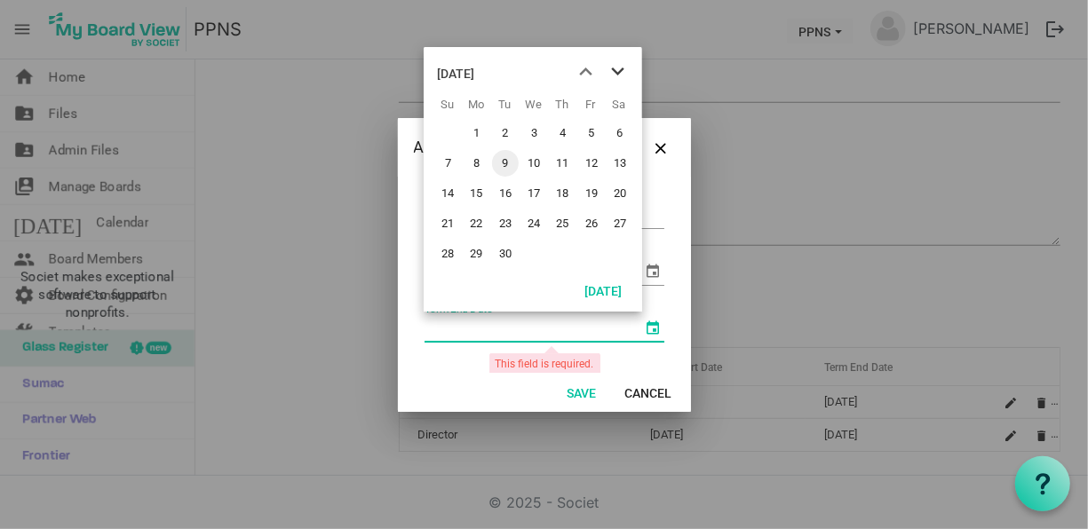
click at [614, 78] on span "next month" at bounding box center [617, 72] width 31 height 32
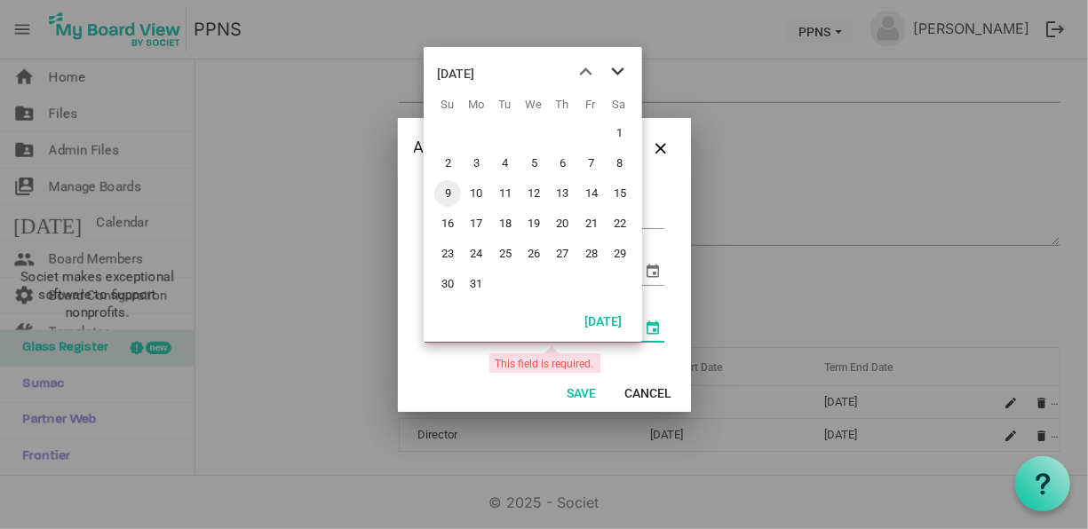
click at [614, 78] on span "next month" at bounding box center [617, 72] width 31 height 32
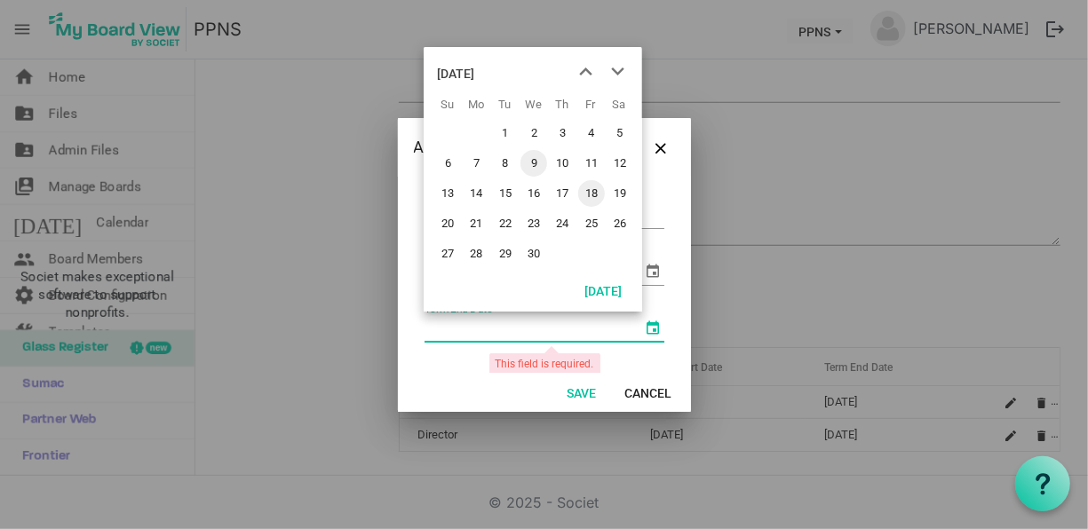
click at [592, 190] on span "18" at bounding box center [591, 193] width 27 height 27
type input "9/18/2026"
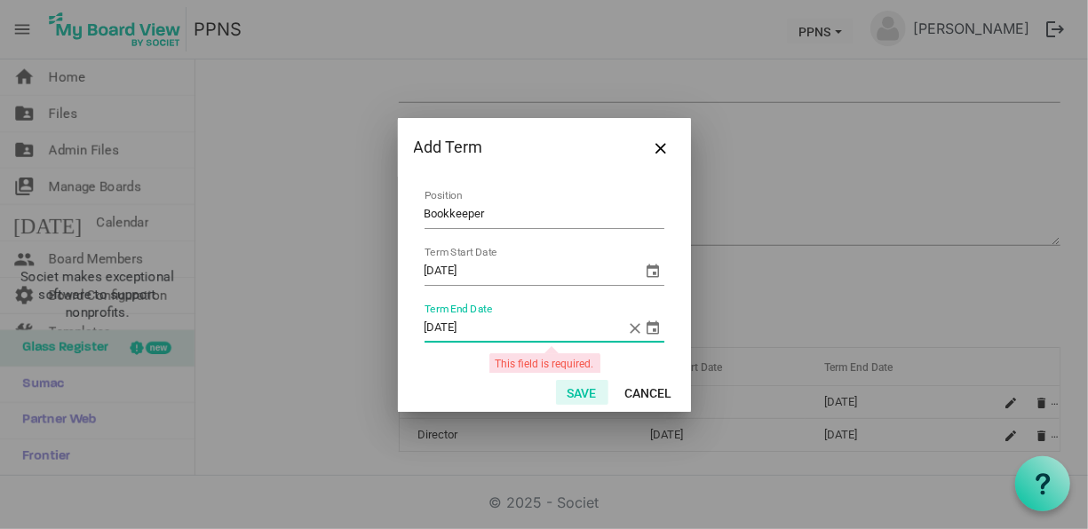
click at [587, 382] on button "Save" at bounding box center [582, 392] width 52 height 25
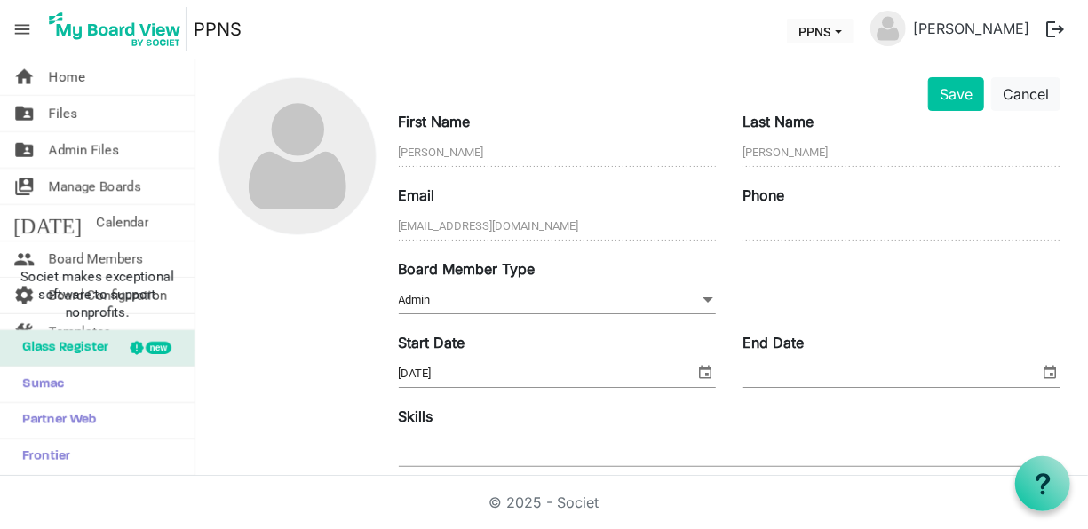
scroll to position [0, 0]
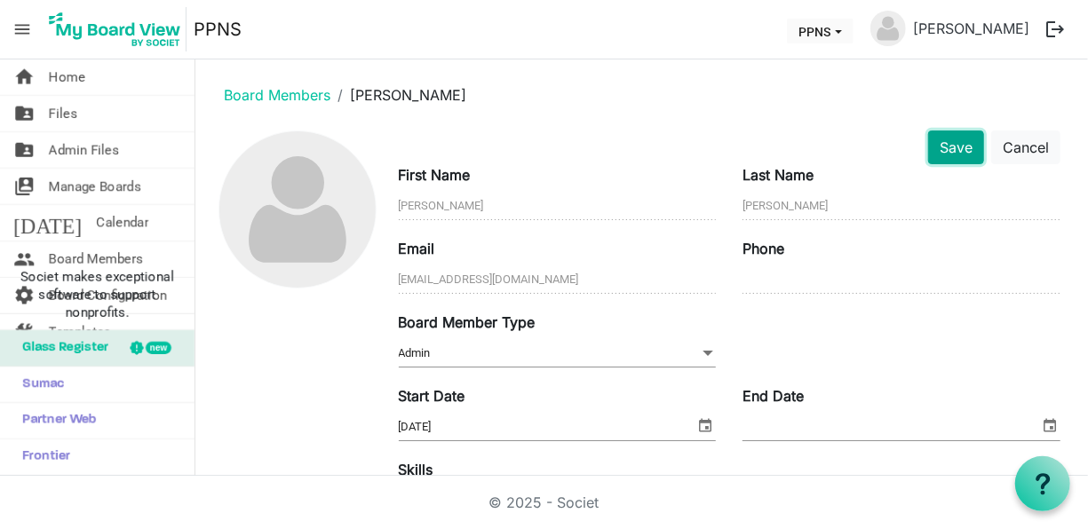
click at [938, 156] on button "Save" at bounding box center [956, 148] width 56 height 34
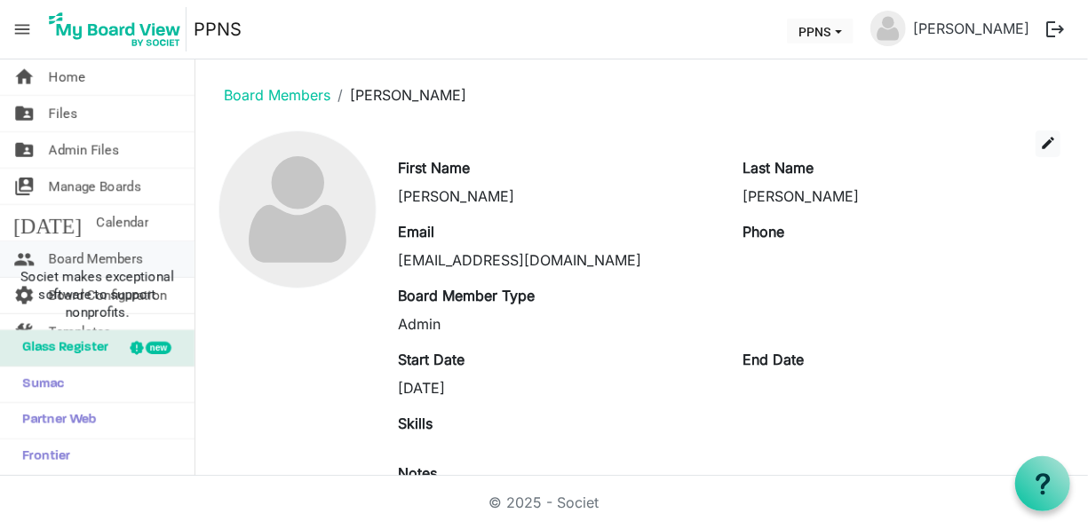
click at [136, 252] on span "Board Members" at bounding box center [96, 260] width 94 height 36
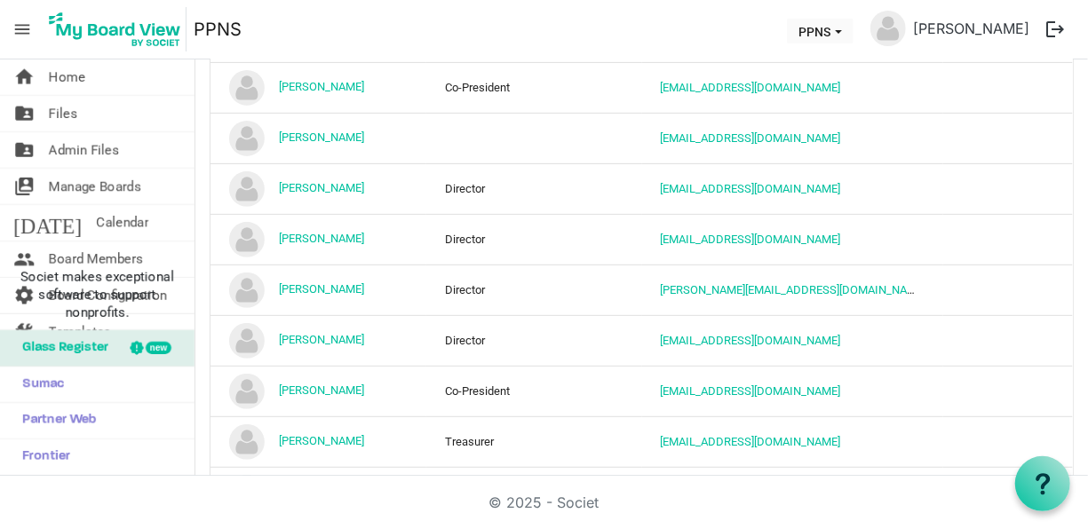
scroll to position [371, 0]
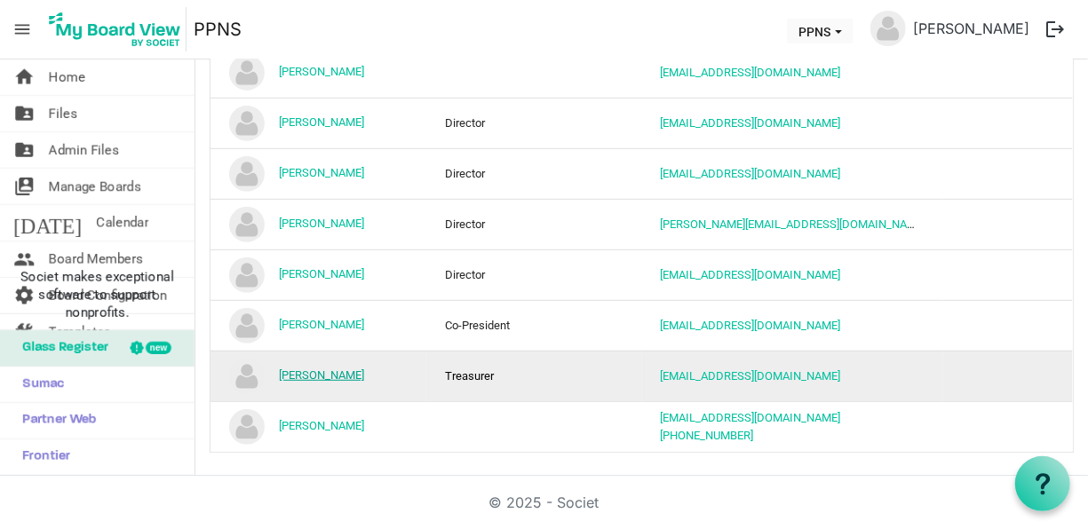
click at [321, 368] on link "Sally DiMarco" at bounding box center [321, 374] width 85 height 13
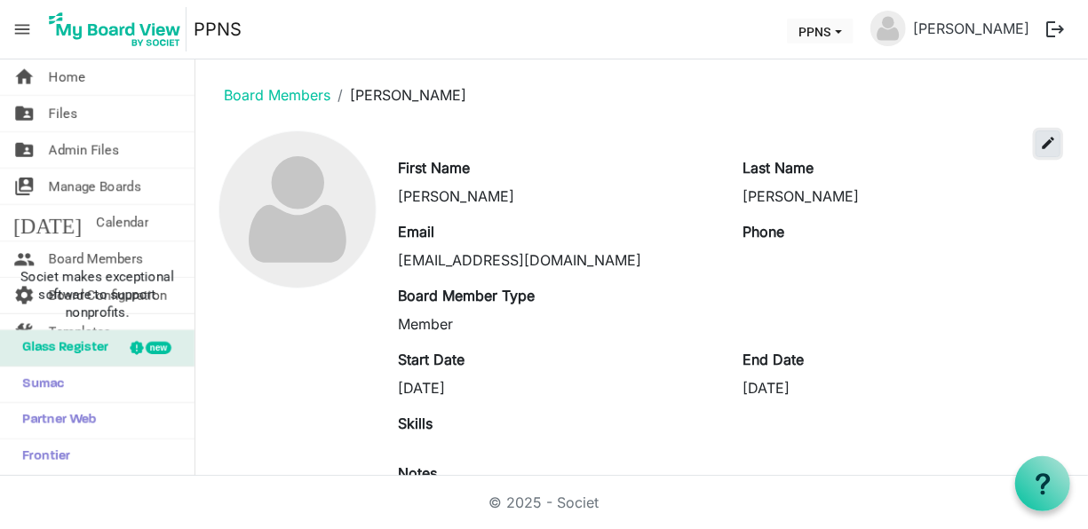
click at [1035, 133] on button "edit" at bounding box center [1047, 144] width 25 height 27
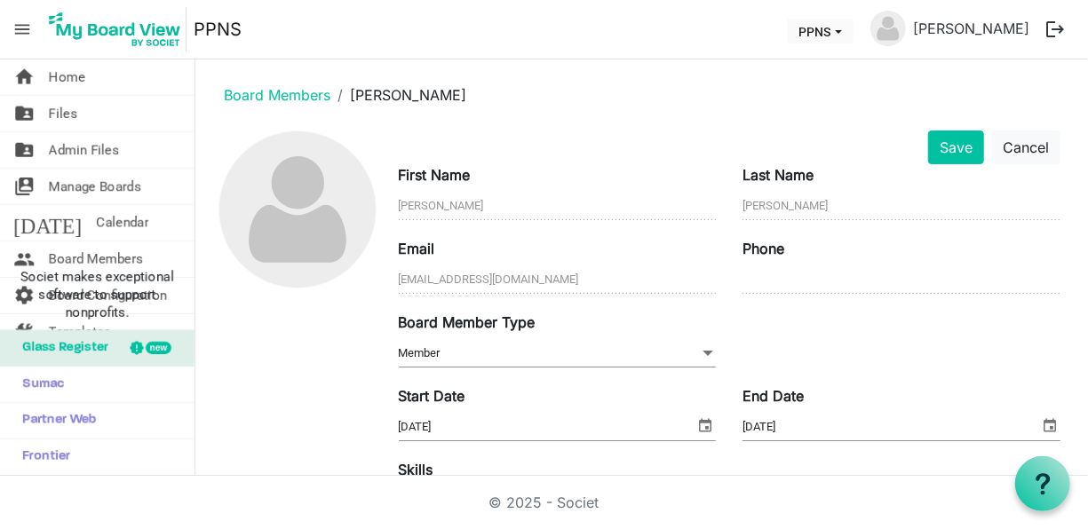
click at [514, 341] on span "Member Member" at bounding box center [558, 354] width 318 height 28
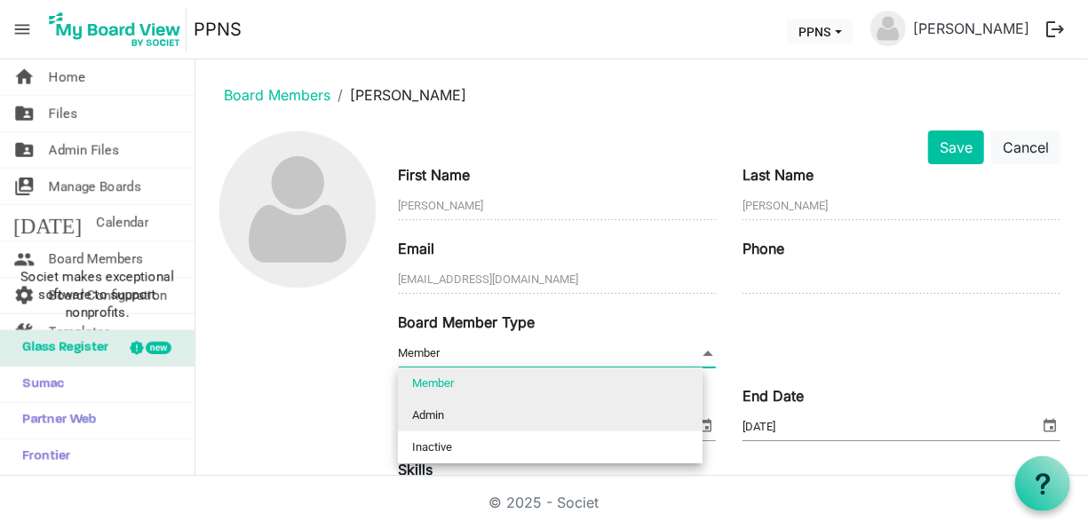
click at [458, 410] on li "Admin" at bounding box center [550, 416] width 305 height 32
type input "Admin"
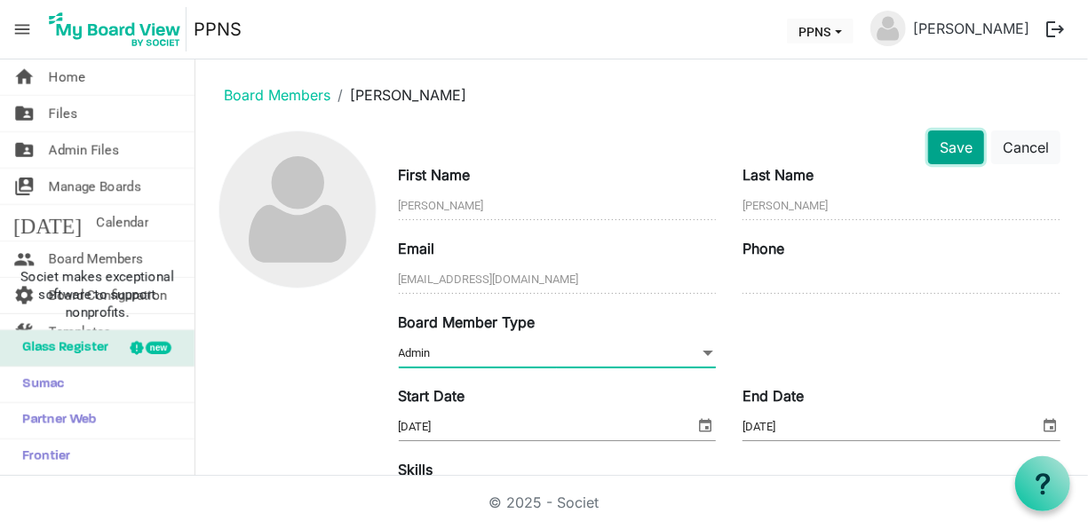
click at [953, 144] on button "Save" at bounding box center [956, 148] width 56 height 34
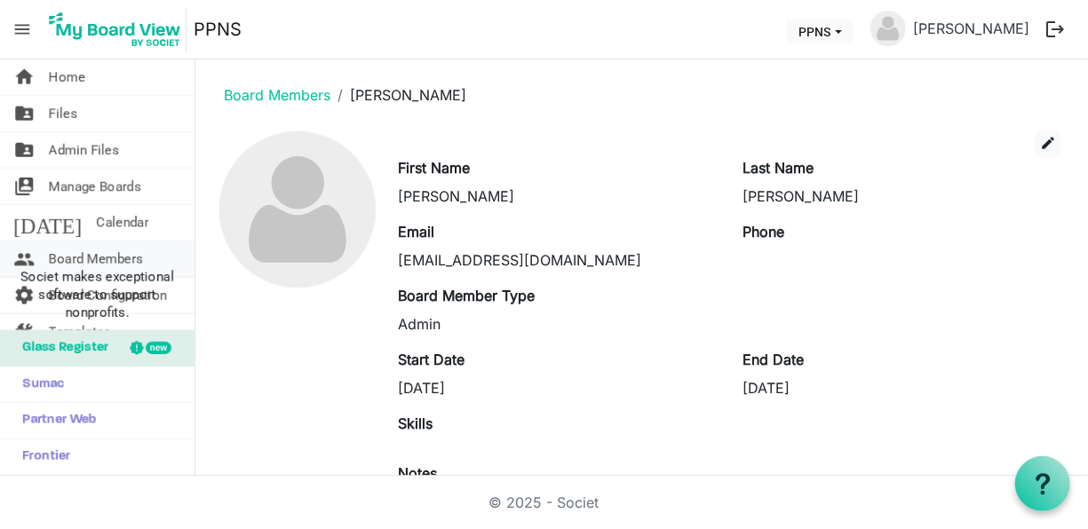
click at [112, 256] on span "Board Members" at bounding box center [96, 260] width 94 height 36
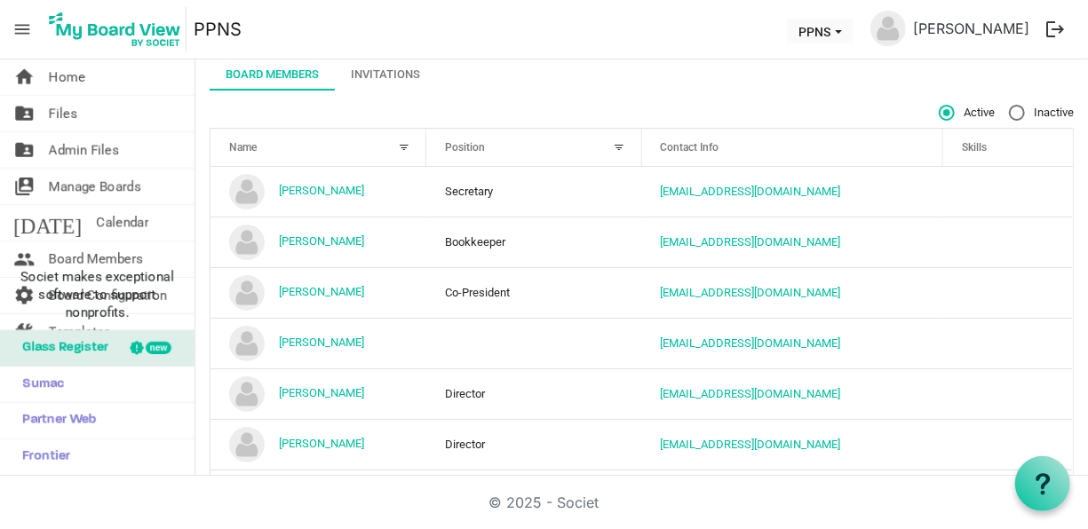
scroll to position [97, 0]
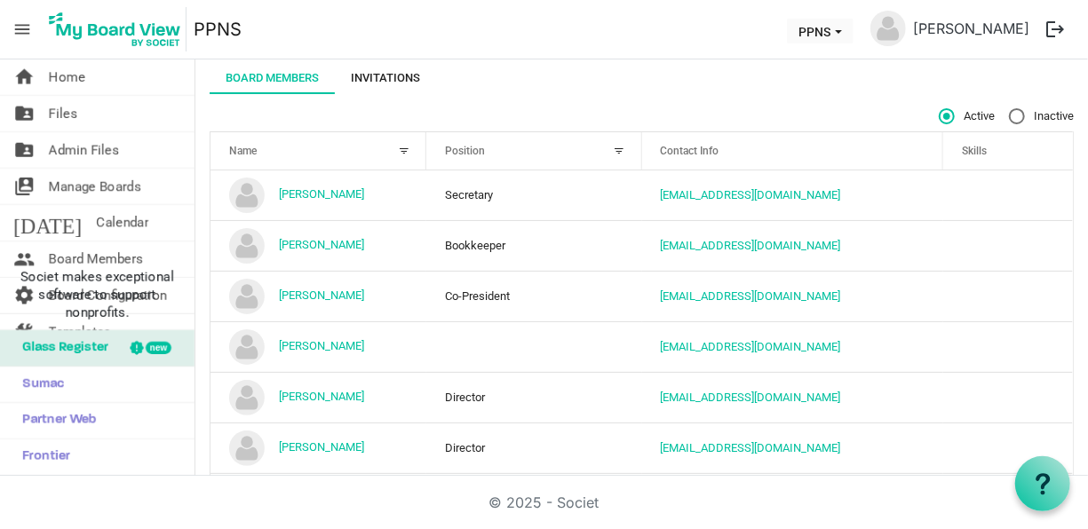
click at [384, 66] on div "Invitations" at bounding box center [385, 78] width 69 height 32
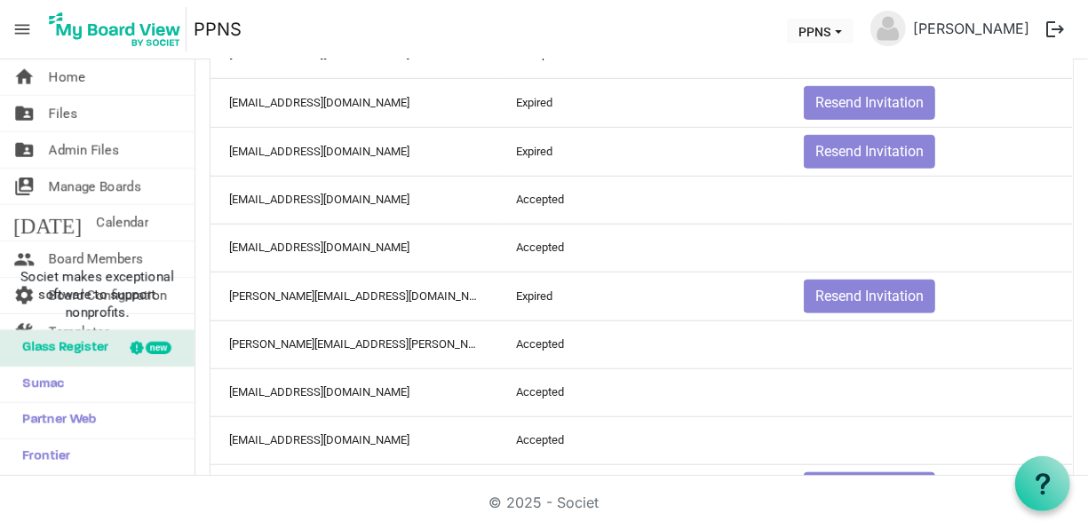
scroll to position [1041, 0]
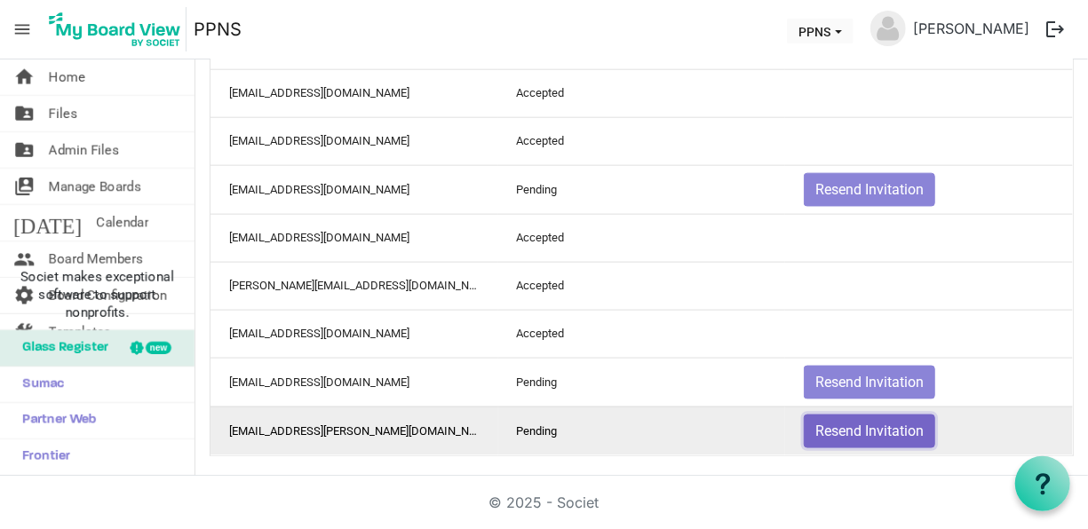
click at [864, 424] on button "Resend Invitation" at bounding box center [869, 432] width 131 height 34
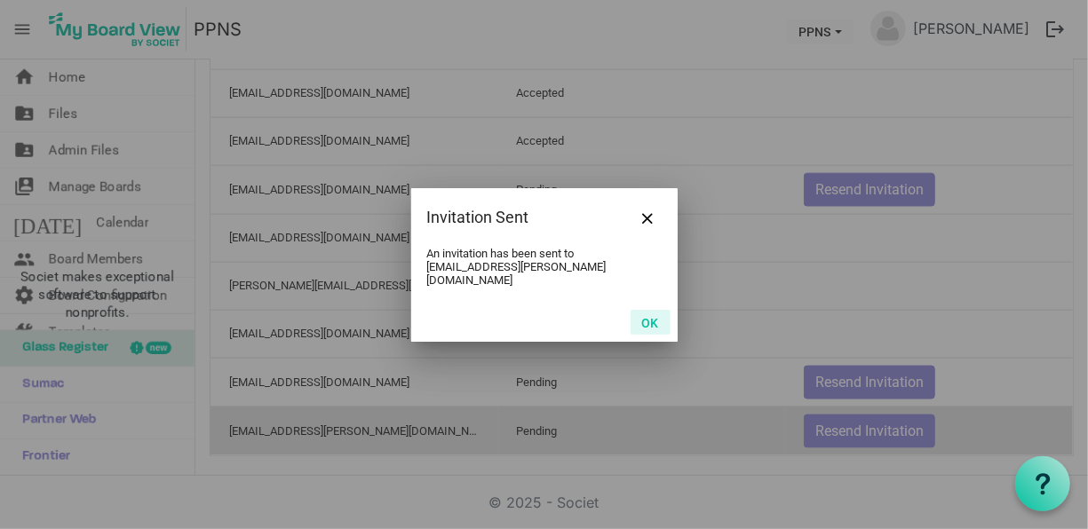
click at [642, 314] on button "OK" at bounding box center [650, 322] width 40 height 25
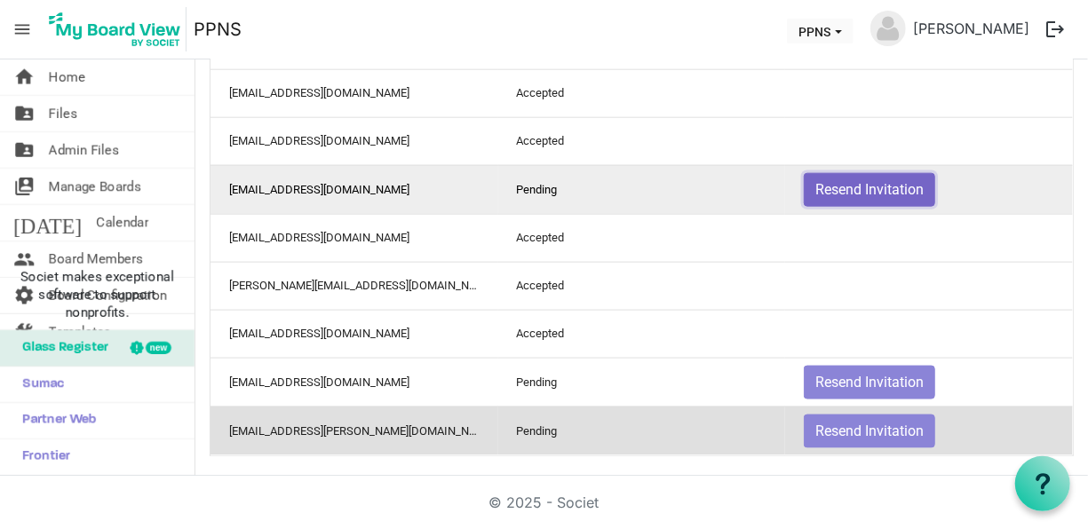
click at [864, 176] on button "Resend Invitation" at bounding box center [869, 190] width 131 height 34
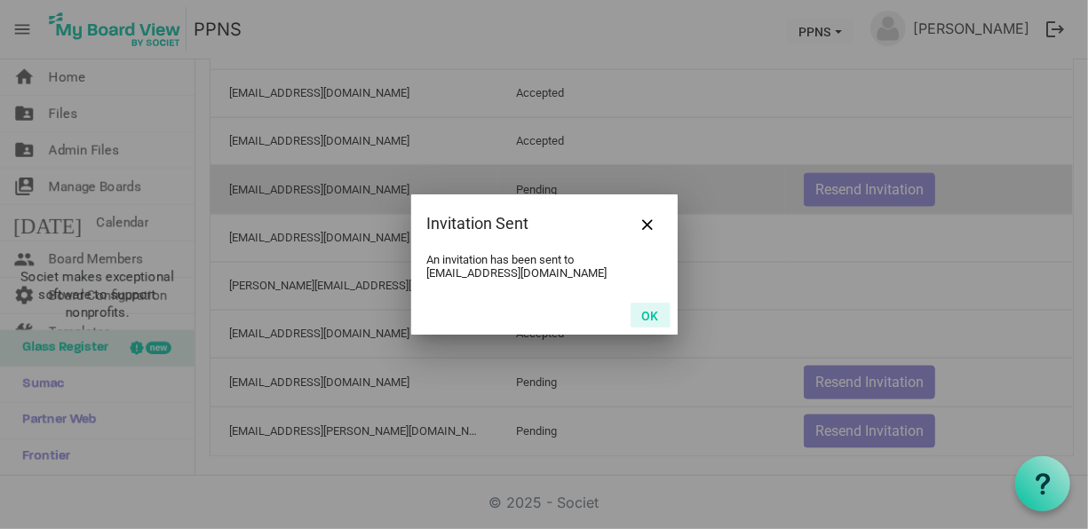
click at [658, 316] on button "OK" at bounding box center [650, 315] width 40 height 25
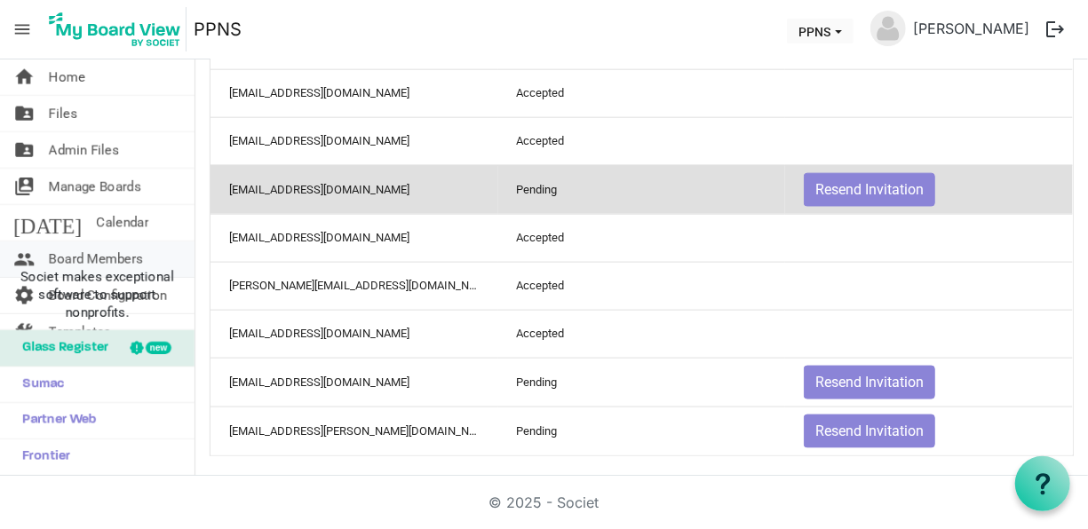
click at [116, 251] on span "Board Members" at bounding box center [96, 260] width 94 height 36
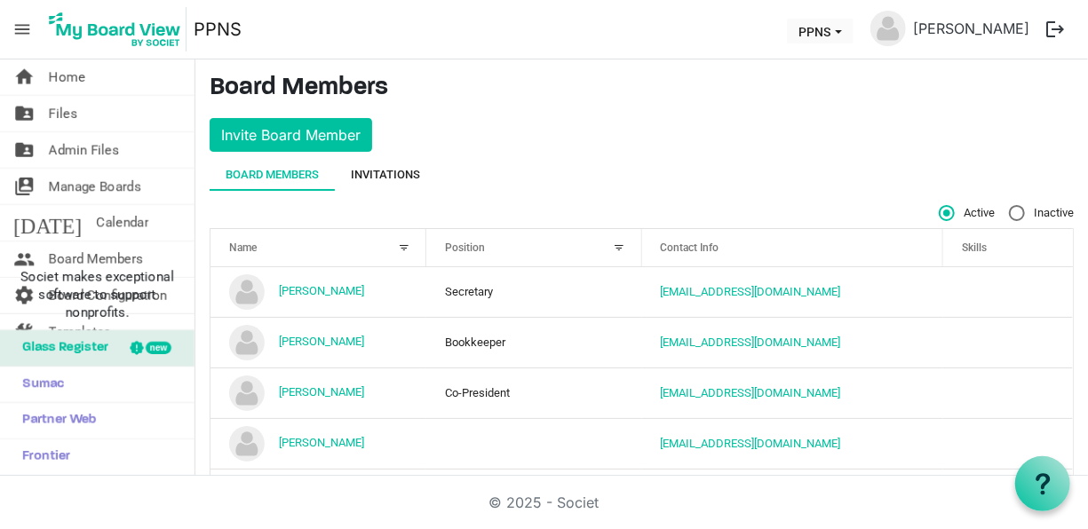
click at [377, 169] on div "Invitations" at bounding box center [385, 175] width 69 height 18
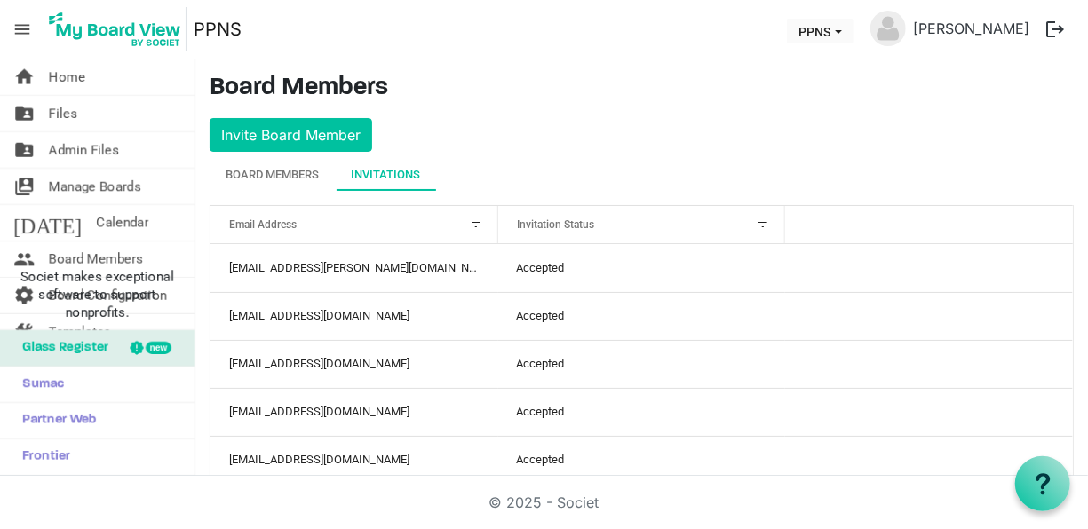
click at [906, 34] on img at bounding box center [888, 29] width 36 height 36
click at [906, 24] on img at bounding box center [888, 29] width 36 height 36
